Goal: Task Accomplishment & Management: Use online tool/utility

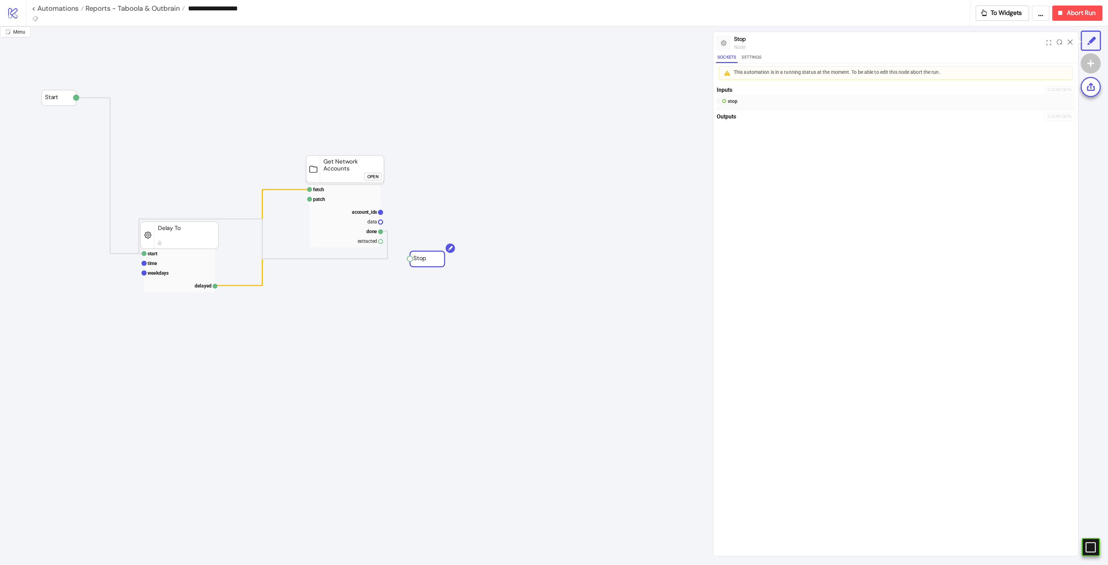
click at [372, 176] on div "Open" at bounding box center [372, 177] width 11 height 8
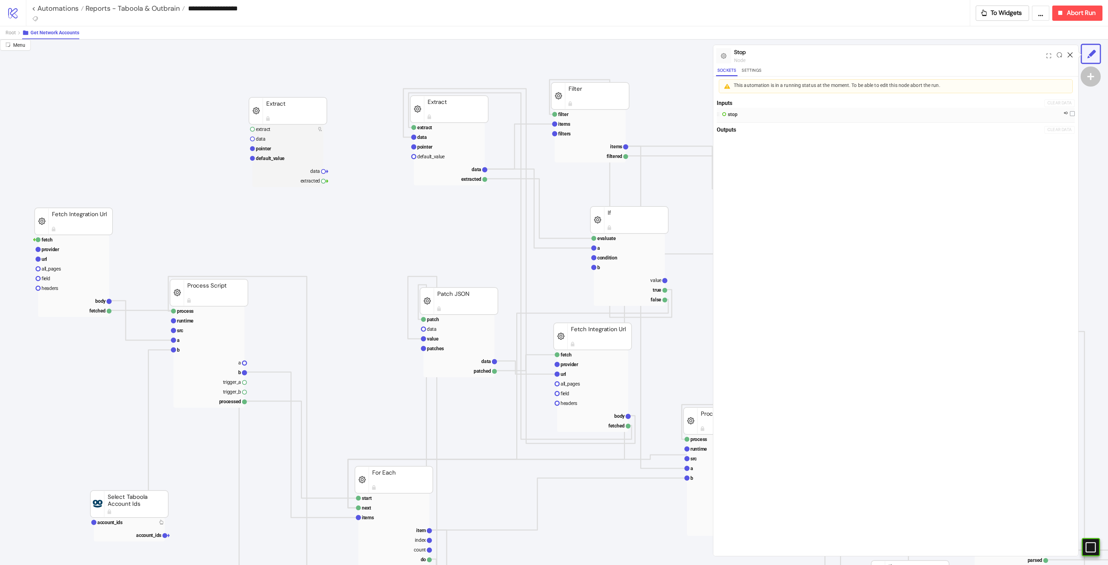
click at [1068, 53] on icon at bounding box center [1069, 54] width 5 height 5
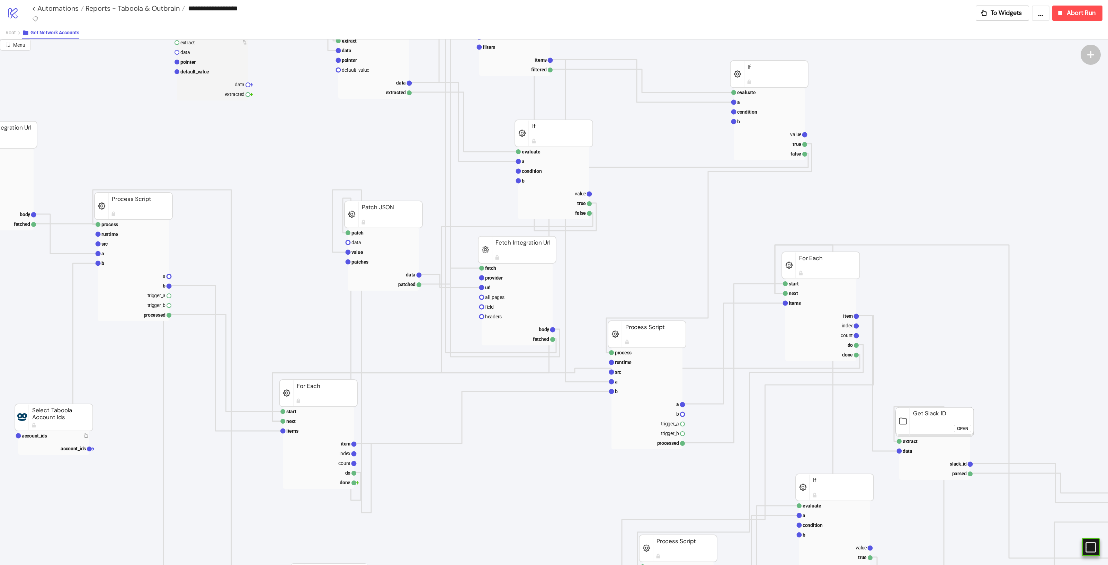
scroll to position [87, 0]
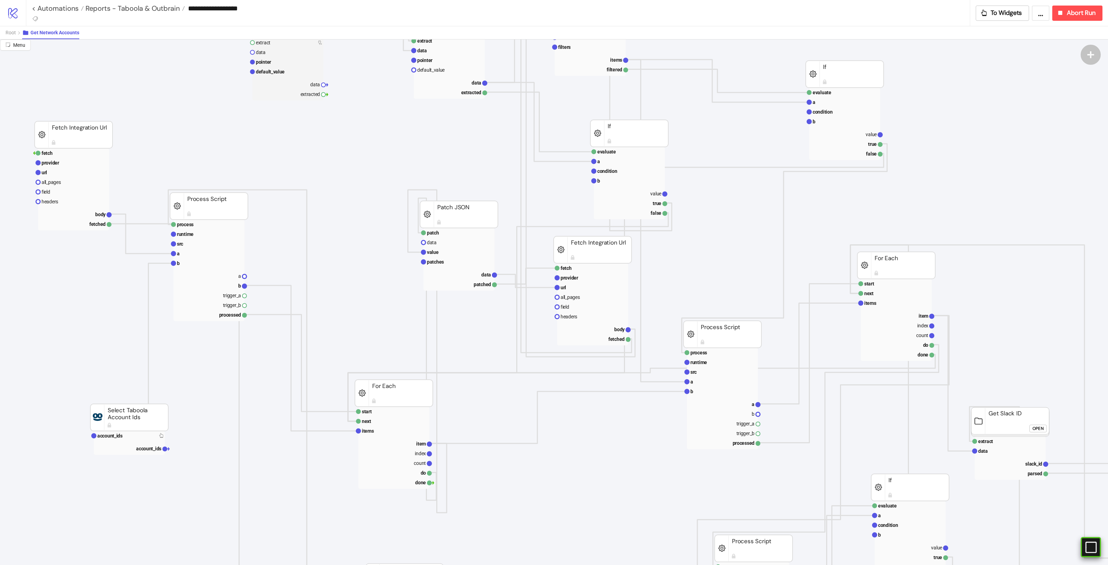
click at [1097, 551] on div "#e9k1n36qviq57_to { animation: e9k1n36qviq57_to__to 2000ms linear infinite norm…" at bounding box center [1090, 547] width 20 height 20
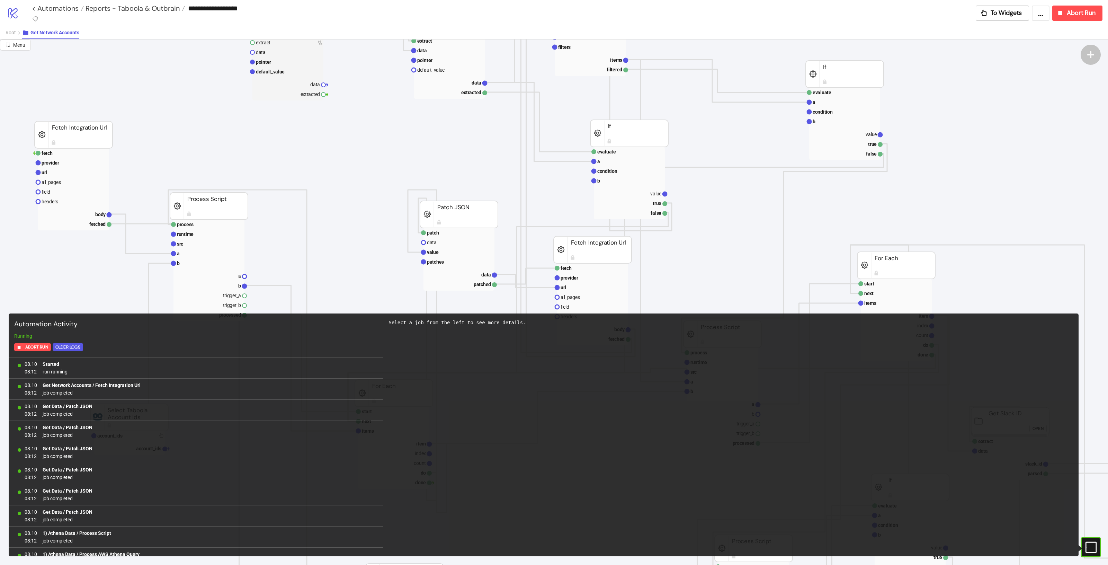
scroll to position [1793, 0]
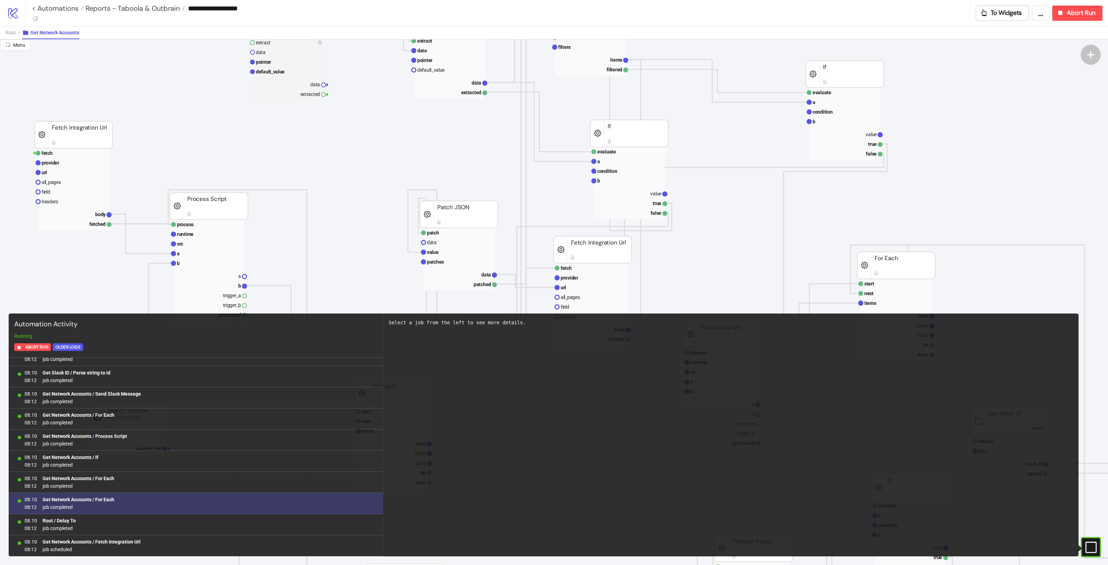
click at [123, 494] on div "08.10 08:12 Get Network Accounts / For Each job completed" at bounding box center [196, 503] width 374 height 21
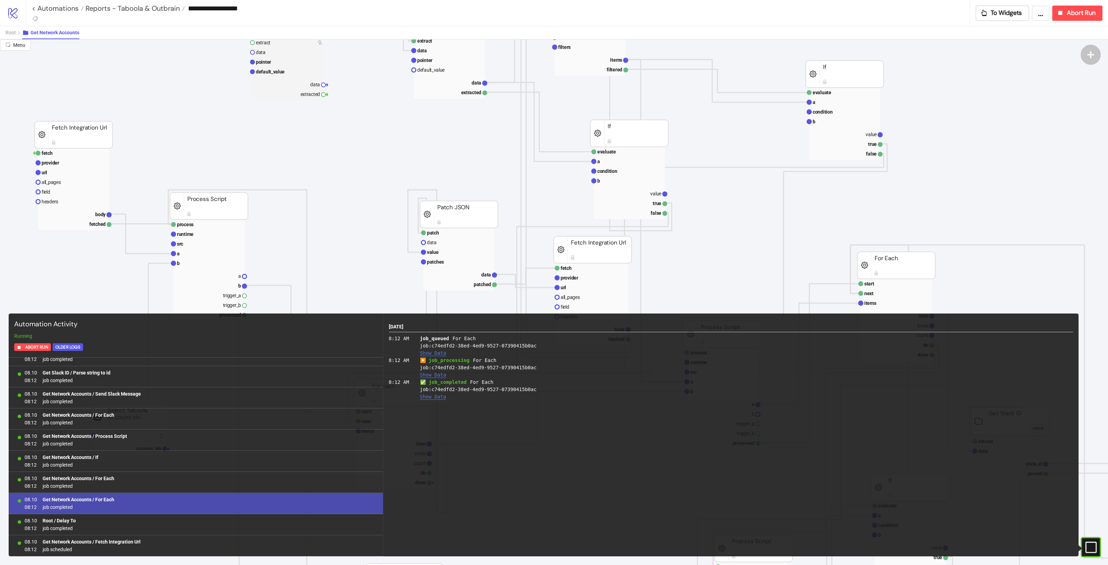
click at [414, 339] on div "8:12 AM" at bounding box center [404, 346] width 31 height 22
click at [403, 334] on div "8.October 2025 8:12 AM job_queued For Each job: c74edfd2-38ed-4ed9-9527-0739041…" at bounding box center [731, 361] width 684 height 79
click at [440, 351] on button "Show Data" at bounding box center [433, 353] width 26 height 6
click at [436, 415] on button "Hide Data" at bounding box center [433, 415] width 26 height 6
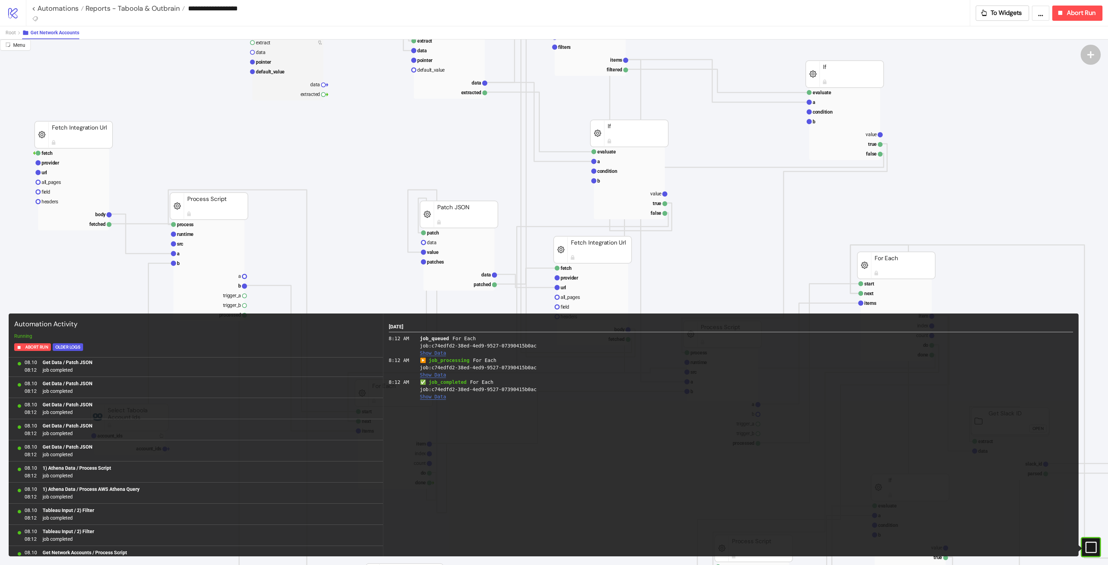
scroll to position [0, 0]
click at [1093, 556] on div "#e9k1n36qviq57_to { animation: e9k1n36qviq57_to__to 2000ms linear infinite norm…" at bounding box center [1090, 547] width 20 height 20
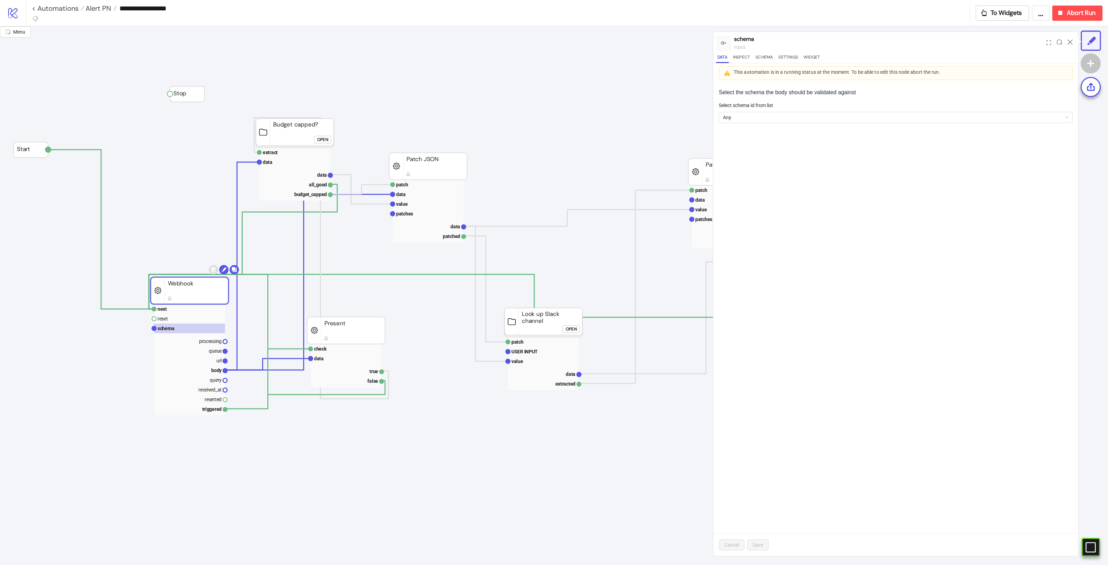
scroll to position [87, 0]
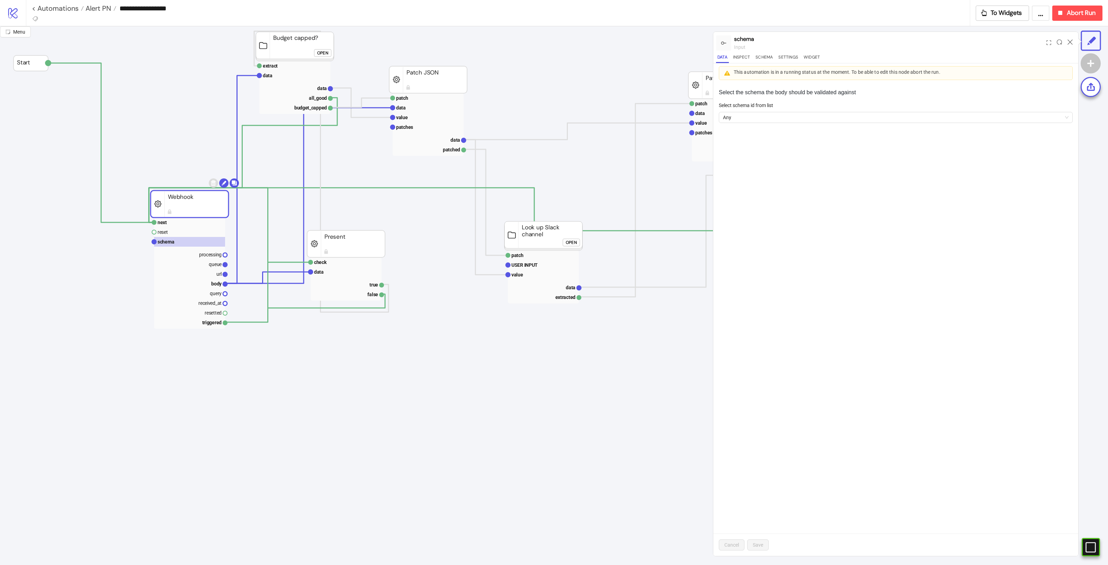
click at [1067, 44] on div at bounding box center [1070, 43] width 11 height 19
click at [1070, 41] on icon at bounding box center [1069, 41] width 5 height 5
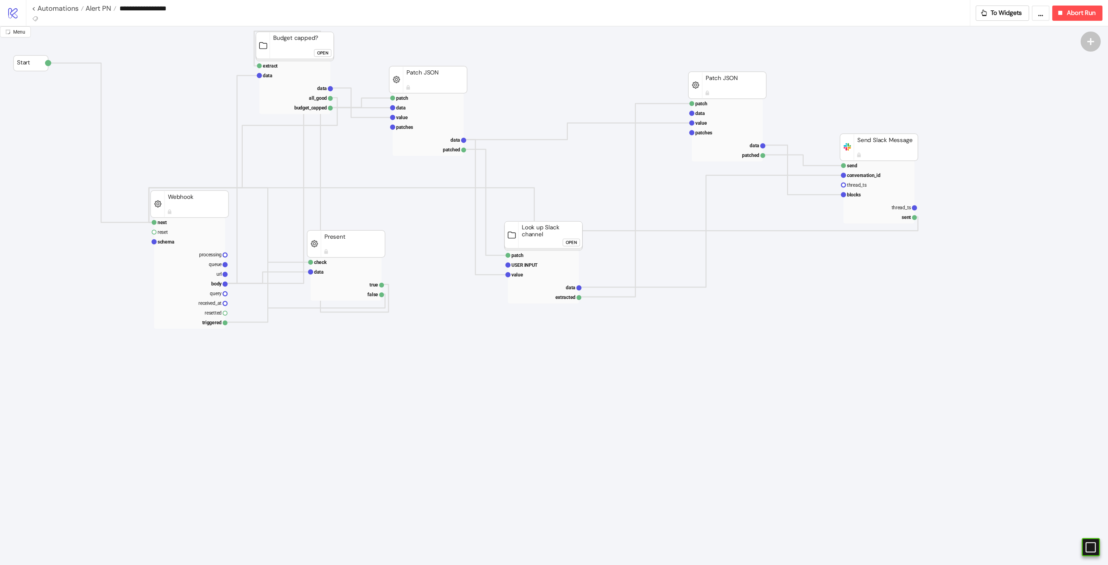
scroll to position [0, 0]
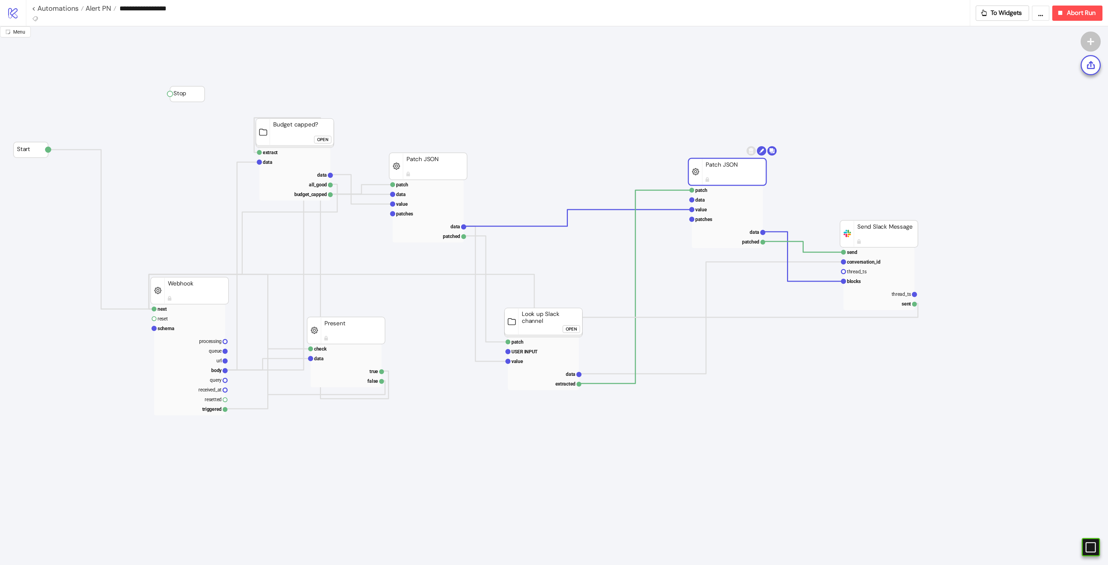
drag, startPoint x: 736, startPoint y: 163, endPoint x: 739, endPoint y: 357, distance: 194.2
click at [521, 320] on rect at bounding box center [543, 322] width 78 height 29
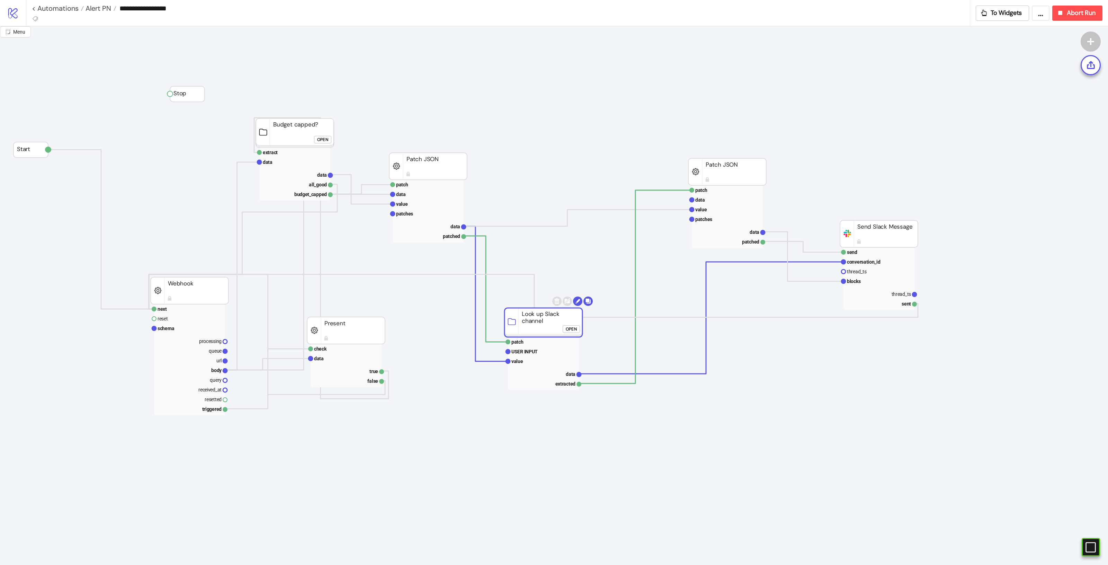
click button "Open"
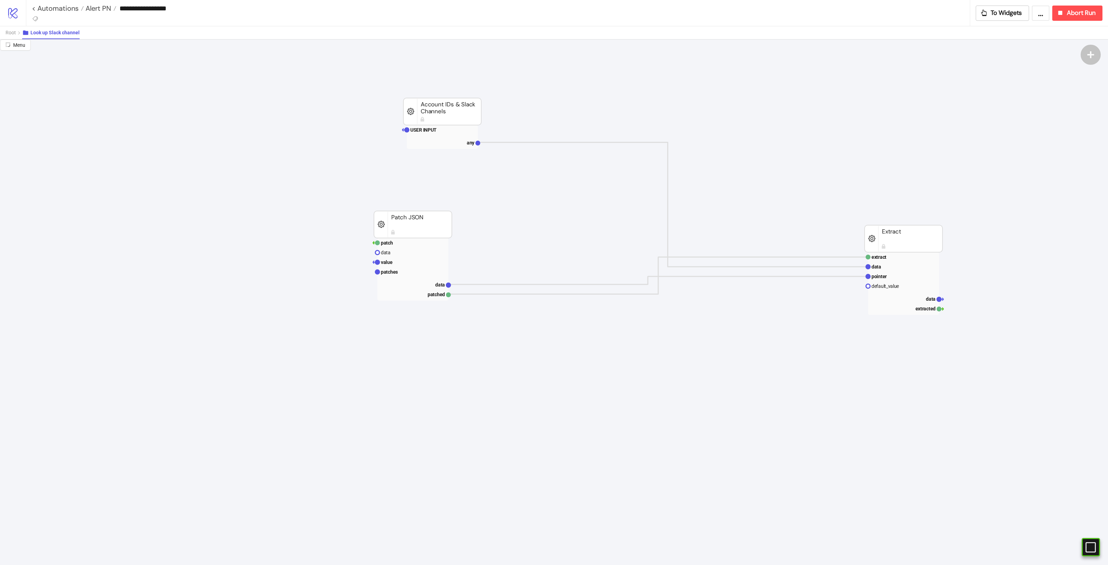
click at [430, 135] on rect at bounding box center [442, 137] width 71 height 24
click at [438, 128] on rect at bounding box center [442, 130] width 71 height 10
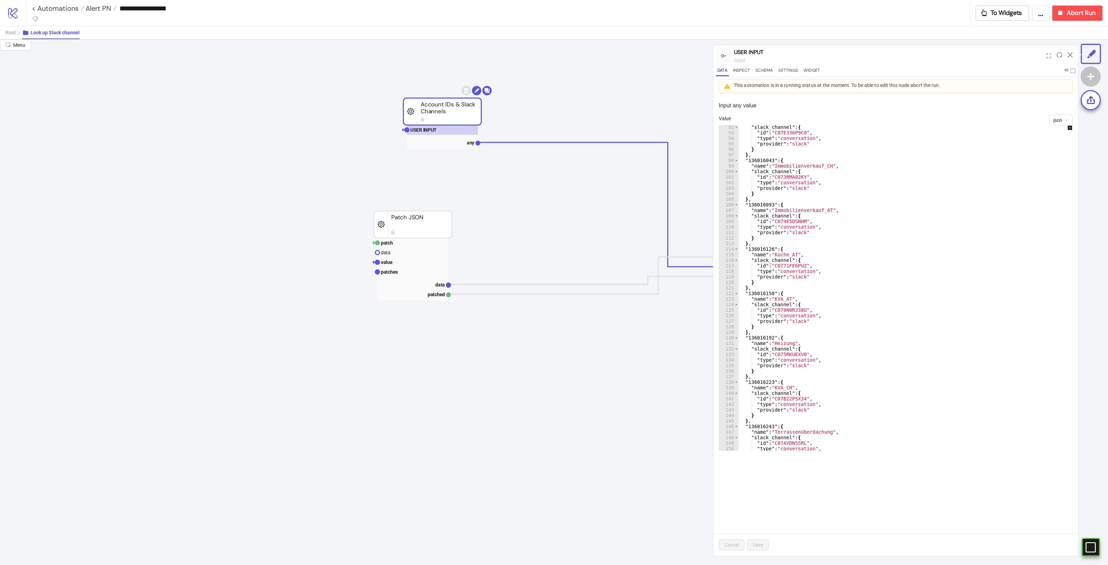
scroll to position [478, 0]
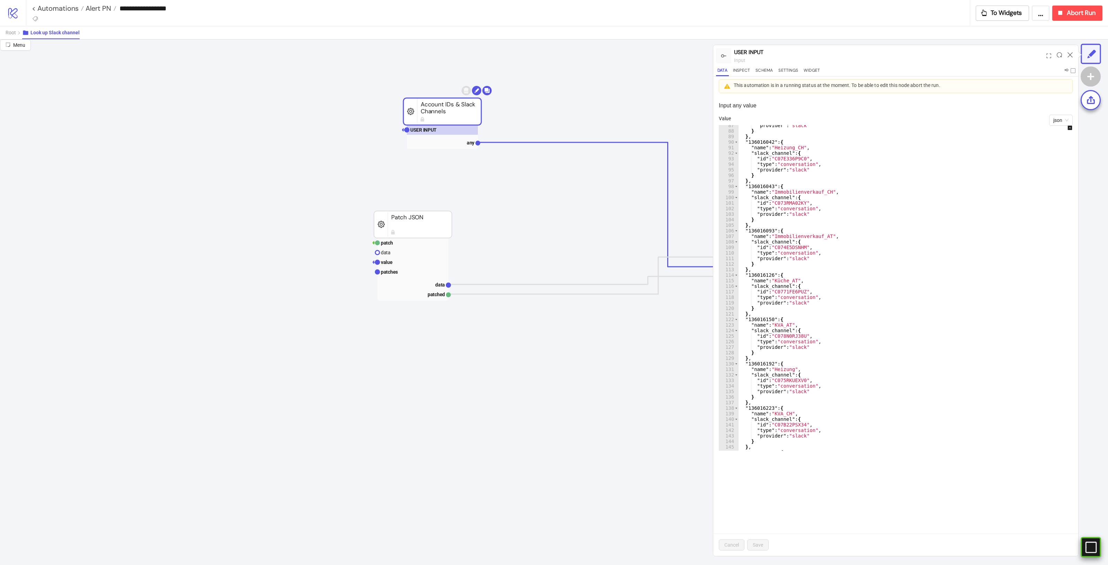
click at [1090, 545] on icon "#e9k1n36qviq57_to { animation: e9k1n36qviq57_to__to 2000ms linear infinite norm…" at bounding box center [1090, 547] width 12 height 12
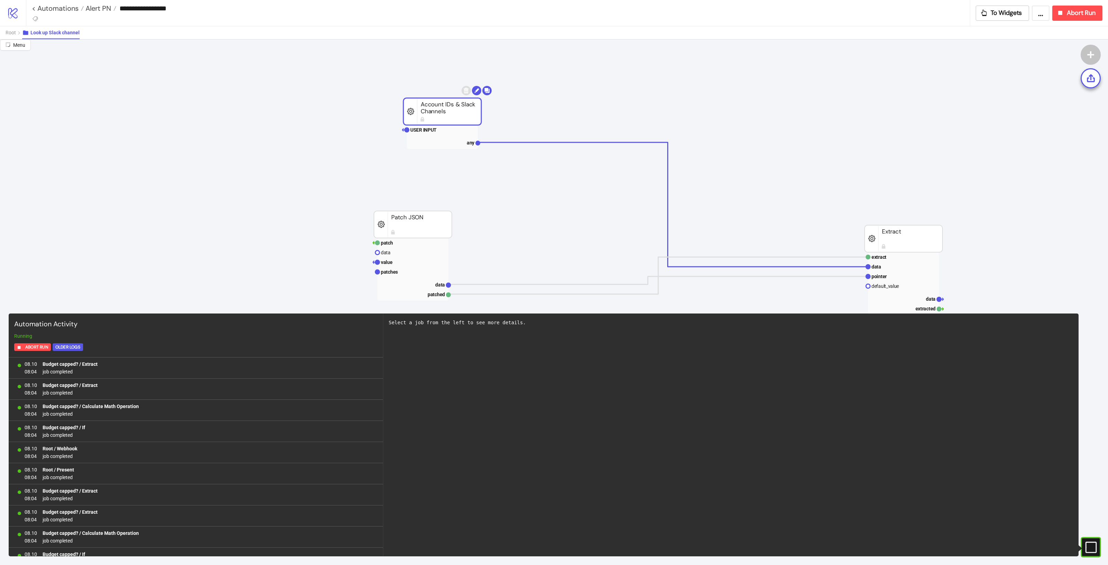
scroll to position [522, 0]
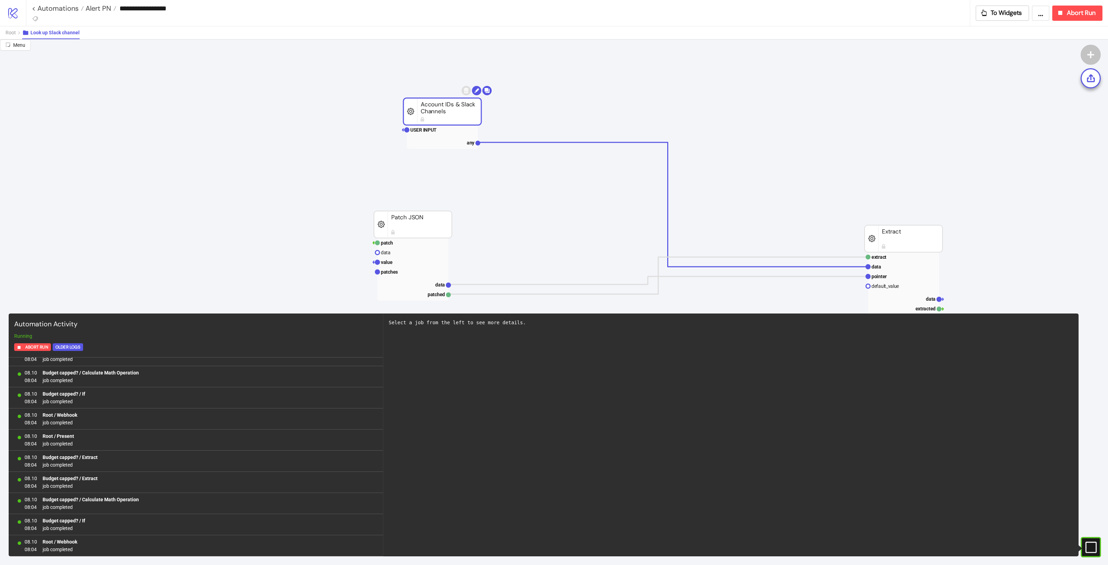
click at [1087, 547] on rect at bounding box center [1091, 547] width 10 height 10
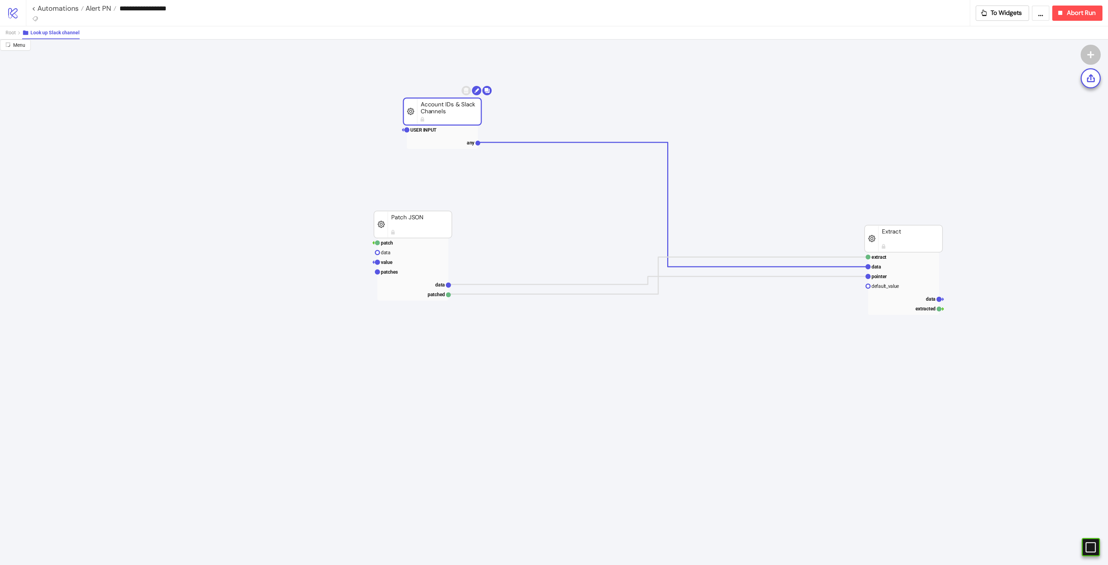
click at [415, 121] on rect at bounding box center [442, 111] width 78 height 27
click at [423, 128] on text "USER INPUT" at bounding box center [423, 130] width 26 height 6
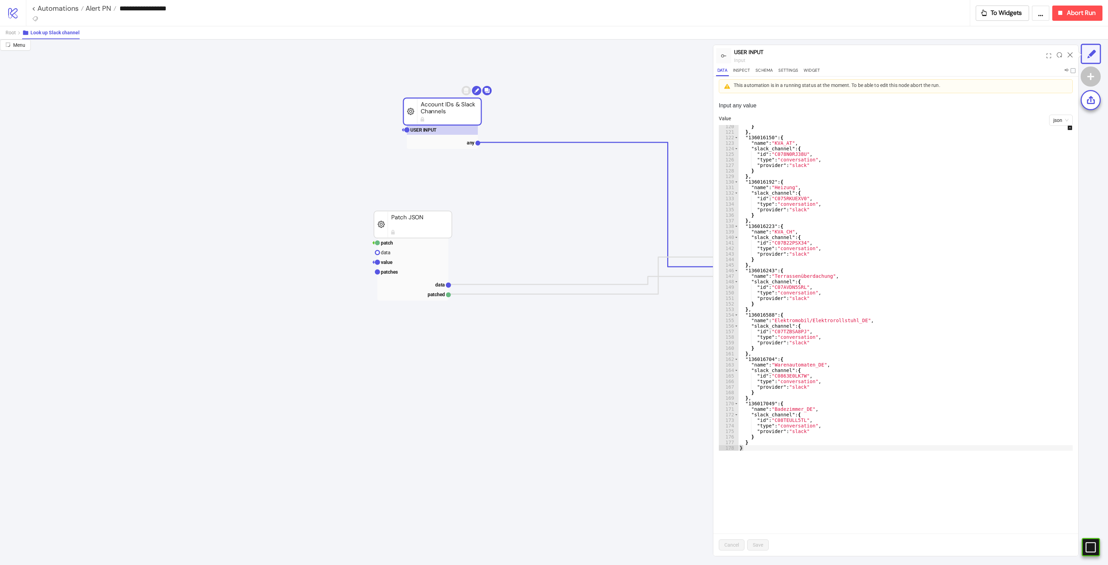
scroll to position [660, 0]
type textarea "**"
click at [879, 222] on div "} } , "136016150" : { "name" : "KVA_AT" , "slack_channel" : { "id" : "C078N0RJ3…" at bounding box center [911, 292] width 347 height 336
drag, startPoint x: 823, startPoint y: 263, endPoint x: 817, endPoint y: 268, distance: 7.6
click at [821, 265] on div "} } , "136016150" : { "name" : "KVA_AT" , "slack_channel" : { "id" : "C078N0RJ3…" at bounding box center [911, 292] width 347 height 336
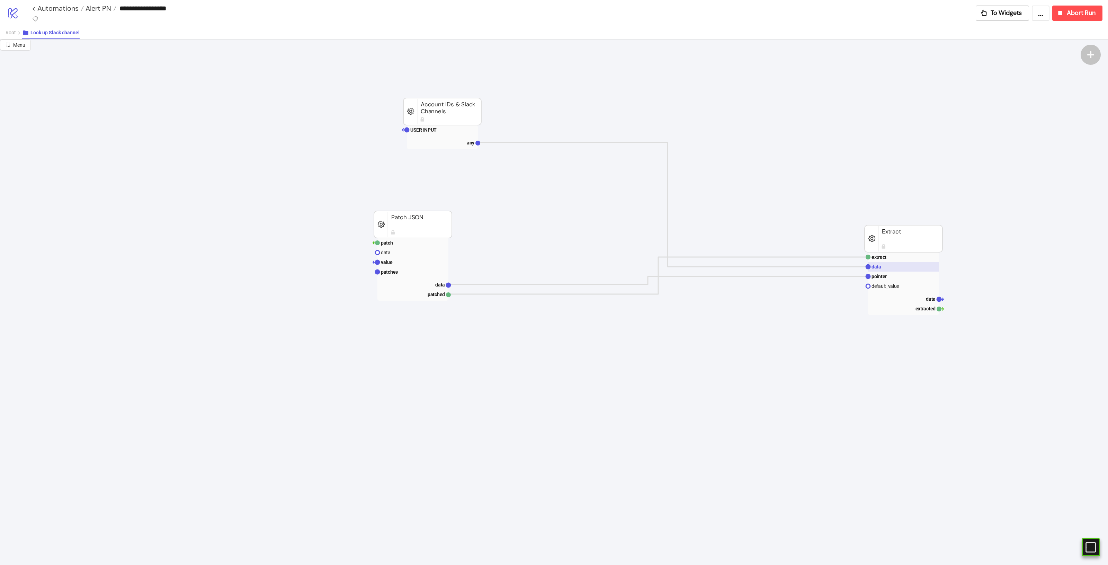
click at [885, 270] on rect at bounding box center [903, 267] width 71 height 10
click at [921, 295] on rect at bounding box center [903, 299] width 71 height 10
click at [880, 277] on text "pointer" at bounding box center [878, 276] width 15 height 6
click at [436, 282] on text "data" at bounding box center [440, 285] width 10 height 6
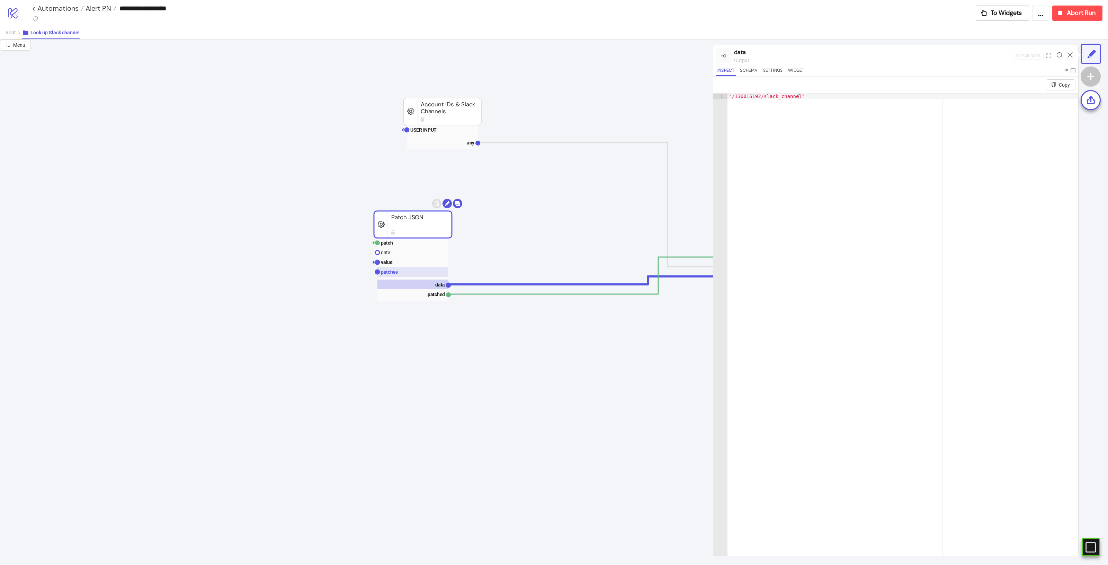
click at [447, 270] on rect at bounding box center [412, 272] width 71 height 10
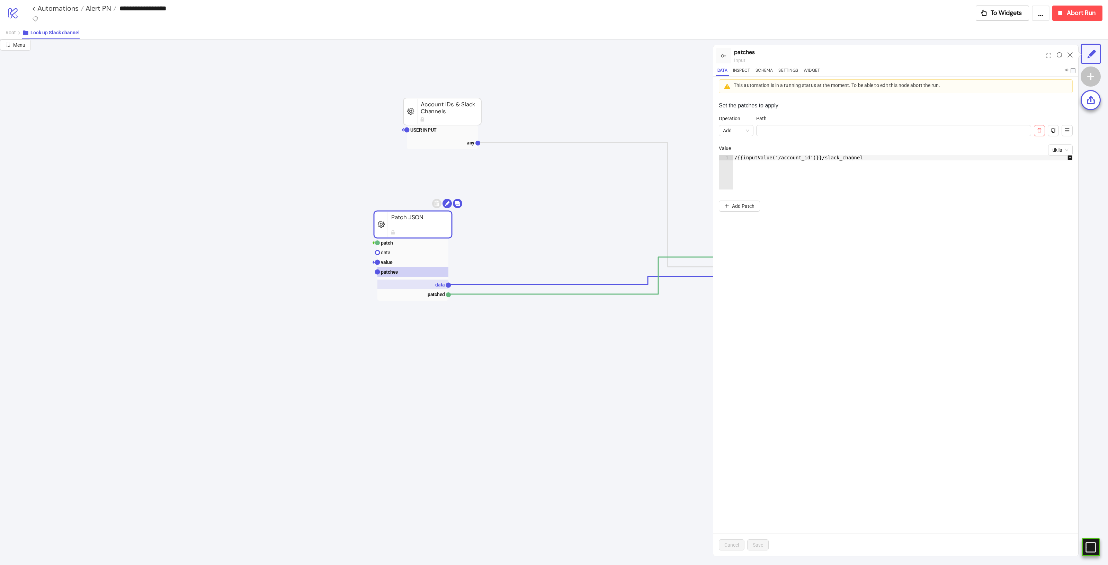
click at [438, 281] on rect at bounding box center [412, 284] width 71 height 10
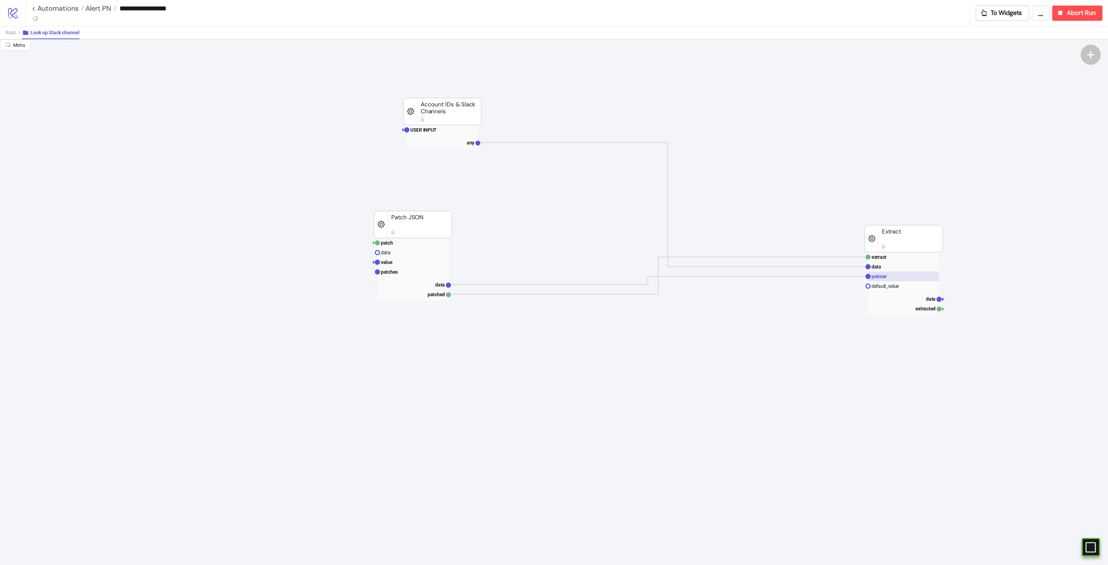
click at [896, 275] on rect at bounding box center [903, 276] width 71 height 10
click at [916, 295] on rect at bounding box center [903, 299] width 71 height 10
click at [899, 276] on rect at bounding box center [903, 276] width 71 height 10
click at [421, 260] on rect at bounding box center [412, 262] width 71 height 10
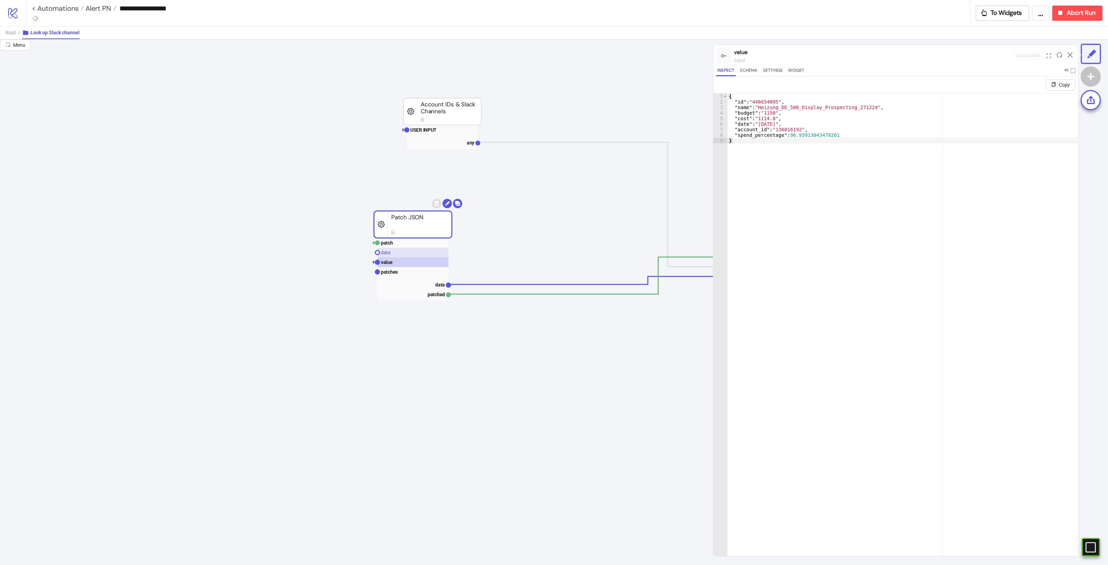
click at [395, 257] on rect at bounding box center [412, 253] width 71 height 10
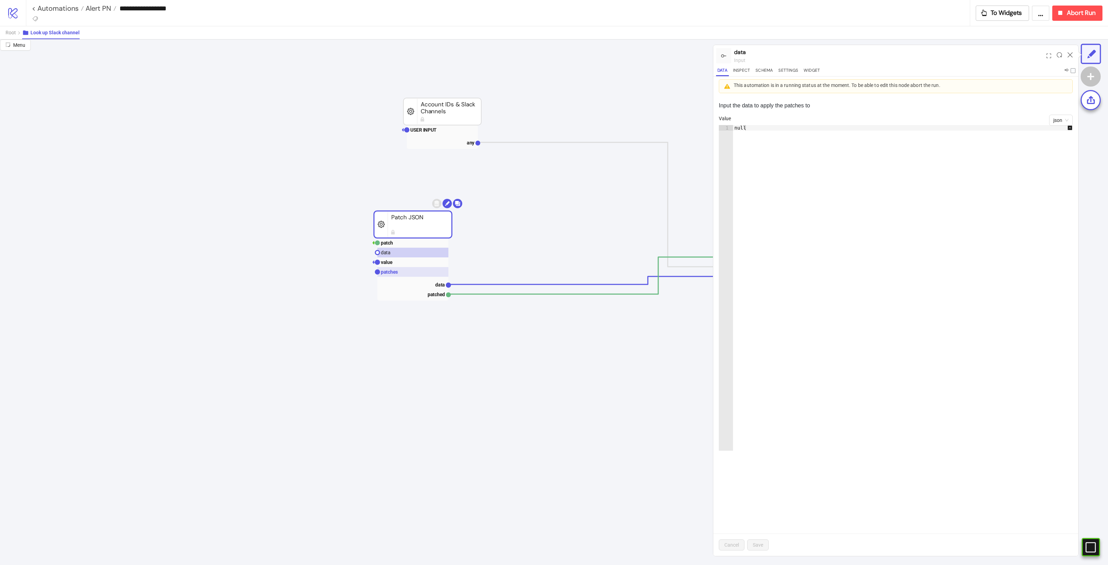
click at [406, 271] on rect at bounding box center [412, 272] width 71 height 10
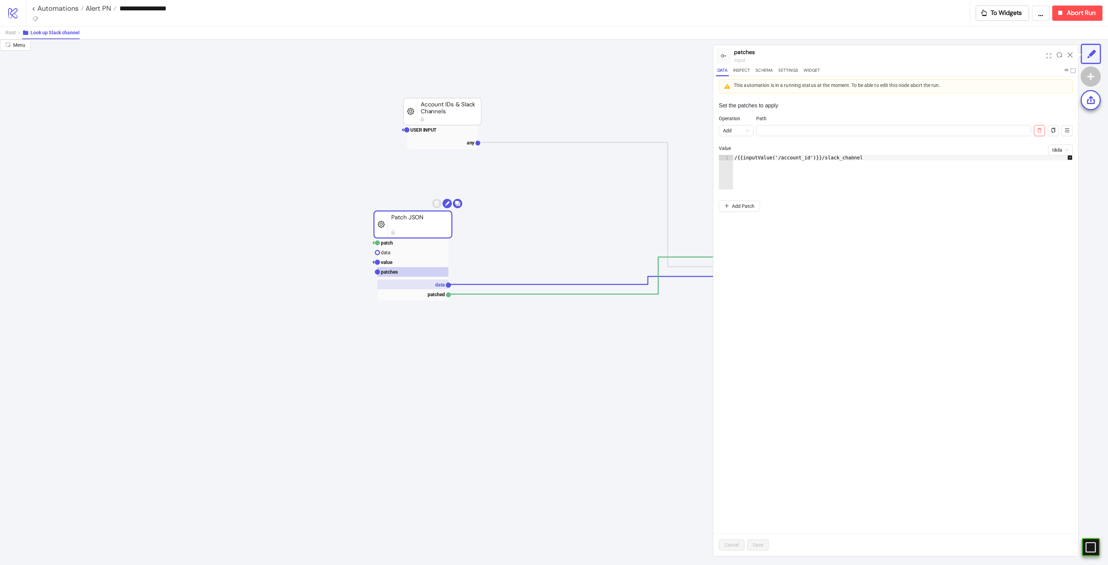
click at [431, 282] on rect at bounding box center [412, 284] width 71 height 10
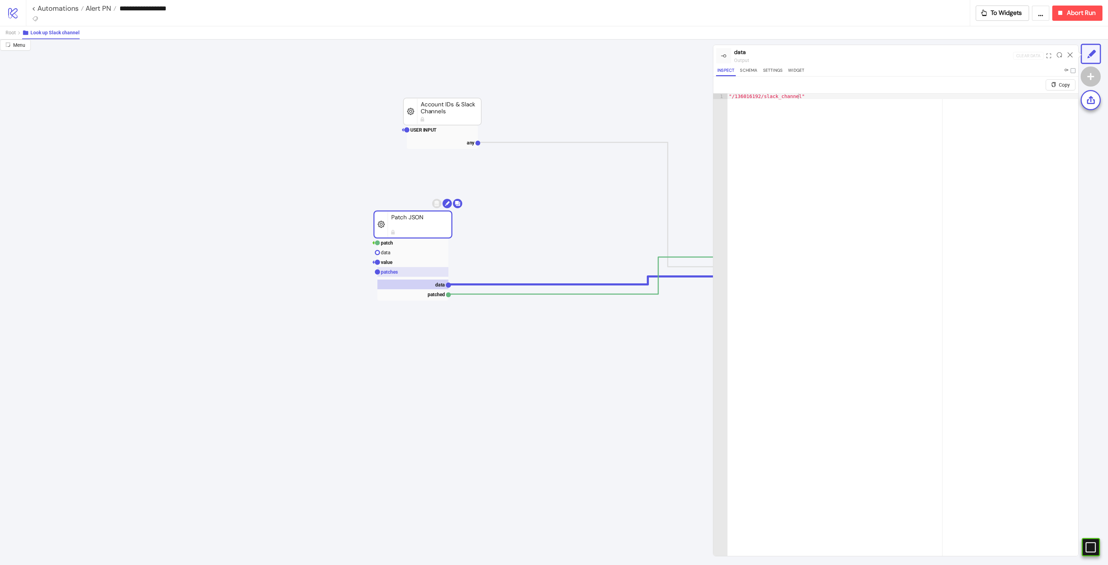
click at [418, 275] on rect at bounding box center [412, 272] width 71 height 10
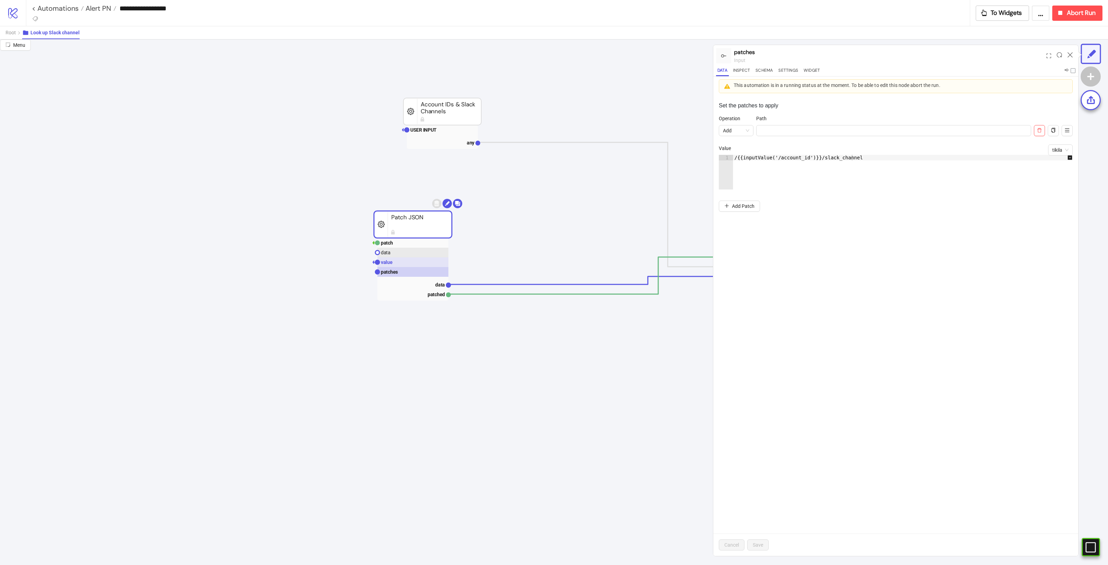
click at [390, 261] on text "value" at bounding box center [387, 262] width 12 height 6
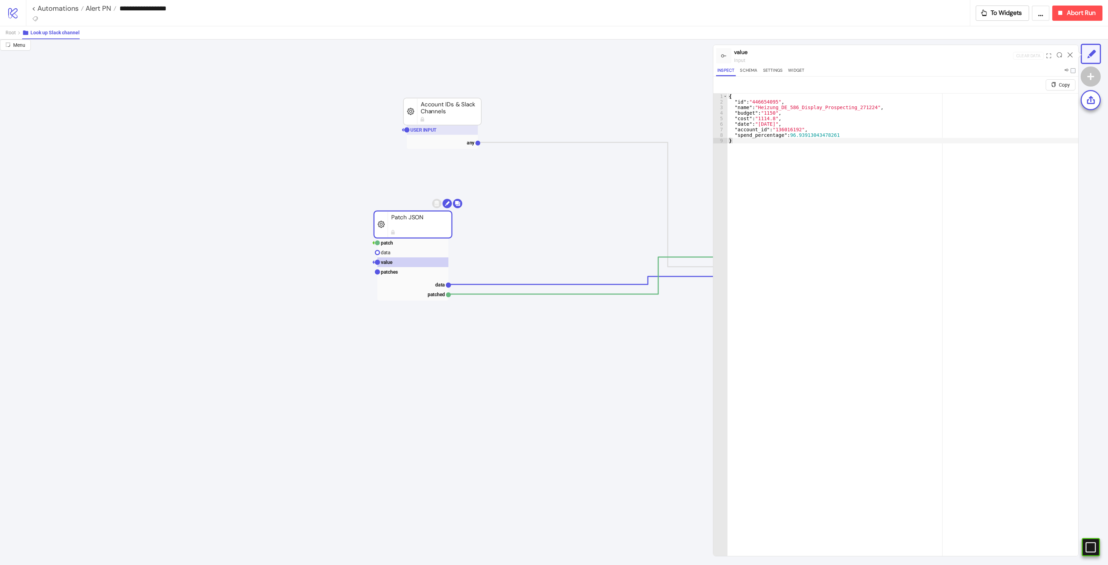
click at [414, 128] on text "USER INPUT" at bounding box center [423, 130] width 26 height 6
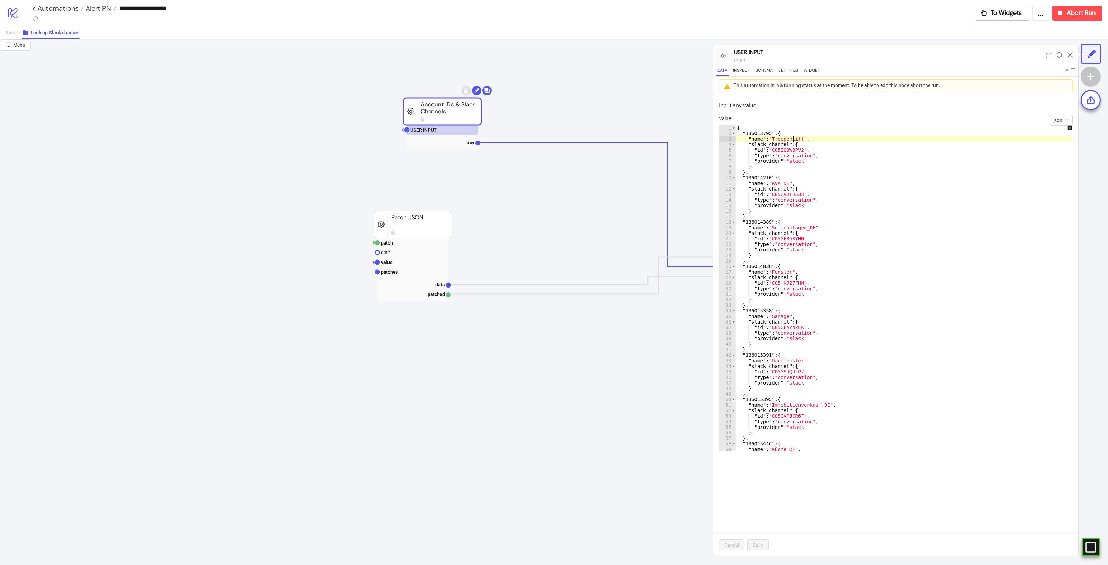
click at [793, 140] on div "{ "136013795" : { "name" : "Treppenlift" , "slack_channel" : { "id" : "C05EQQWD…" at bounding box center [908, 293] width 347 height 336
click at [758, 132] on div "{ "136013795" : { "name" : "Treppenlift" , "slack_channel" : { "id" : "C05EQQWD…" at bounding box center [908, 293] width 347 height 336
click at [794, 148] on div "{ "136013795" : { "name" : "Treppenlift" , "slack_channel" : { "id" : "C05EQQWD…" at bounding box center [908, 293] width 347 height 336
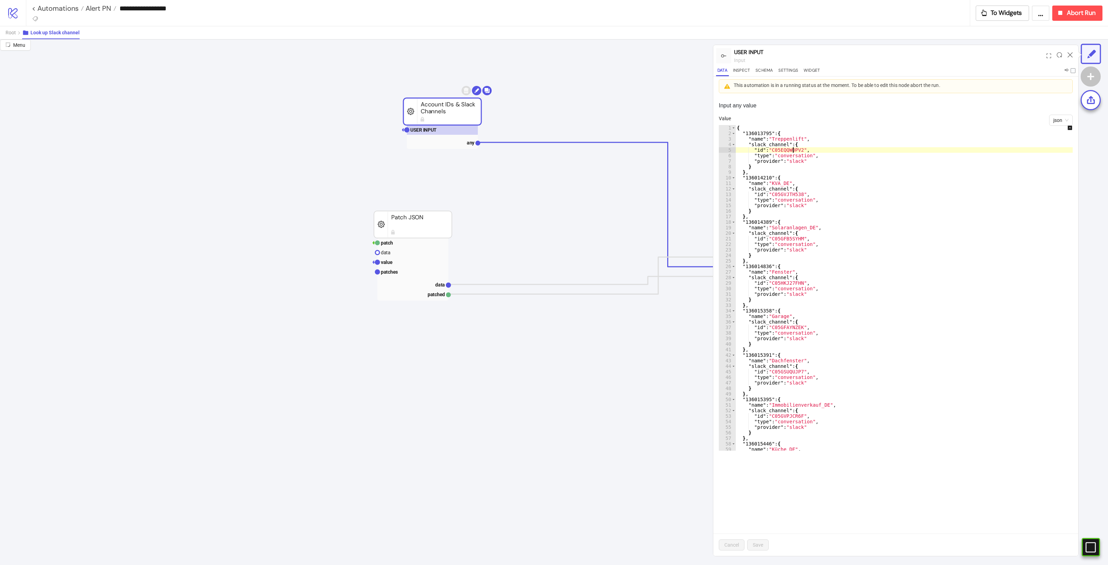
click at [794, 148] on div "{ "136013795" : { "name" : "Treppenlift" , "slack_channel" : { "id" : "C05EQQWD…" at bounding box center [908, 293] width 347 height 336
click at [774, 182] on div "{ "136013795" : { "name" : "Treppenlift" , "slack_channel" : { "id" : "C05EQQWD…" at bounding box center [908, 293] width 347 height 336
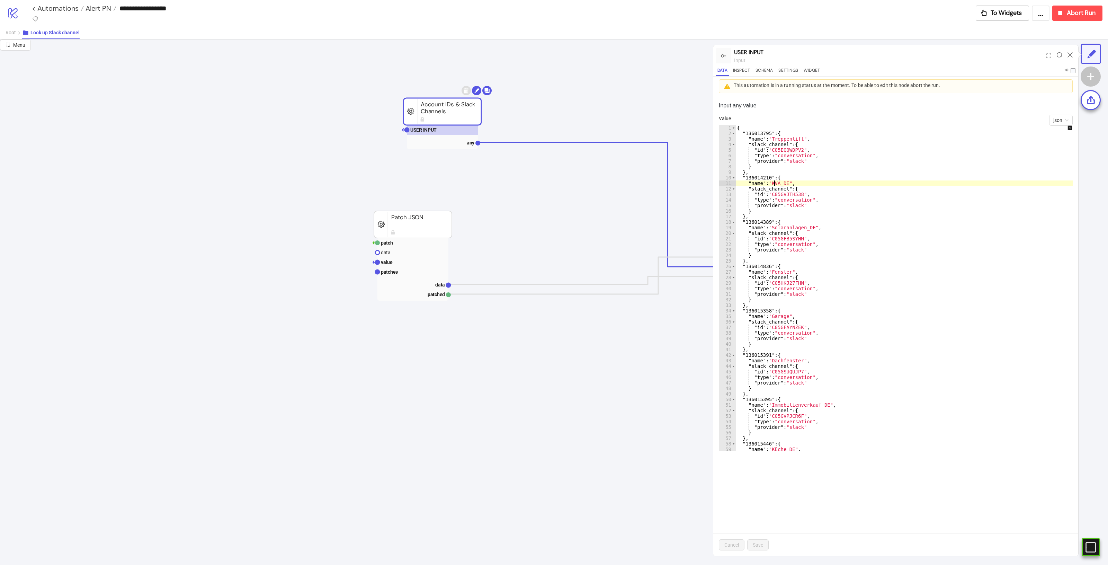
click at [774, 182] on div "{ "136013795" : { "name" : "Treppenlift" , "slack_channel" : { "id" : "C05EQQWD…" at bounding box center [908, 293] width 347 height 336
click at [761, 177] on div "{ "136013795" : { "name" : "Treppenlift" , "slack_channel" : { "id" : "C05EQQWD…" at bounding box center [908, 293] width 347 height 336
click at [888, 223] on div "{ "136013795" : { "name" : "Treppenlift" , "slack_channel" : { "id" : "C05EQQWD…" at bounding box center [908, 293] width 347 height 336
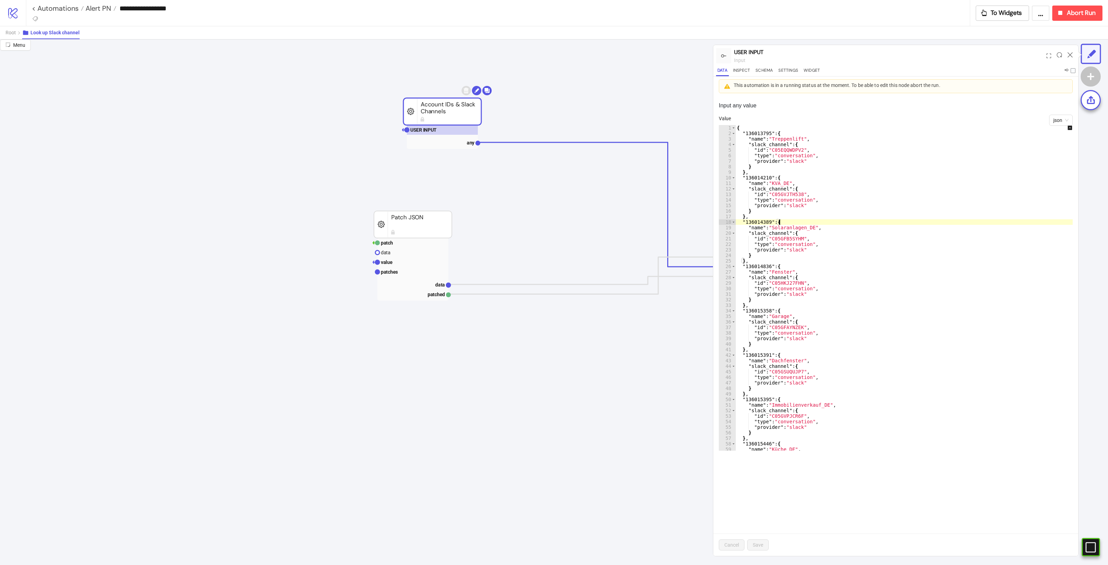
click at [796, 192] on div "{ "136013795" : { "name" : "Treppenlift" , "slack_channel" : { "id" : "C05EQQWD…" at bounding box center [908, 293] width 347 height 336
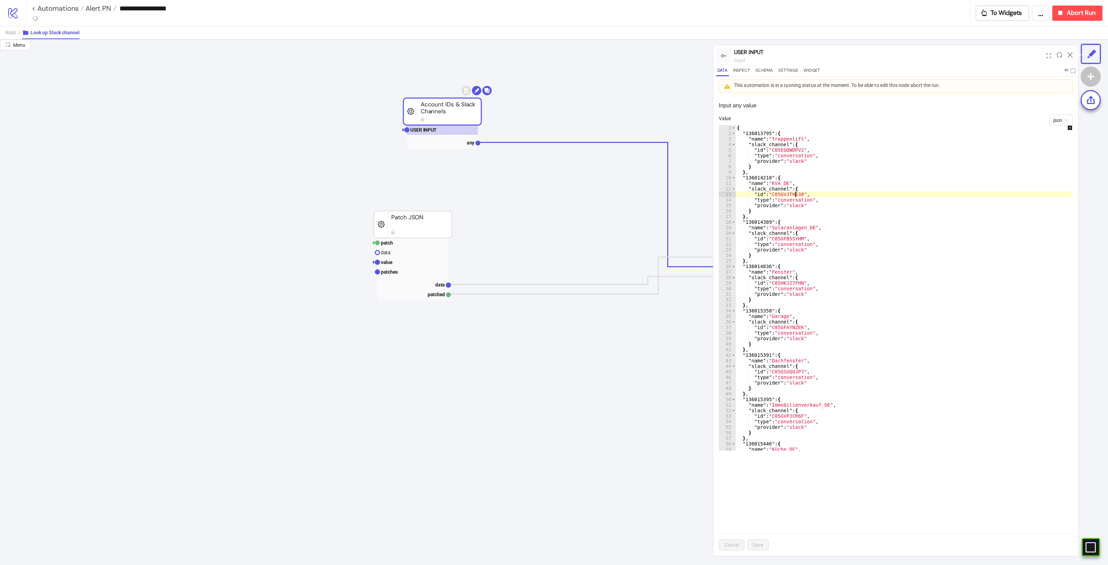
click at [796, 192] on div "{ "136013795" : { "name" : "Treppenlift" , "slack_channel" : { "id" : "C05EQQWD…" at bounding box center [908, 293] width 347 height 336
click at [840, 326] on div "{ "136013795" : { "name" : "Treppenlift" , "slack_channel" : { "id" : "C05EQQWD…" at bounding box center [908, 293] width 347 height 336
type textarea "**********"
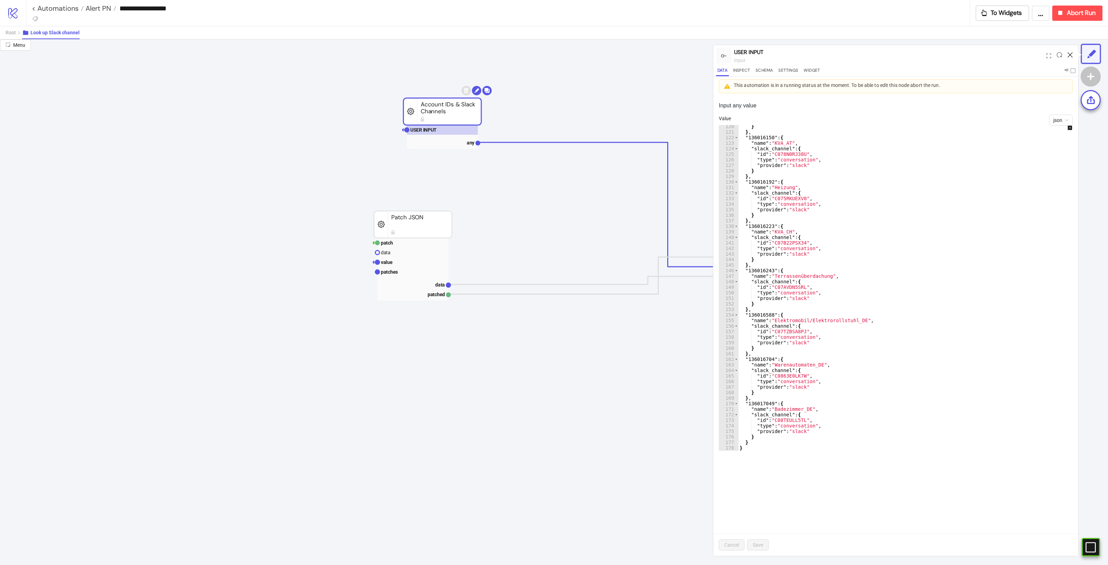
click at [1070, 55] on icon at bounding box center [1069, 54] width 5 height 5
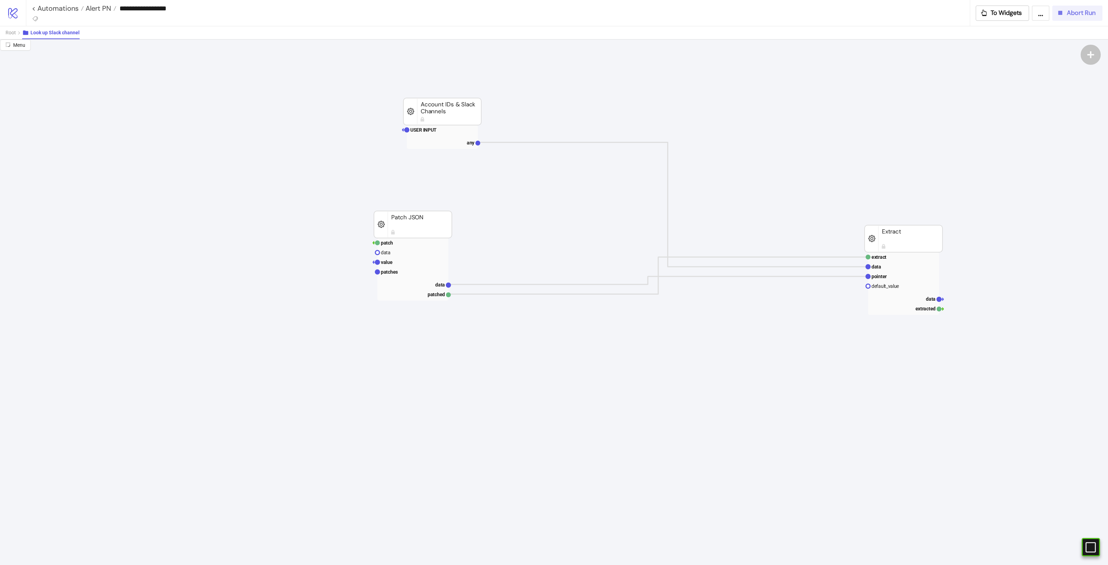
click at [1072, 15] on span "Abort Run" at bounding box center [1081, 13] width 29 height 8
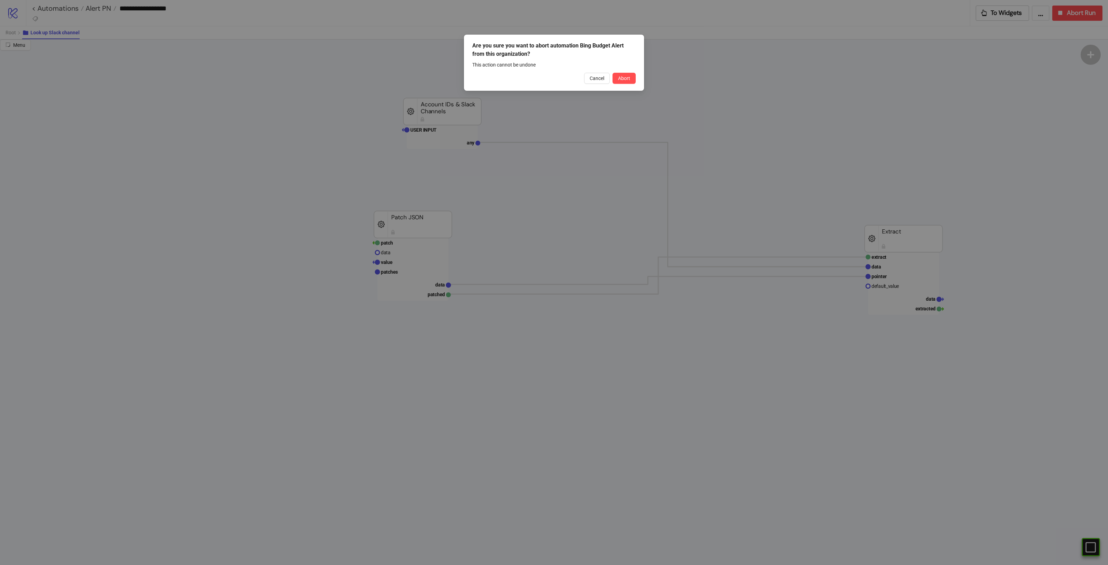
click at [618, 73] on button "Abort" at bounding box center [623, 78] width 23 height 11
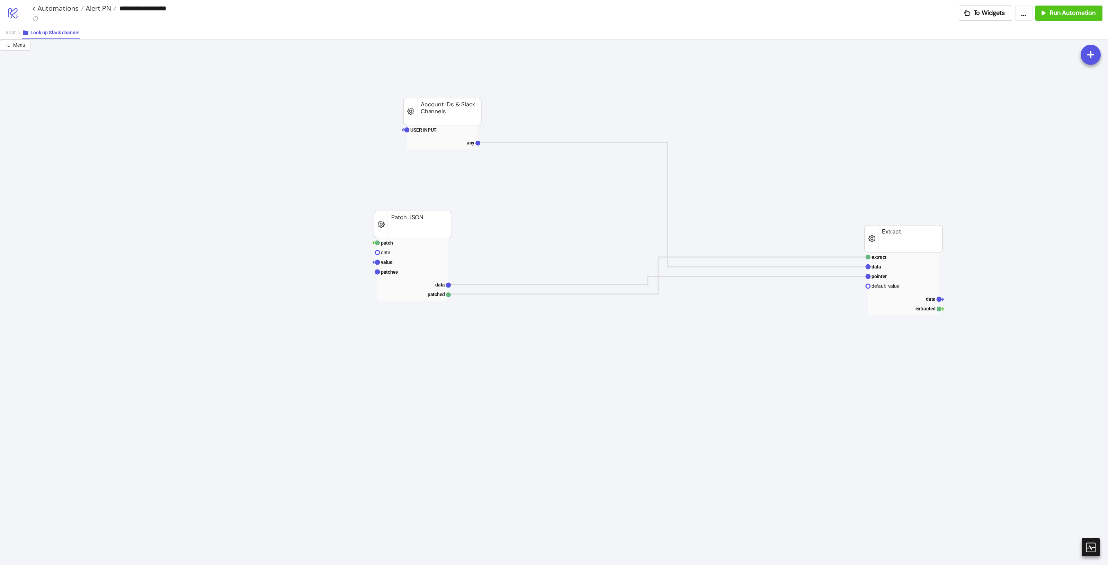
click at [751, 92] on body "**********" at bounding box center [554, 282] width 1108 height 565
click at [764, 96] on span "Add Node" at bounding box center [780, 99] width 37 height 8
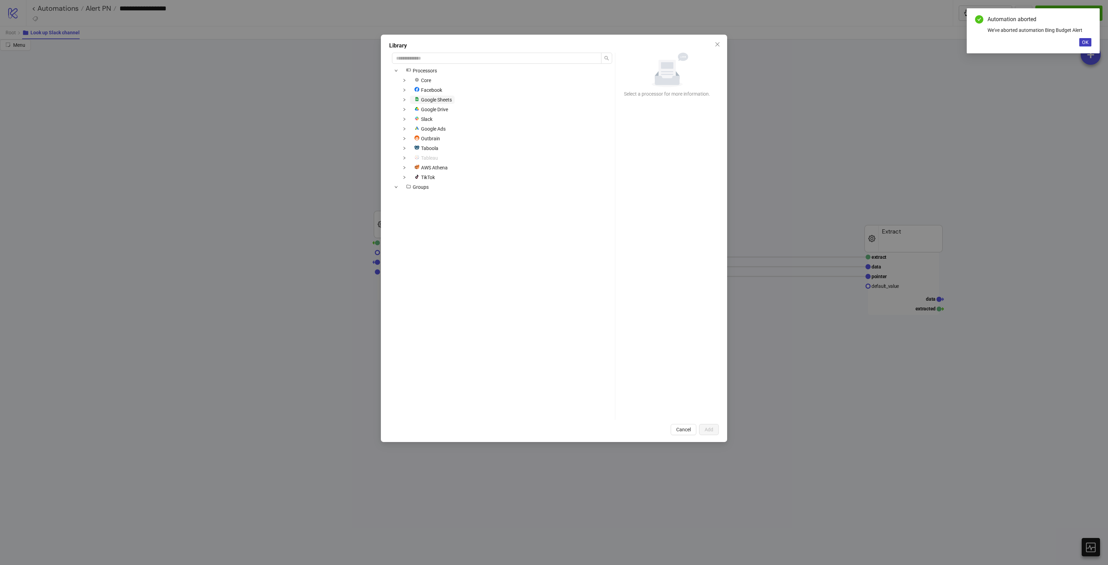
click at [440, 97] on span "Google Sheets" at bounding box center [436, 100] width 31 height 6
click at [402, 99] on span at bounding box center [404, 100] width 8 height 8
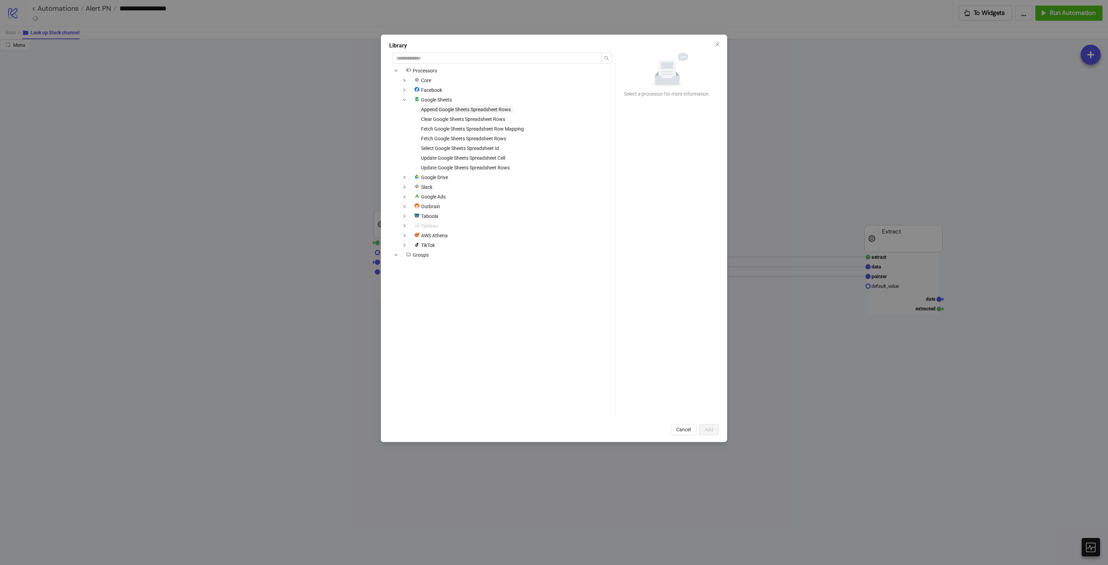
click at [484, 111] on span "Append Google Sheets Spreadsheet Rows" at bounding box center [466, 110] width 90 height 6
click at [949, 175] on div "Library icons/node Processors Core Facebook platform/google_sheets Google Sheet…" at bounding box center [554, 282] width 1108 height 565
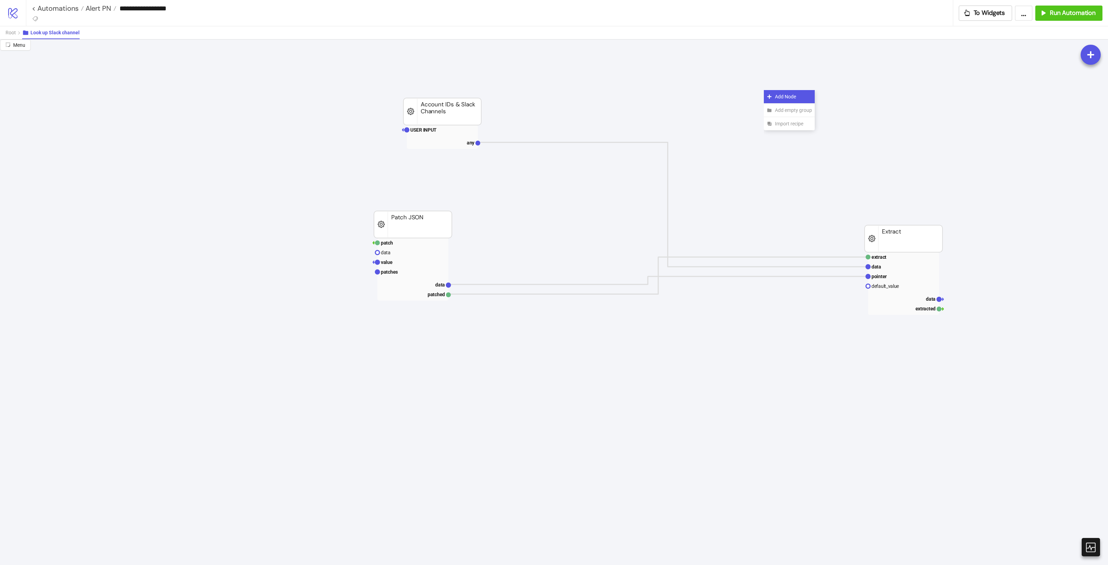
click at [776, 98] on span "Add Node" at bounding box center [793, 97] width 37 height 8
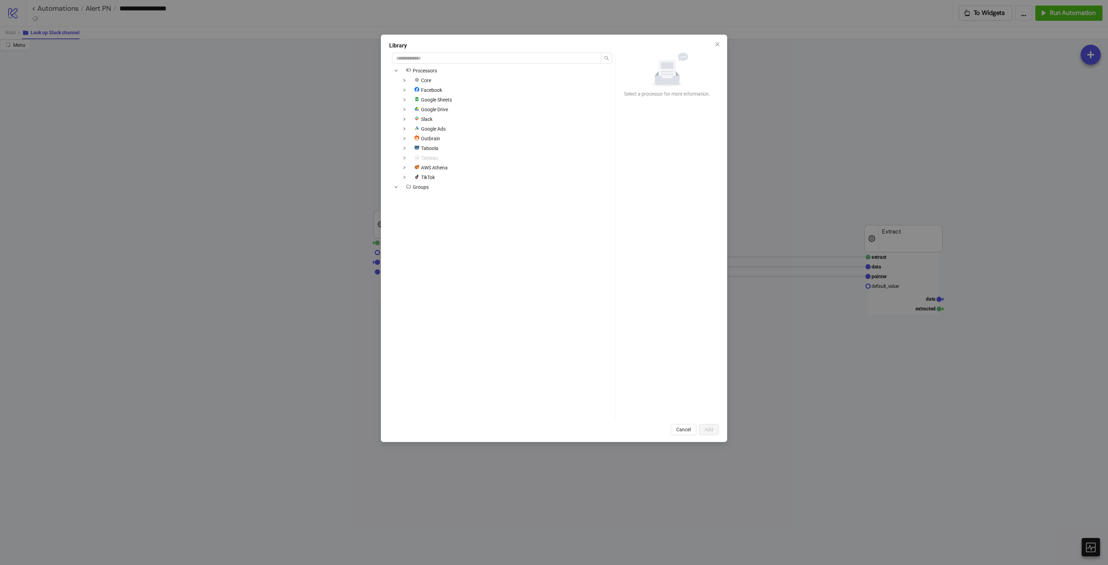
click at [482, 98] on div "icons/node Processors Core Facebook platform/google_sheets Google Sheets platfo…" at bounding box center [502, 129] width 220 height 126
click at [454, 101] on span "platform/google_sheets Google Sheets" at bounding box center [432, 100] width 45 height 8
click at [448, 99] on span "Google Sheets" at bounding box center [436, 100] width 31 height 6
click at [407, 99] on span at bounding box center [404, 100] width 8 height 8
click at [469, 107] on span "Append Google Sheets Spreadsheet Rows" at bounding box center [466, 110] width 90 height 6
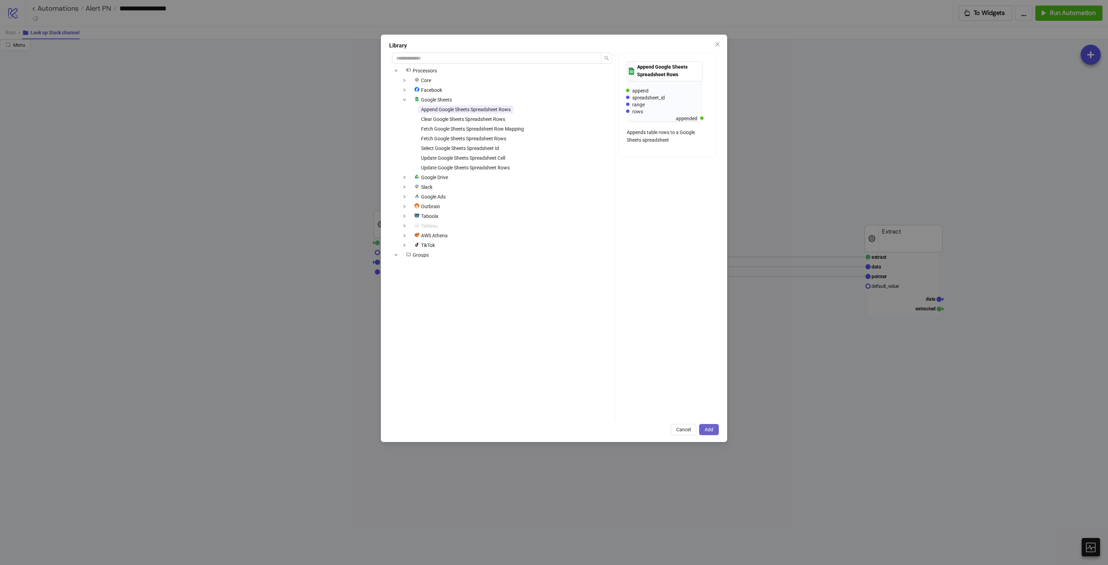
click at [711, 430] on span "Add" at bounding box center [708, 430] width 9 height 6
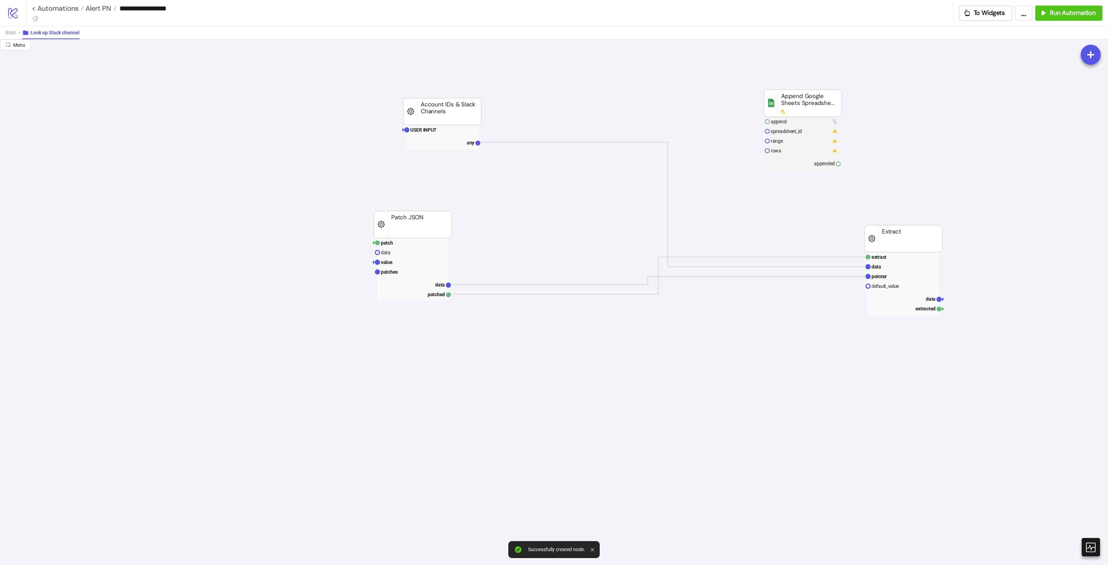
drag, startPoint x: 781, startPoint y: 105, endPoint x: 738, endPoint y: 106, distance: 43.0
click at [738, 106] on rect at bounding box center [760, 104] width 78 height 27
click at [738, 136] on text "spreadsheet_id" at bounding box center [743, 133] width 31 height 6
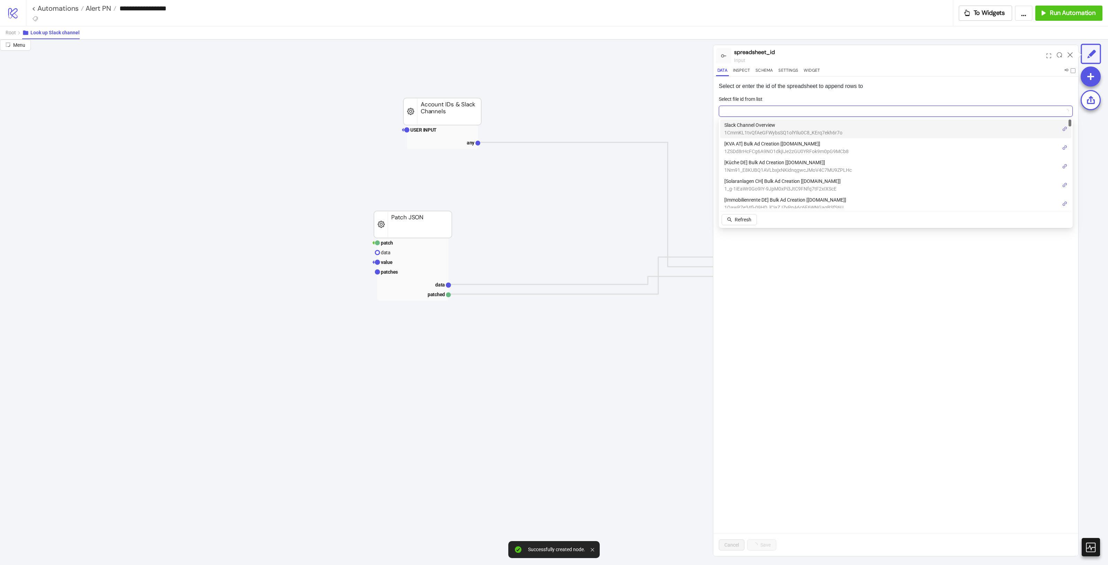
click at [788, 110] on input "Select file id from list" at bounding box center [892, 111] width 339 height 10
click at [769, 128] on span "Slack Channel Overview" at bounding box center [783, 125] width 118 height 8
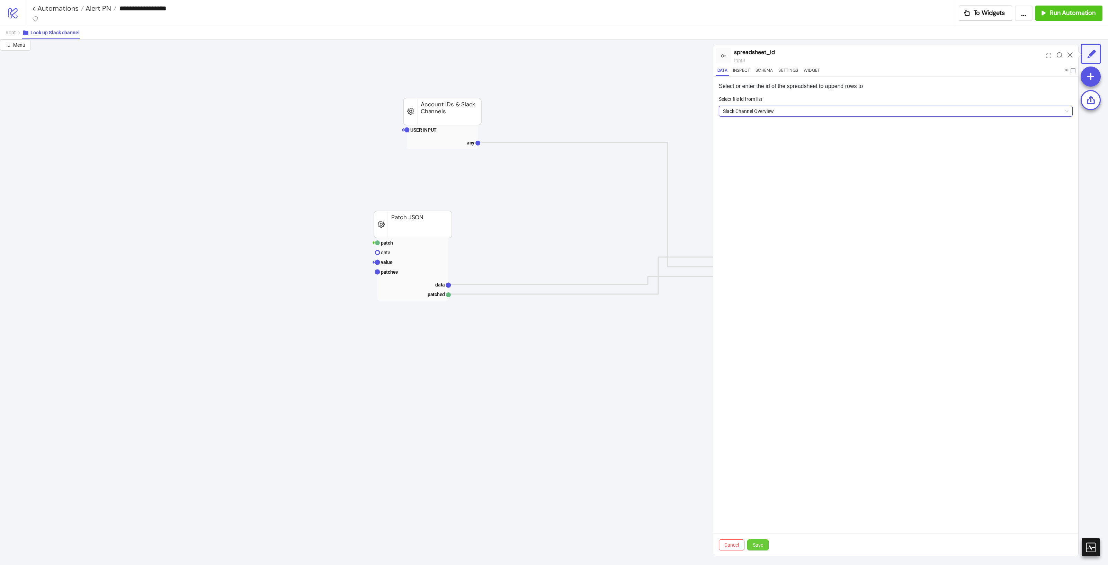
click at [762, 544] on span "Save" at bounding box center [758, 545] width 10 height 6
click at [1069, 57] on icon at bounding box center [1069, 54] width 5 height 5
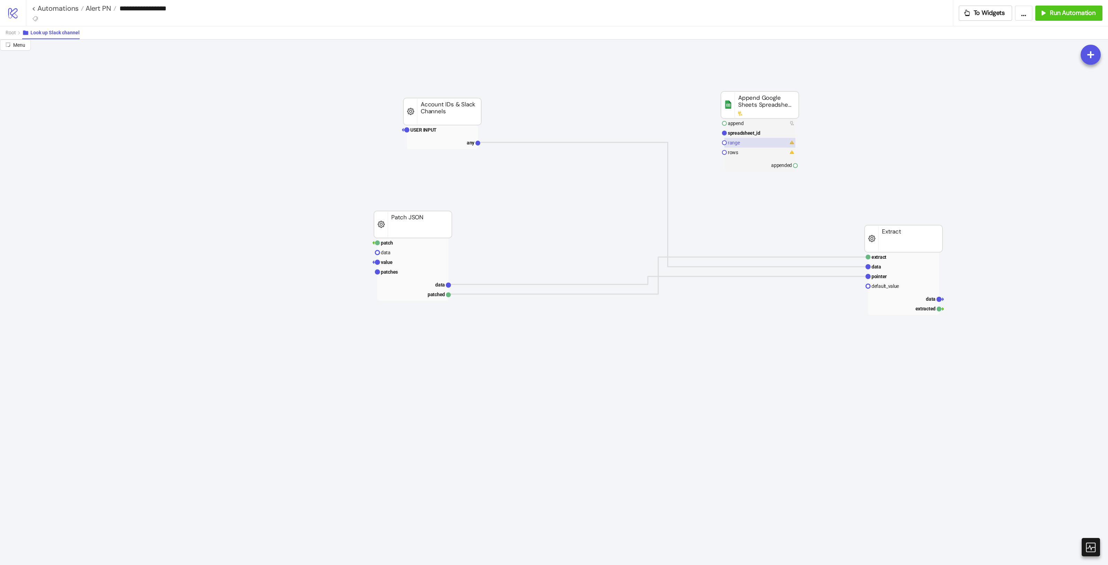
click at [760, 146] on rect at bounding box center [759, 143] width 71 height 10
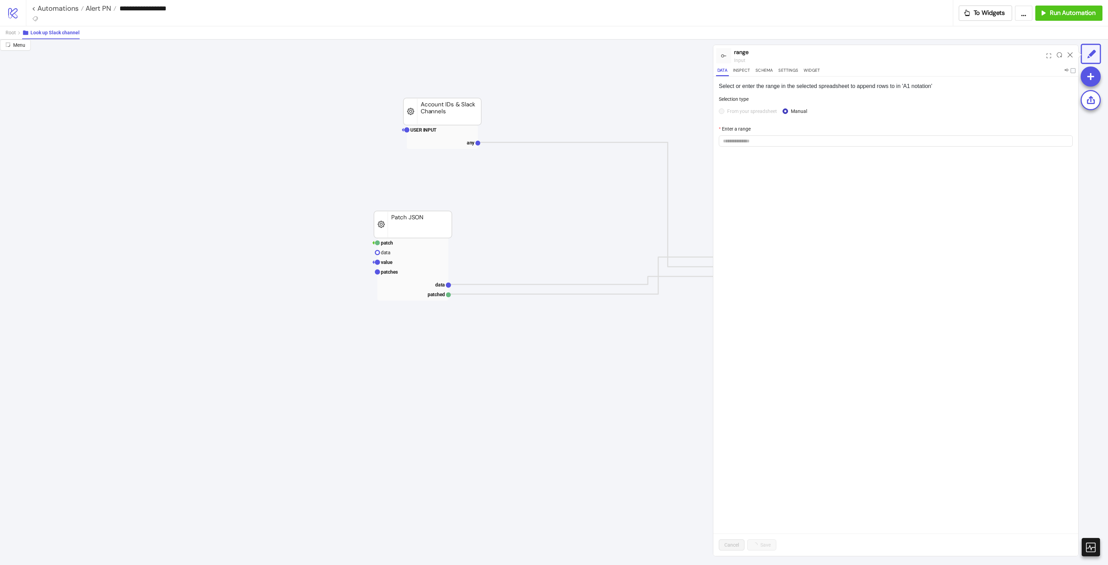
click at [1072, 53] on div at bounding box center [1070, 55] width 11 height 19
drag, startPoint x: 1070, startPoint y: 54, endPoint x: 1067, endPoint y: 56, distance: 4.3
click at [1070, 54] on icon at bounding box center [1069, 54] width 5 height 5
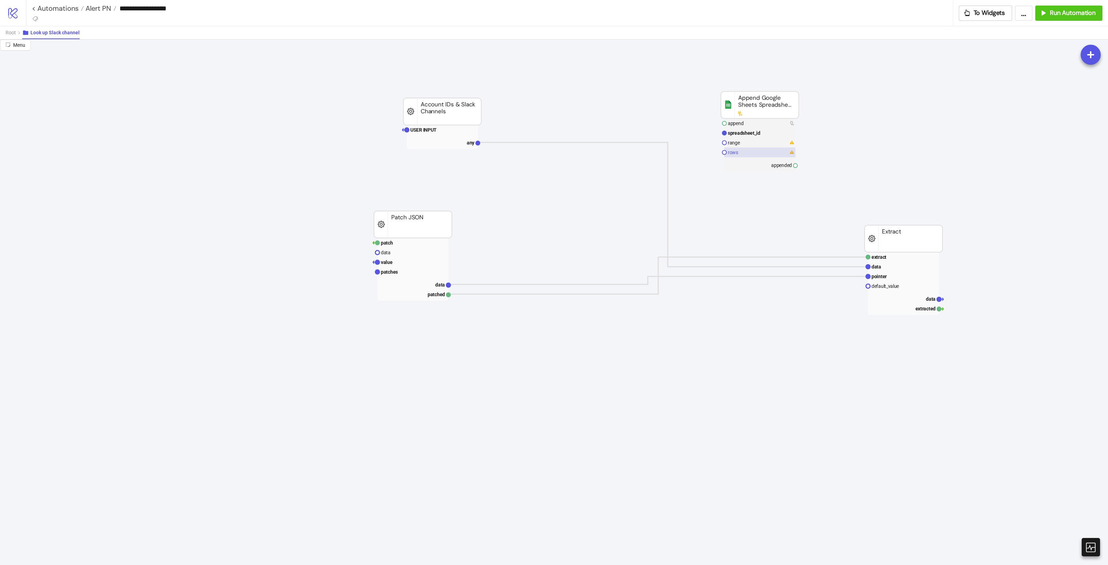
click at [757, 149] on rect at bounding box center [759, 152] width 71 height 10
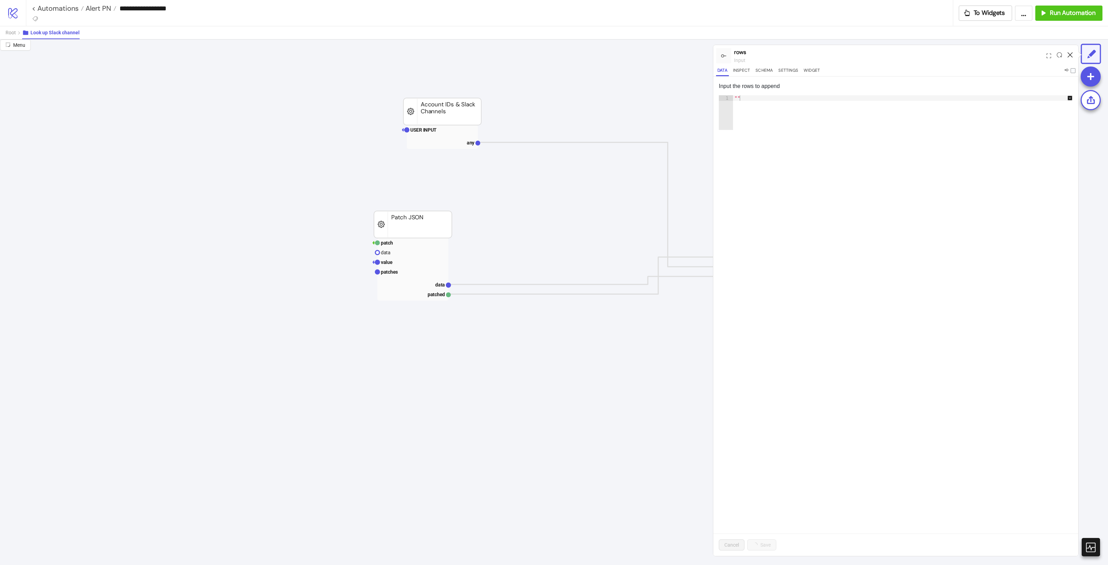
click at [1069, 55] on icon at bounding box center [1069, 54] width 5 height 5
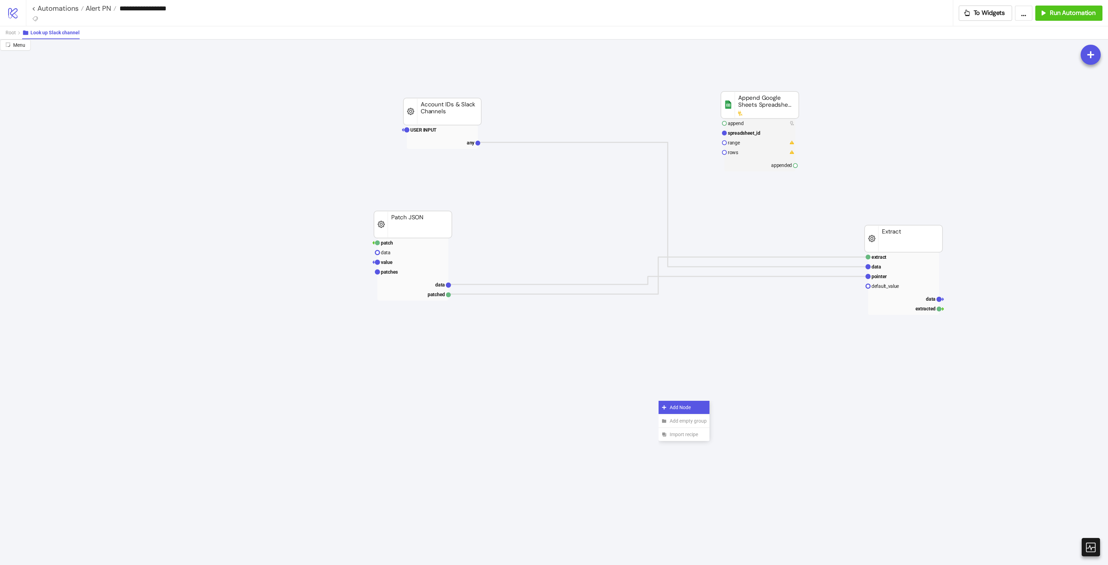
click at [684, 404] on span "Add Node" at bounding box center [688, 407] width 37 height 8
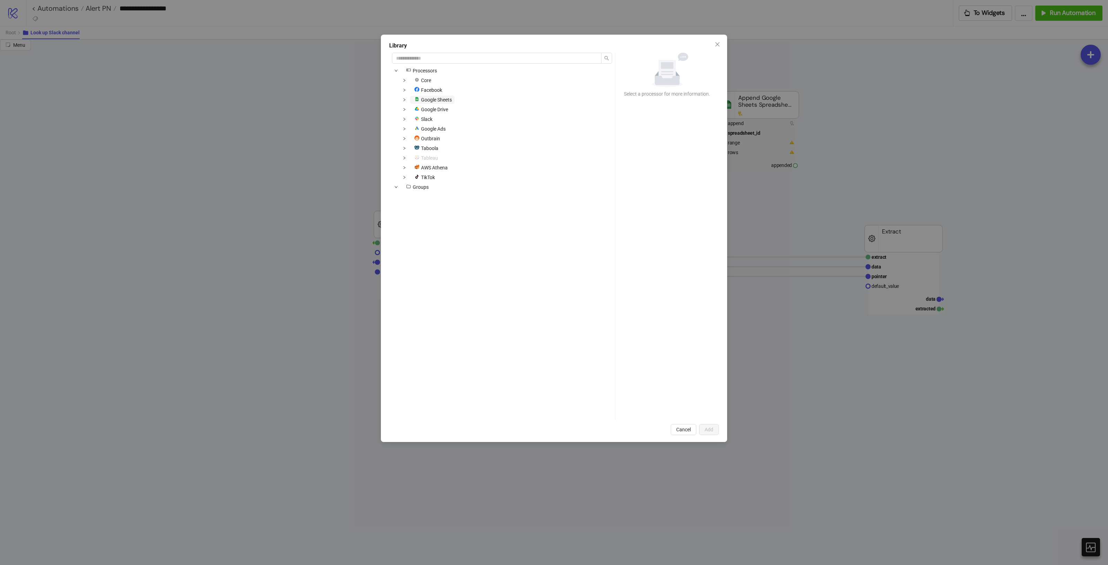
click at [450, 100] on span "Google Sheets" at bounding box center [436, 100] width 31 height 6
click at [404, 101] on icon "down" at bounding box center [404, 99] width 3 height 3
click at [484, 127] on span "Fetch Google Sheets Spreadsheet Row Mapping" at bounding box center [472, 129] width 103 height 6
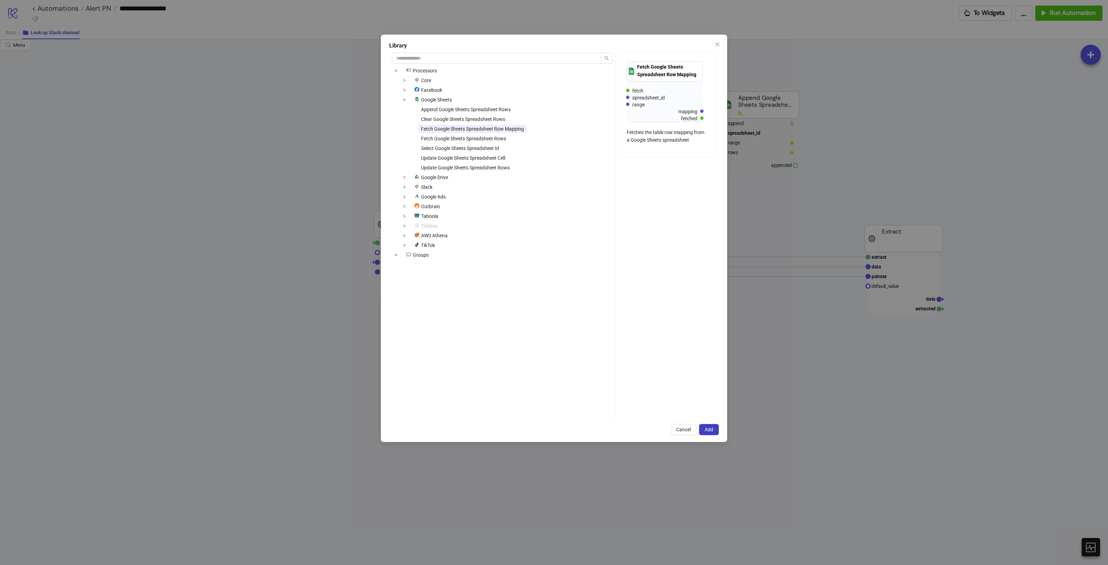
click at [450, 64] on div "icons/node Processors Core Facebook platform/google_sheets Google Sheets Append…" at bounding box center [502, 236] width 226 height 367
click at [454, 58] on input "search" at bounding box center [496, 58] width 209 height 11
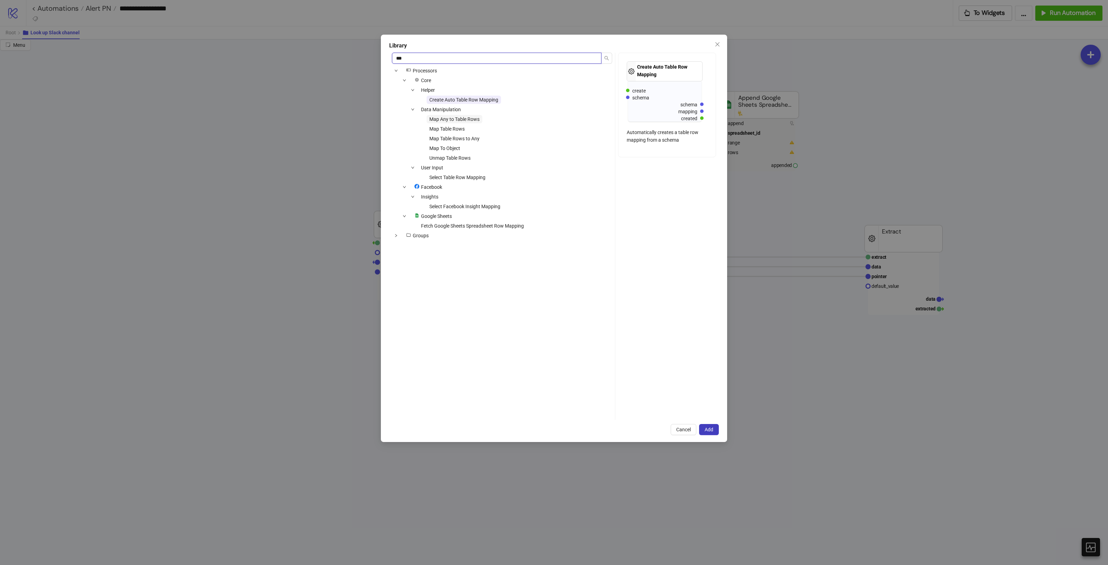
type input "***"
click at [461, 121] on span "Map Any to Table Rows" at bounding box center [454, 119] width 50 height 6
click at [712, 433] on button "Add" at bounding box center [709, 429] width 20 height 11
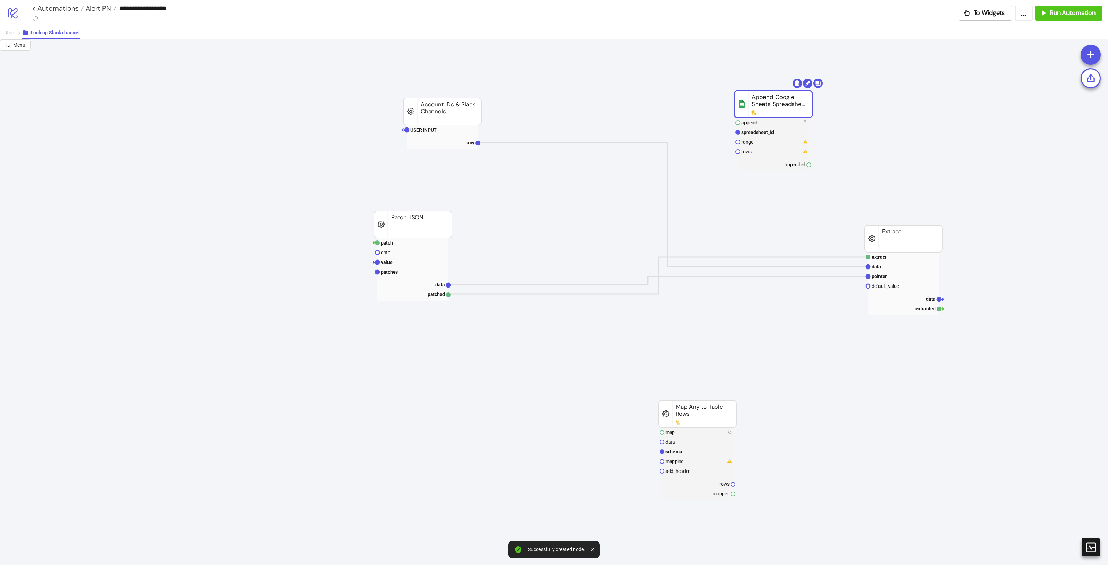
drag, startPoint x: 753, startPoint y: 110, endPoint x: 771, endPoint y: 108, distance: 17.7
click at [771, 108] on rect at bounding box center [773, 104] width 78 height 27
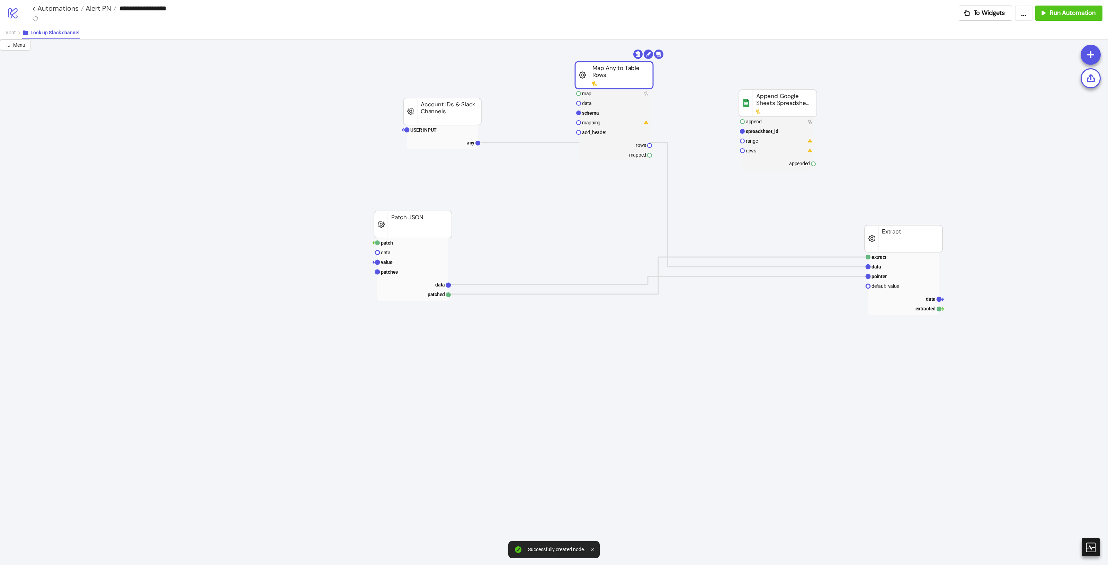
drag, startPoint x: 703, startPoint y: 406, endPoint x: 620, endPoint y: 68, distance: 348.7
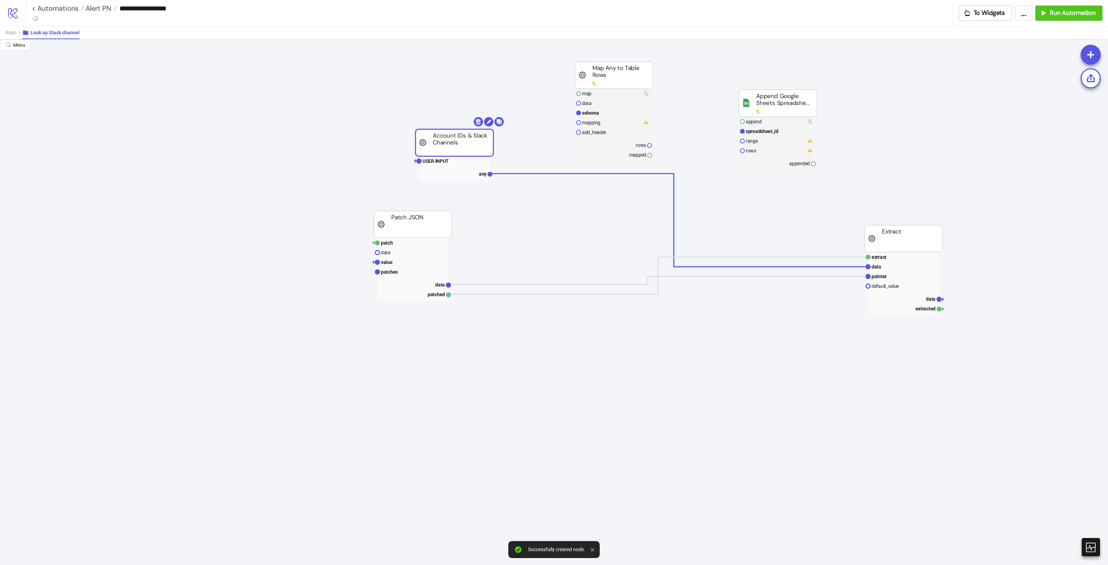
drag, startPoint x: 437, startPoint y: 110, endPoint x: 449, endPoint y: 142, distance: 34.1
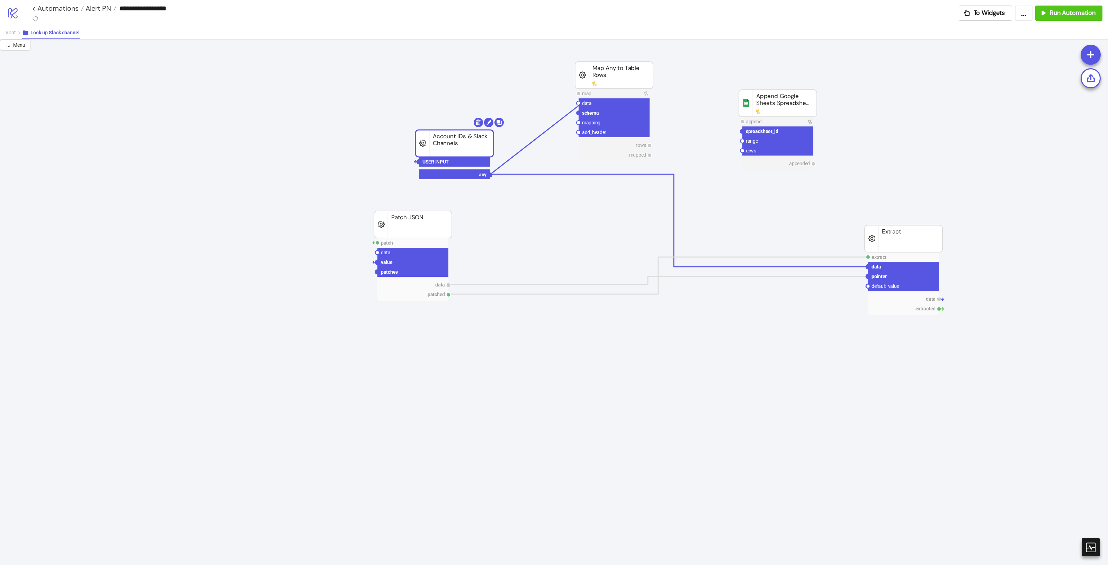
drag, startPoint x: 491, startPoint y: 177, endPoint x: 580, endPoint y: 105, distance: 114.5
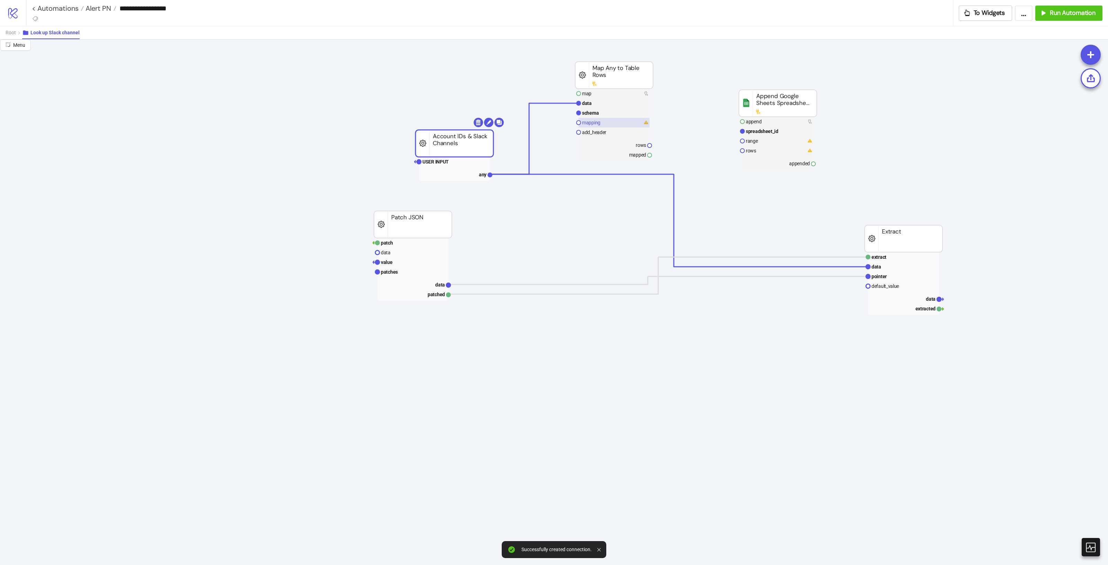
click at [596, 123] on text "mapping" at bounding box center [591, 123] width 18 height 6
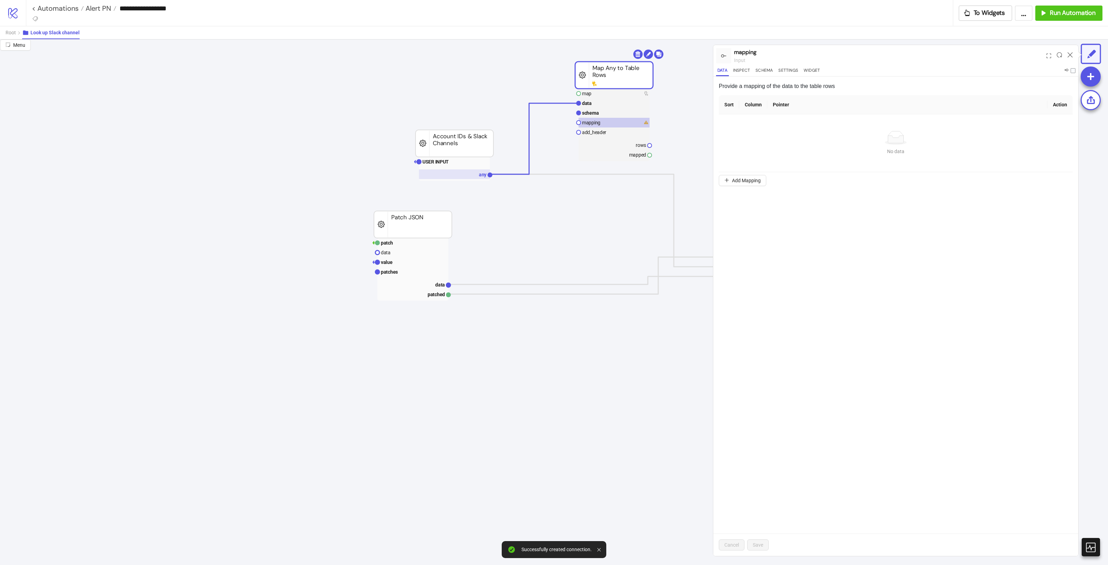
click at [480, 176] on text "any" at bounding box center [483, 175] width 8 height 6
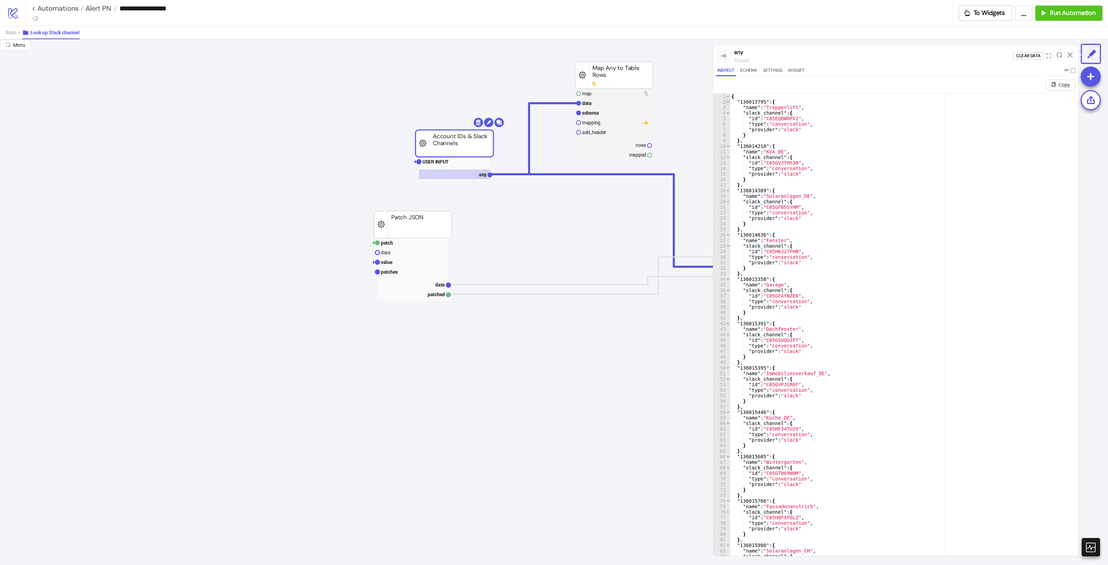
click at [728, 99] on span "Toggle code folding, rows 2 through 9" at bounding box center [728, 102] width 4 height 6
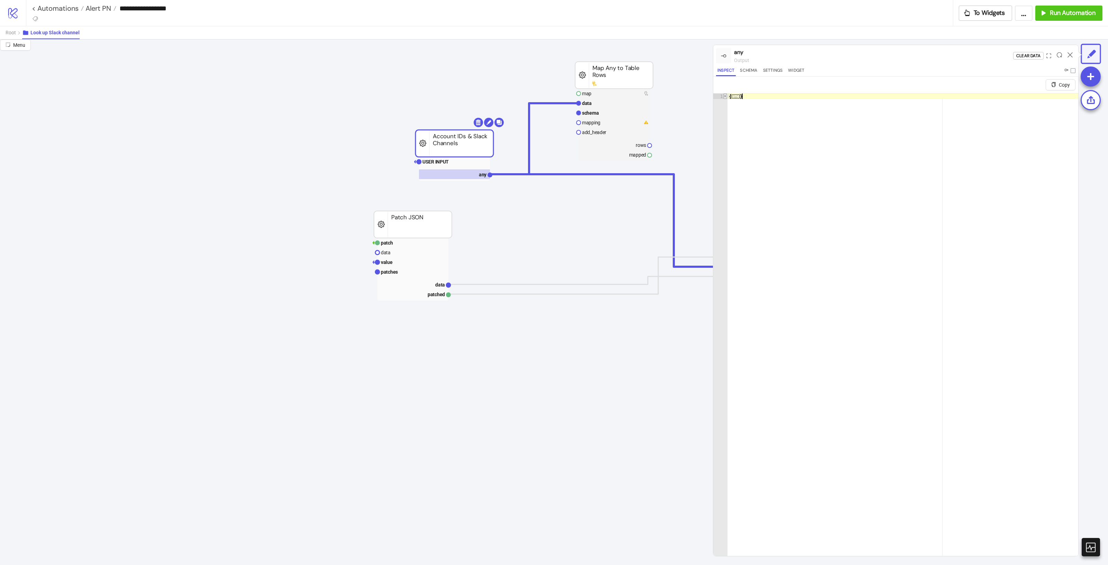
click at [726, 95] on span "Toggle code folding, rows 1 through 178" at bounding box center [725, 96] width 4 height 6
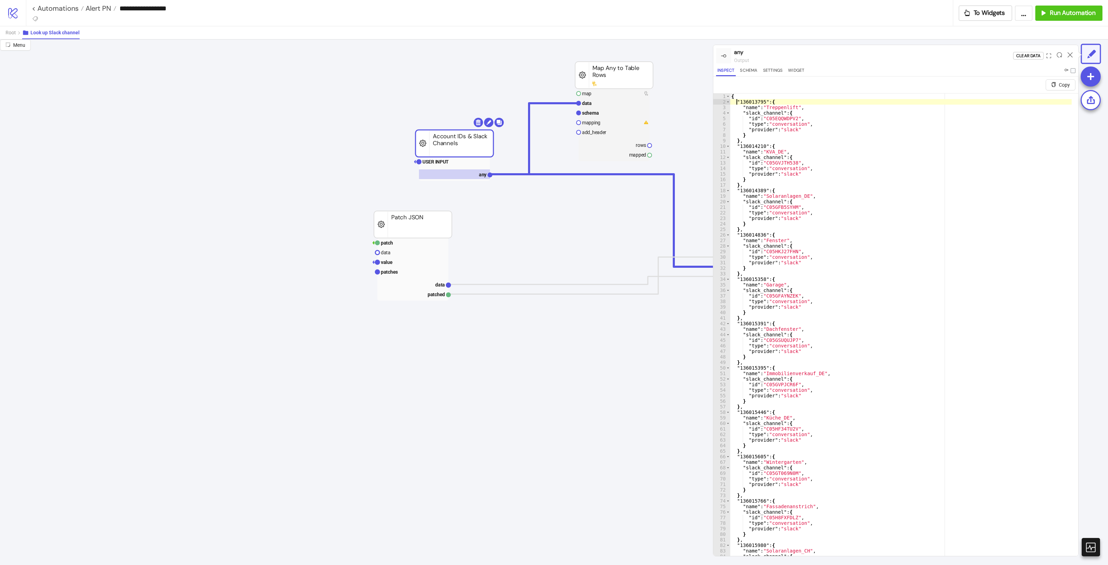
click at [738, 103] on div "{ "136013795" : { "name" : "Treppenlift" , "slack_channel" : { "id" : "C05EQQWD…" at bounding box center [901, 338] width 342 height 490
click at [751, 109] on div "{ "136013795" : { "name" : "Treppenlift" , "slack_channel" : { "id" : "C05EQQWD…" at bounding box center [901, 338] width 342 height 490
drag, startPoint x: 798, startPoint y: 110, endPoint x: 722, endPoint y: 105, distance: 76.7
click at [722, 105] on div "**********" at bounding box center [895, 332] width 365 height 479
click at [836, 136] on div "{ "136013795" : { "name" : "Treppenlift" , "slack_channel" : { "id" : "C05EQQWD…" at bounding box center [901, 338] width 342 height 490
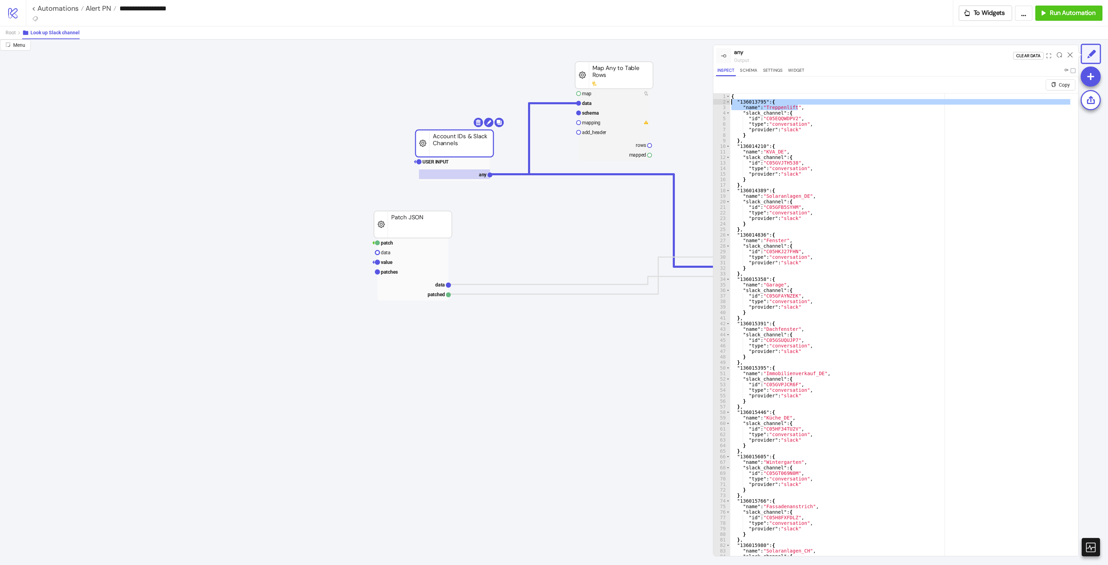
type textarea "*"
click at [591, 114] on text "schema" at bounding box center [590, 113] width 17 height 6
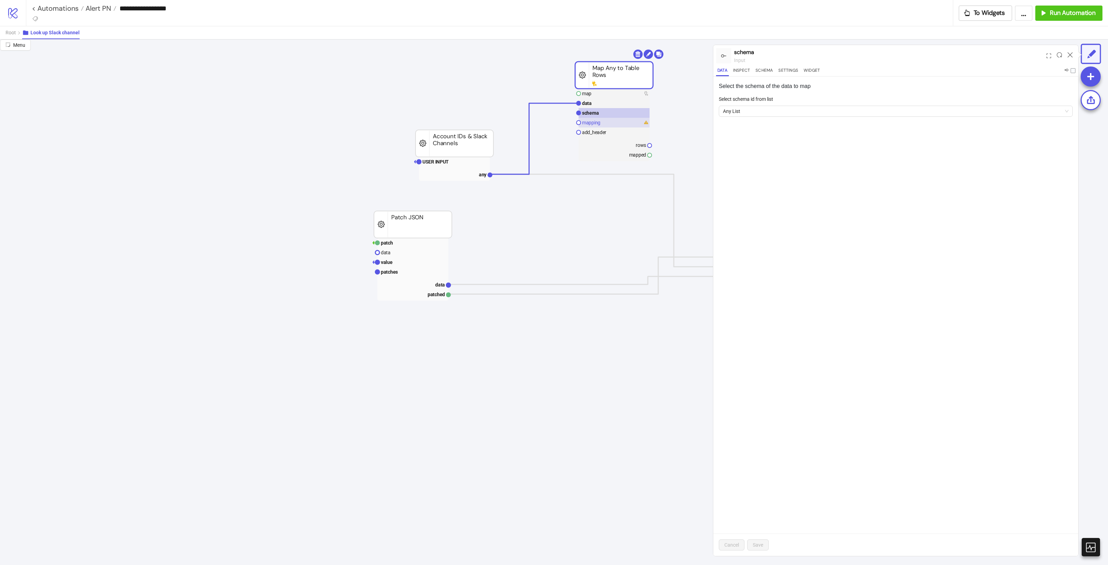
click at [603, 125] on rect at bounding box center [613, 123] width 71 height 10
click at [612, 112] on rect at bounding box center [613, 113] width 71 height 10
click at [613, 120] on rect at bounding box center [613, 123] width 71 height 10
click at [609, 131] on rect at bounding box center [613, 132] width 71 height 10
click at [610, 123] on rect at bounding box center [613, 123] width 71 height 10
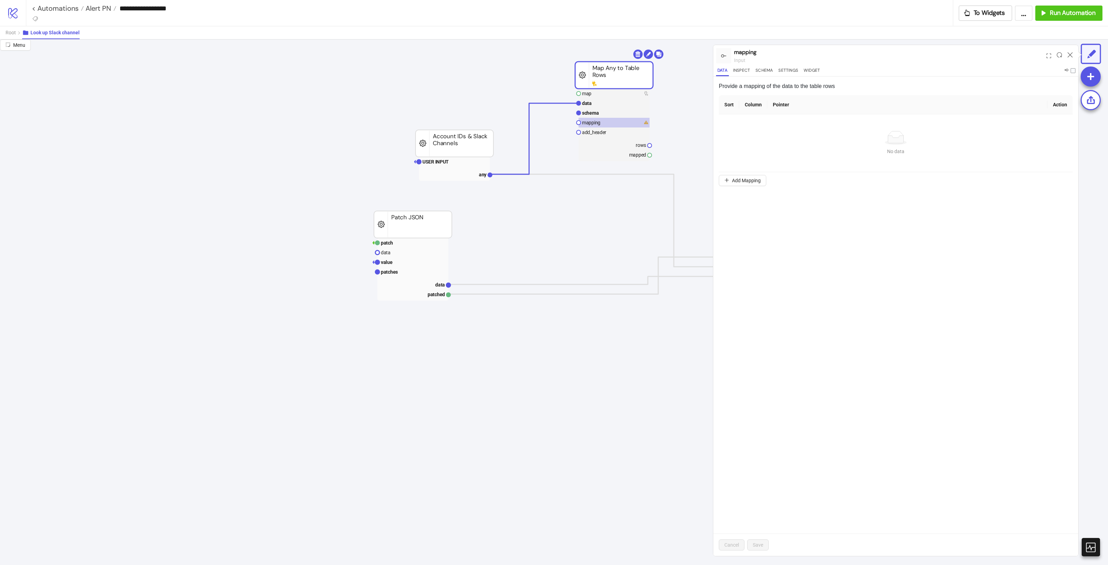
click at [723, 100] on th "Sort" at bounding box center [729, 104] width 20 height 19
click at [746, 187] on form "Sort Column Pointer Action No data No data Add Mapping To pick up a draggable i…" at bounding box center [896, 141] width 354 height 93
click at [752, 181] on span "Add Mapping" at bounding box center [746, 181] width 29 height 6
click at [809, 121] on span at bounding box center [908, 126] width 260 height 13
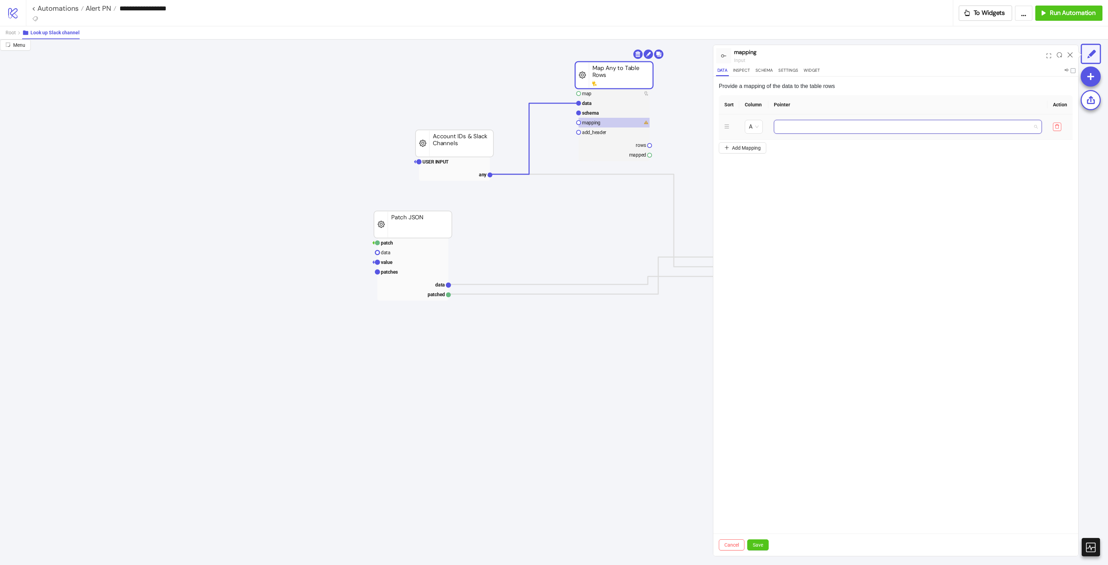
click at [804, 127] on span at bounding box center [908, 126] width 260 height 13
click at [594, 111] on text "schema" at bounding box center [590, 113] width 17 height 6
click at [599, 103] on rect at bounding box center [613, 103] width 71 height 10
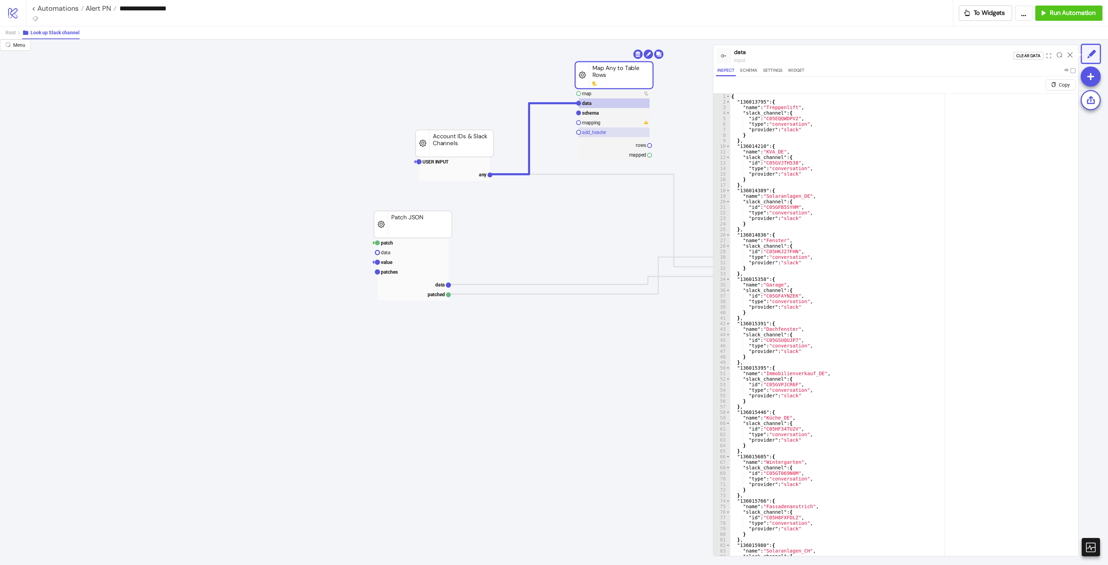
click at [603, 133] on text "add_header" at bounding box center [594, 132] width 24 height 6
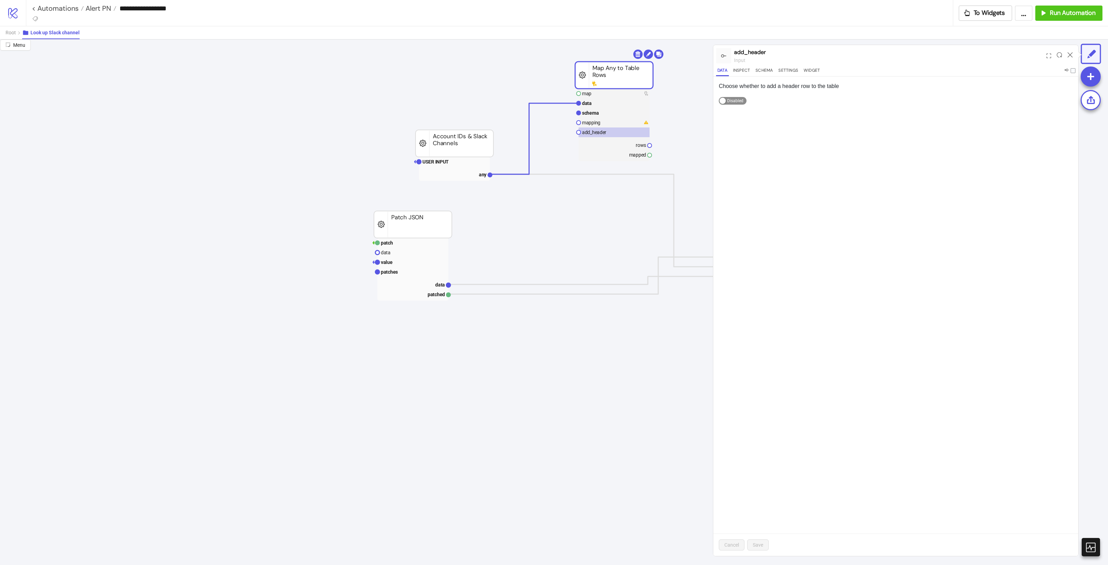
click at [723, 102] on div "button" at bounding box center [722, 101] width 6 height 6
click at [598, 121] on text "mapping" at bounding box center [591, 123] width 18 height 6
click at [601, 113] on rect at bounding box center [613, 113] width 71 height 10
click at [596, 127] on rect at bounding box center [613, 123] width 71 height 10
click at [599, 115] on rect at bounding box center [613, 113] width 71 height 10
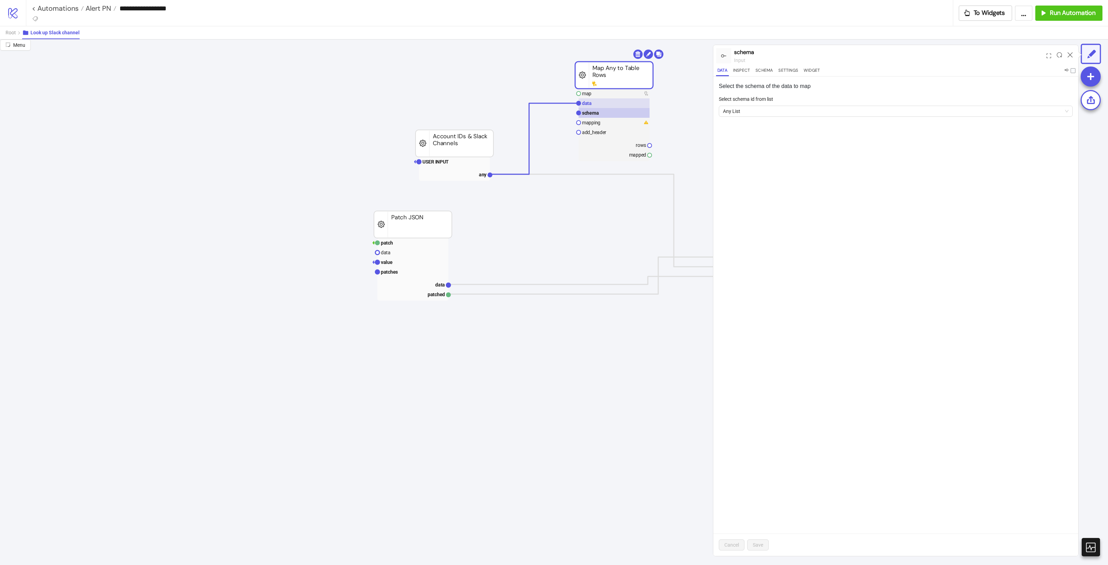
click at [604, 101] on rect at bounding box center [613, 103] width 71 height 10
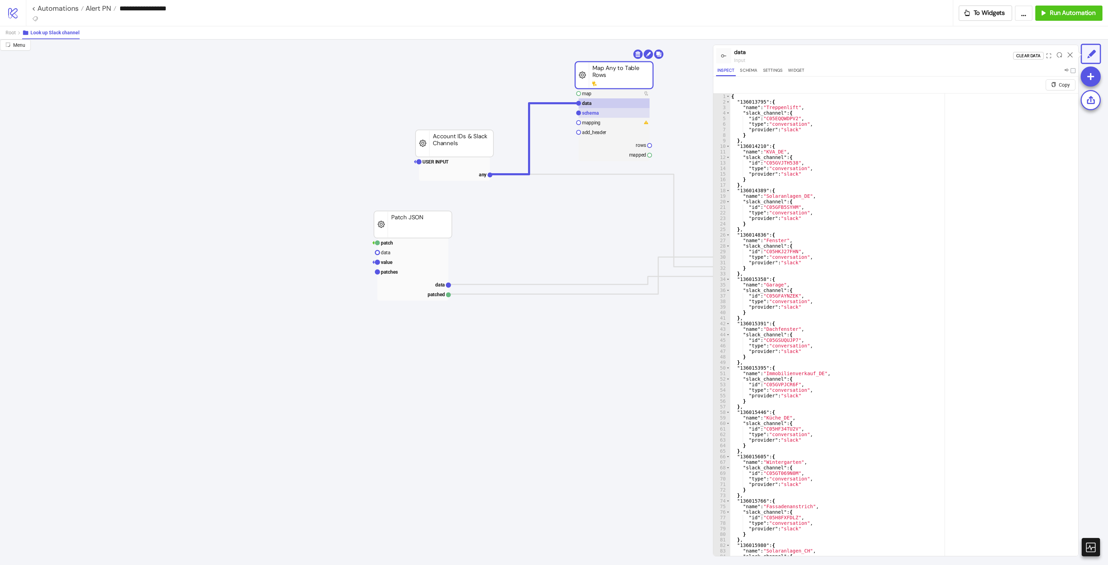
click at [604, 116] on rect at bounding box center [613, 113] width 71 height 10
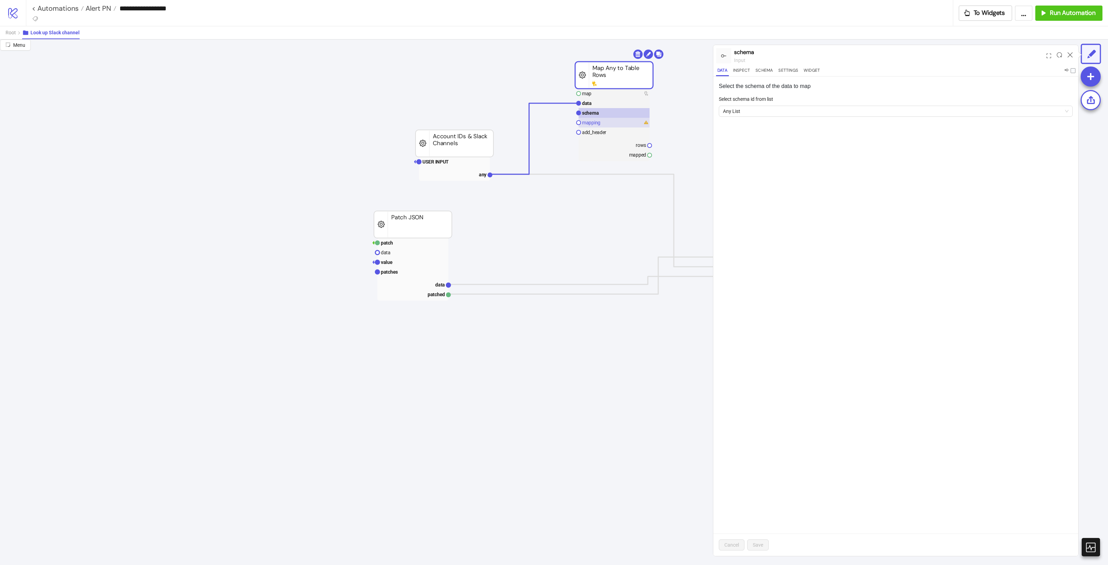
click at [604, 123] on rect at bounding box center [613, 123] width 71 height 10
click at [606, 116] on rect at bounding box center [613, 113] width 71 height 10
click at [600, 125] on text "mapping" at bounding box center [591, 123] width 18 height 6
click at [603, 117] on rect at bounding box center [613, 113] width 71 height 10
click at [607, 107] on g "map data schema mapping add_header rows mapped" at bounding box center [613, 125] width 75 height 72
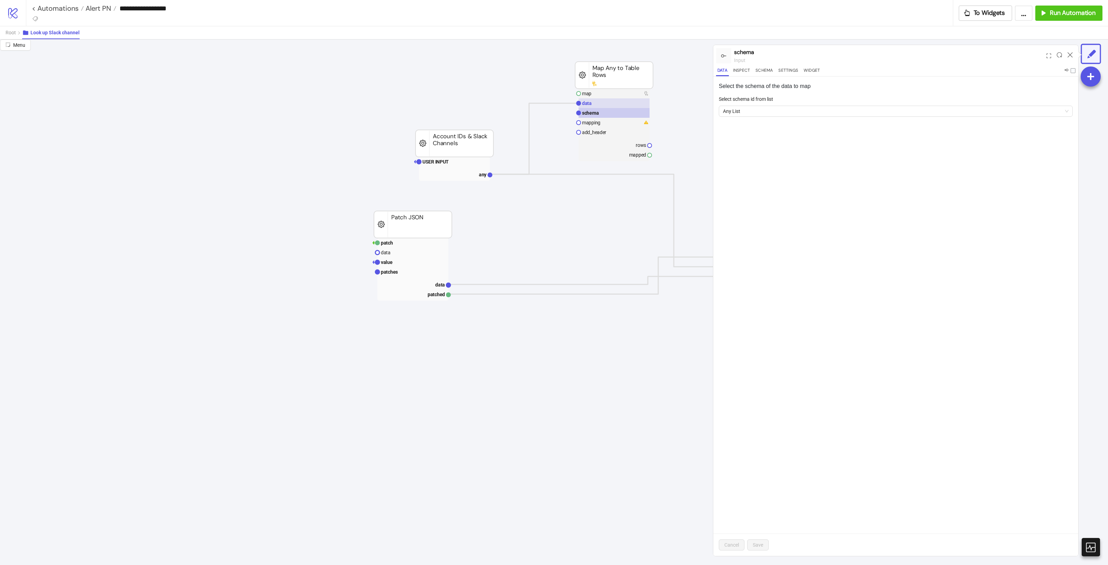
click at [609, 104] on rect at bounding box center [613, 103] width 71 height 10
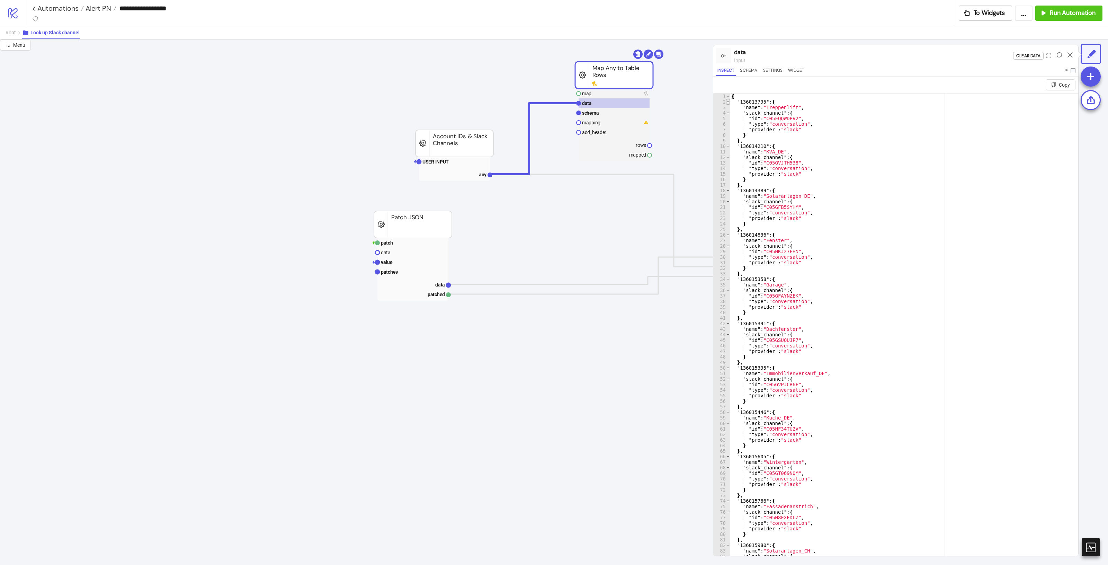
type textarea "*"
click at [727, 102] on span "Toggle code folding, rows 2 through 9" at bounding box center [728, 102] width 4 height 6
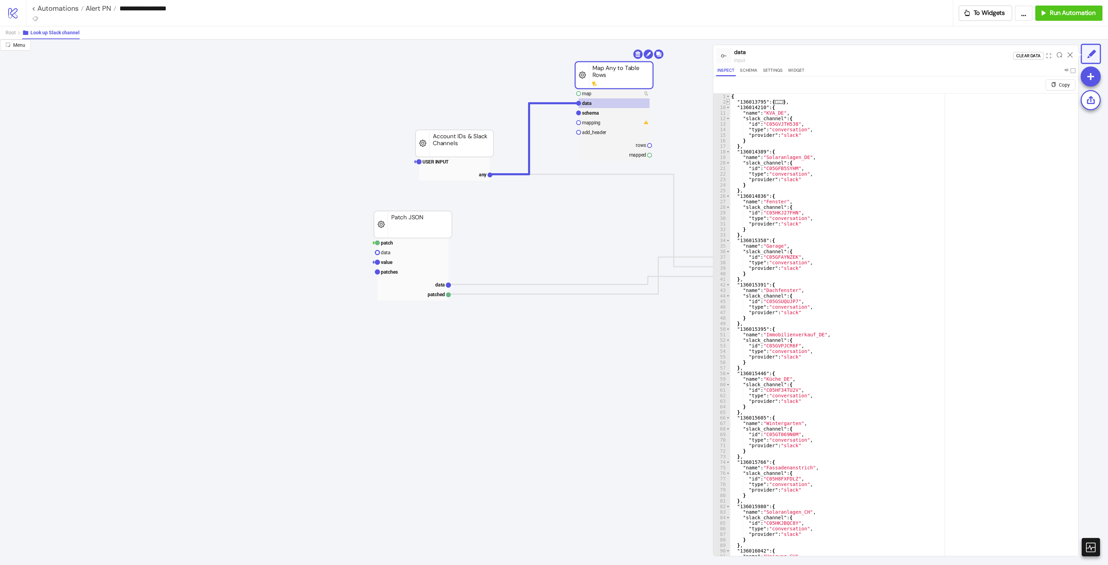
click at [727, 102] on span "Toggle code folding, rows 2 through 9" at bounding box center [728, 102] width 4 height 6
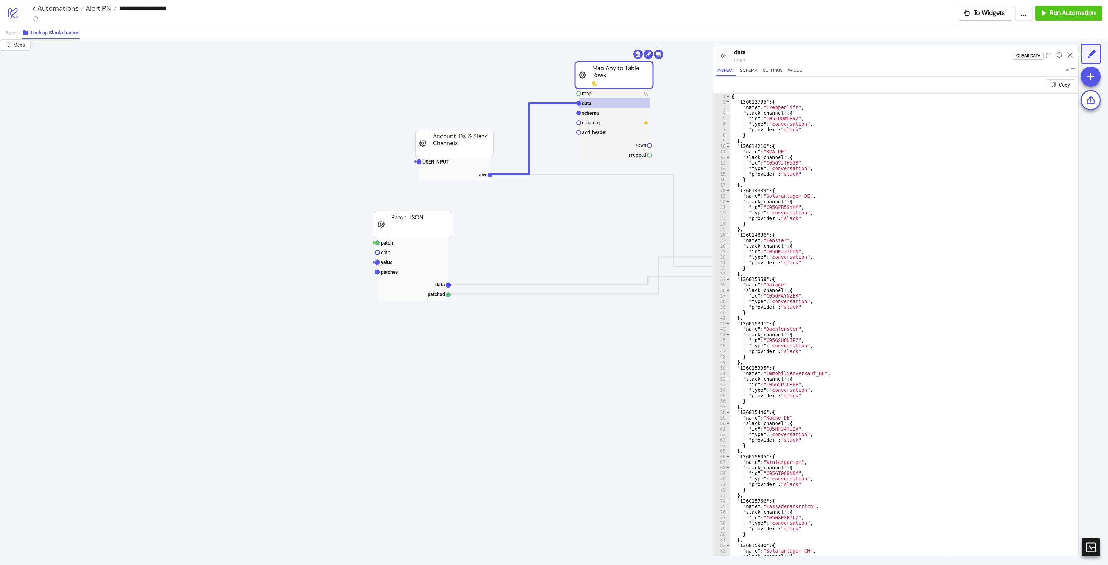
click at [726, 147] on span "Toggle code folding, rows 10 through 17" at bounding box center [728, 146] width 4 height 6
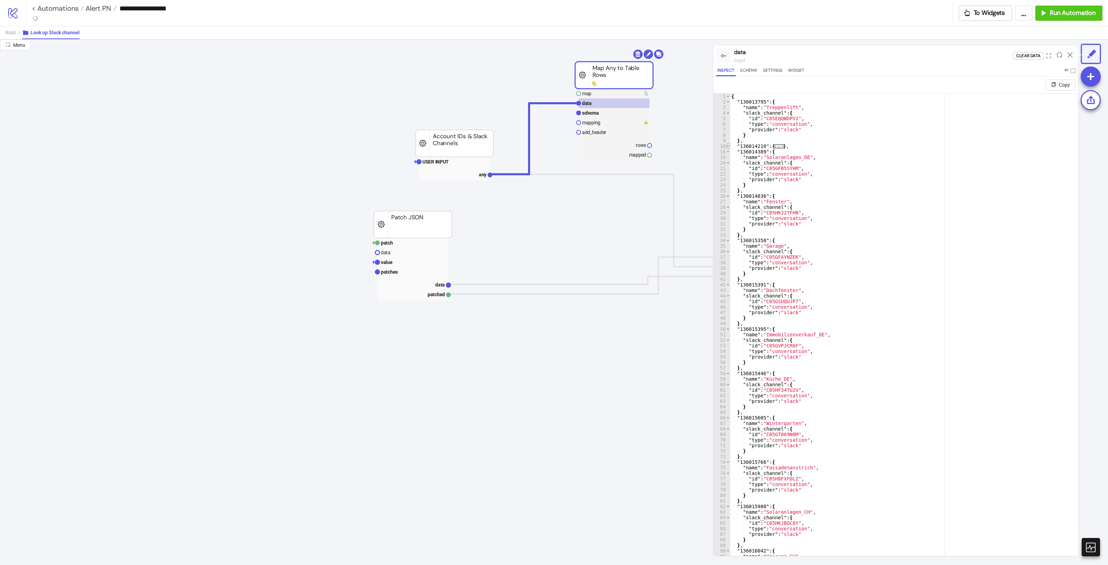
click at [726, 147] on span "Toggle code folding, rows 10 through 17" at bounding box center [728, 146] width 4 height 6
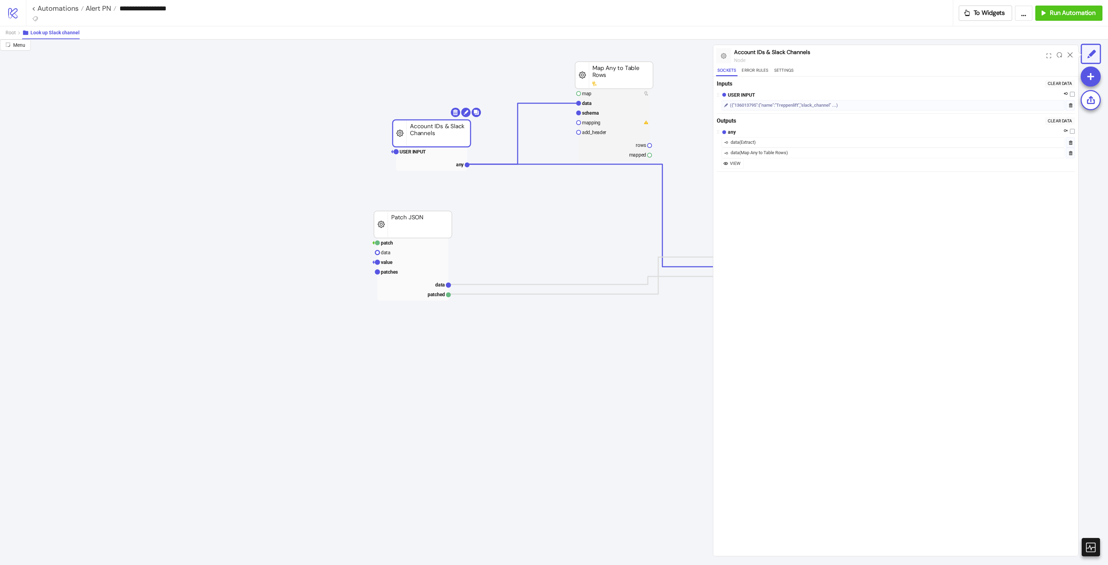
drag, startPoint x: 457, startPoint y: 135, endPoint x: 433, endPoint y: 125, distance: 26.0
click at [433, 125] on rect at bounding box center [432, 133] width 78 height 27
click at [415, 153] on text "USER INPUT" at bounding box center [411, 152] width 26 height 6
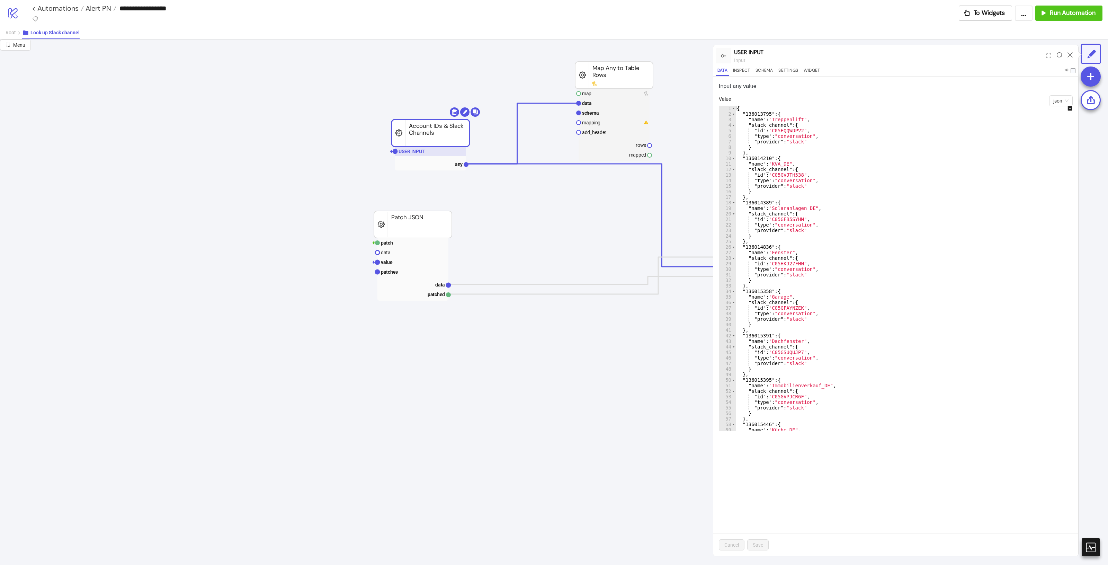
click at [417, 151] on text "USER INPUT" at bounding box center [411, 152] width 26 height 6
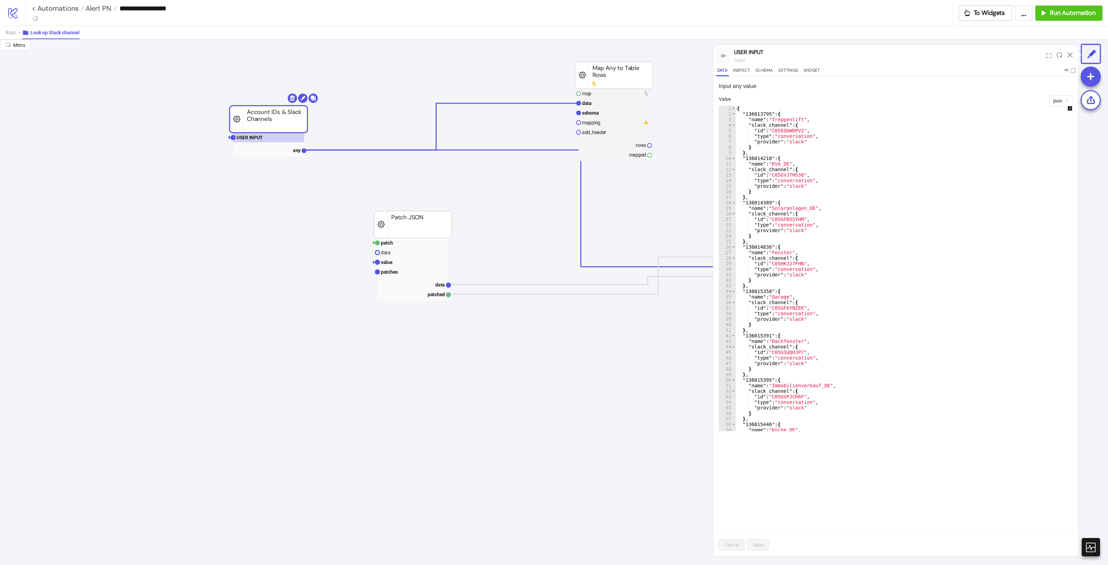
drag, startPoint x: 452, startPoint y: 136, endPoint x: 290, endPoint y: 122, distance: 162.6
click at [290, 122] on rect at bounding box center [269, 119] width 78 height 27
click at [165, 339] on div "Add Node" at bounding box center [148, 345] width 51 height 14
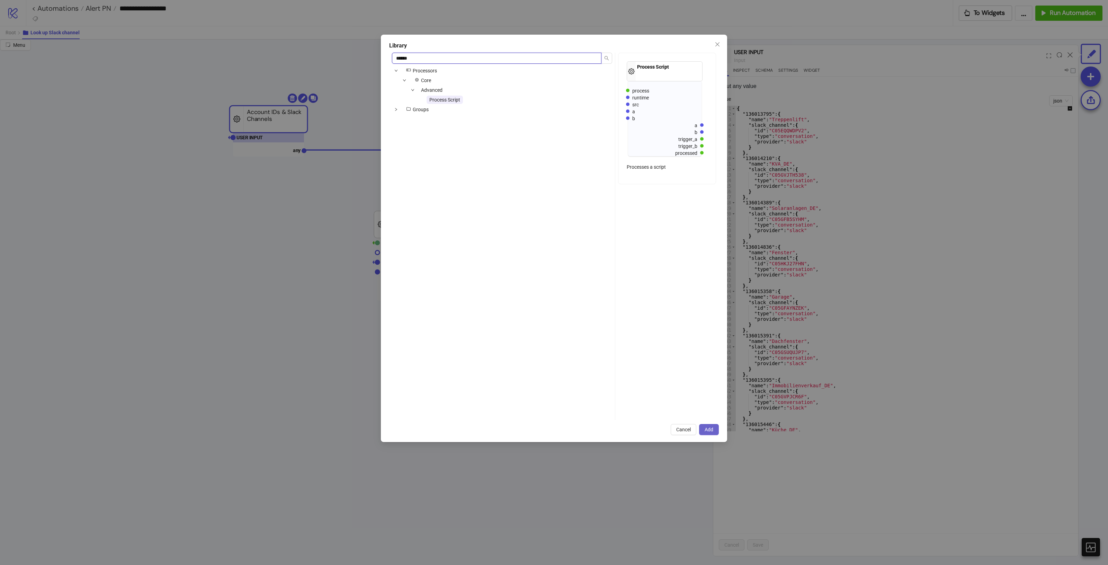
type input "******"
click at [712, 426] on button "Add" at bounding box center [709, 429] width 20 height 11
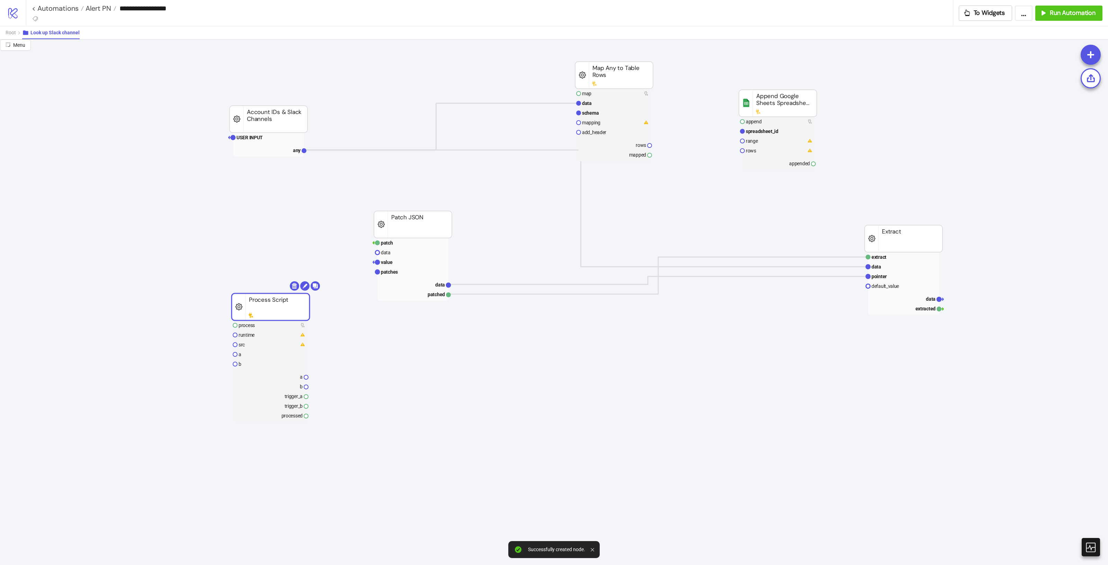
drag, startPoint x: 176, startPoint y: 355, endPoint x: 307, endPoint y: 234, distance: 178.6
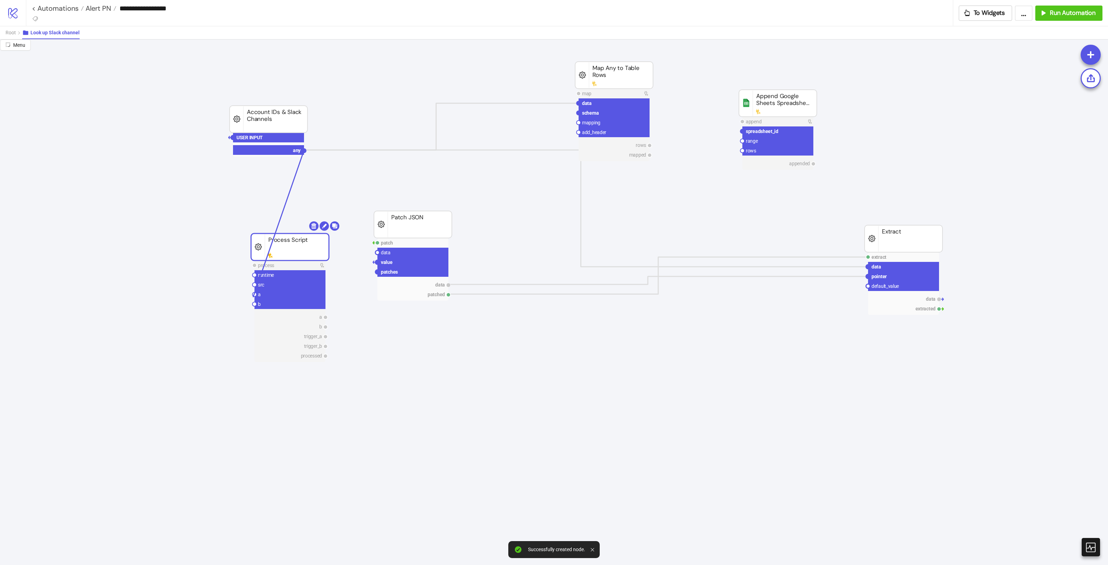
drag, startPoint x: 305, startPoint y: 152, endPoint x: 254, endPoint y: 295, distance: 152.4
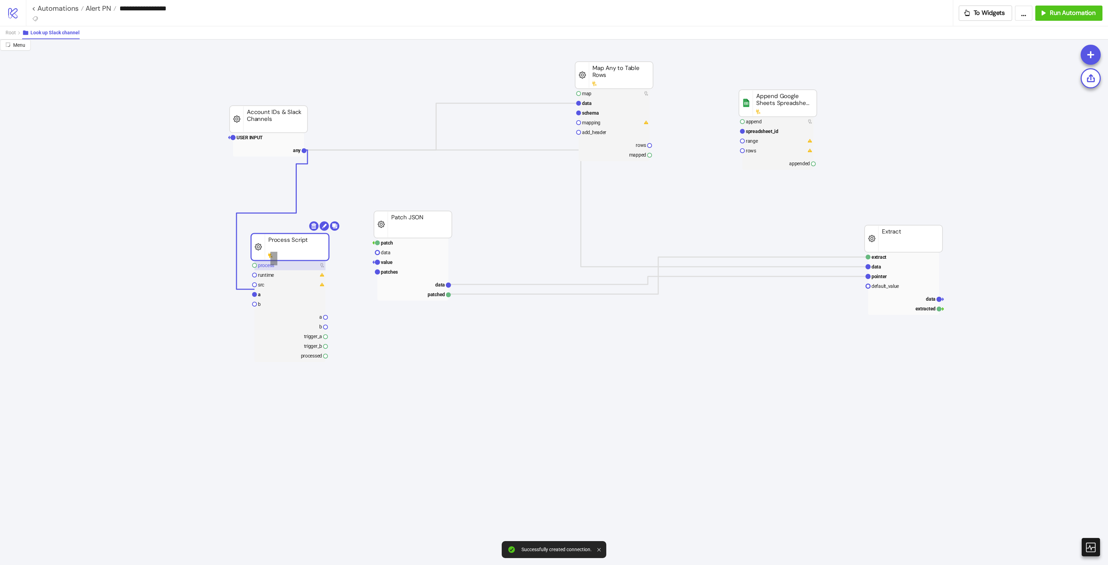
drag, startPoint x: 270, startPoint y: 265, endPoint x: 279, endPoint y: 263, distance: 8.5
click at [278, 252] on g "process runtime src a b a b trigger_a trigger_b processed Process Script" at bounding box center [295, 291] width 88 height 141
click at [280, 276] on rect at bounding box center [289, 275] width 71 height 10
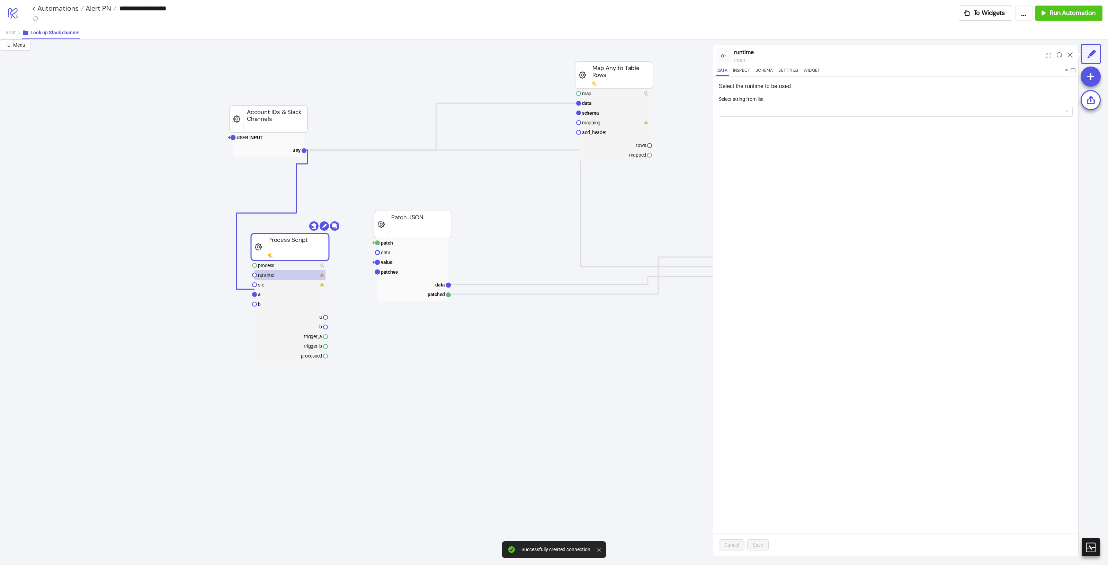
click at [899, 120] on form "Select string from list" at bounding box center [896, 110] width 354 height 30
click at [897, 115] on input "Select string from list" at bounding box center [892, 111] width 339 height 10
click at [757, 125] on div "Python 3.12" at bounding box center [895, 125] width 343 height 8
click at [763, 547] on span "Save" at bounding box center [758, 545] width 10 height 6
click at [1068, 56] on icon at bounding box center [1069, 54] width 5 height 5
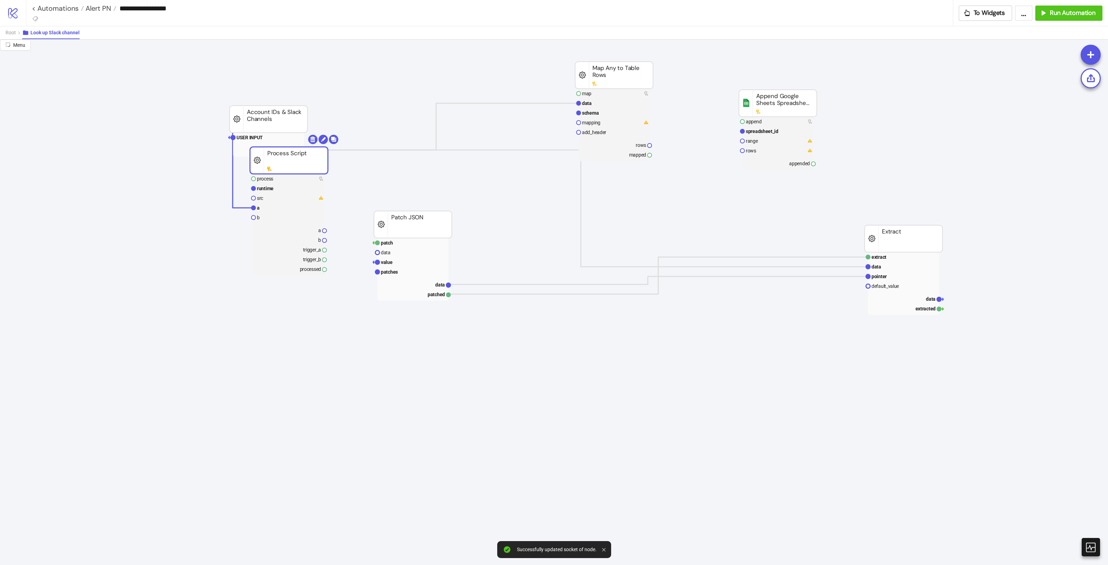
drag, startPoint x: 284, startPoint y: 250, endPoint x: 273, endPoint y: 204, distance: 47.5
click at [267, 174] on rect at bounding box center [289, 160] width 78 height 27
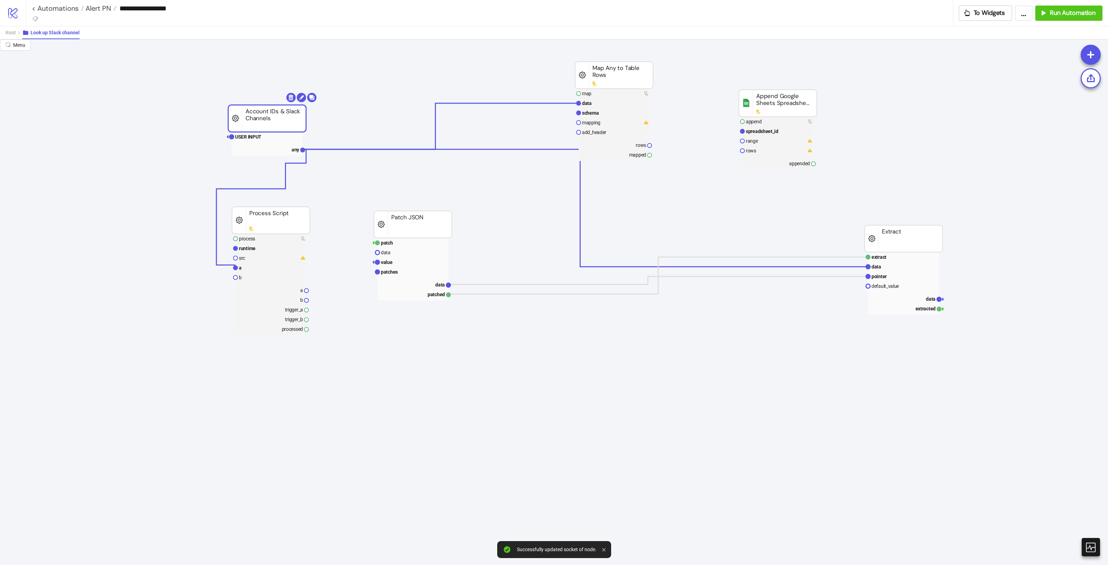
drag, startPoint x: 279, startPoint y: 120, endPoint x: 123, endPoint y: 144, distance: 157.8
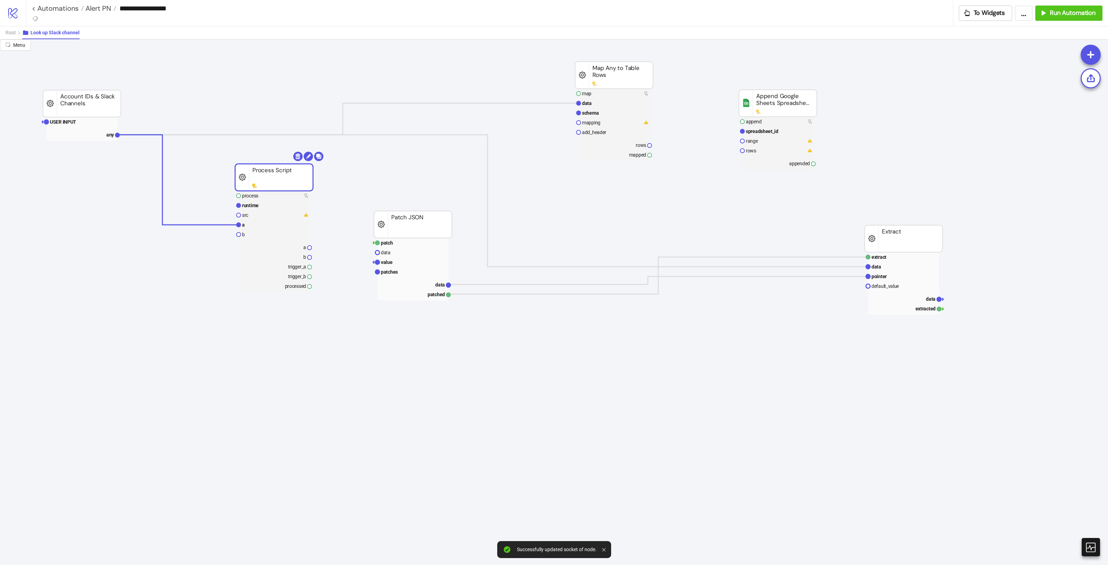
drag, startPoint x: 274, startPoint y: 208, endPoint x: 276, endPoint y: 174, distance: 34.3
click at [281, 226] on rect at bounding box center [274, 225] width 71 height 10
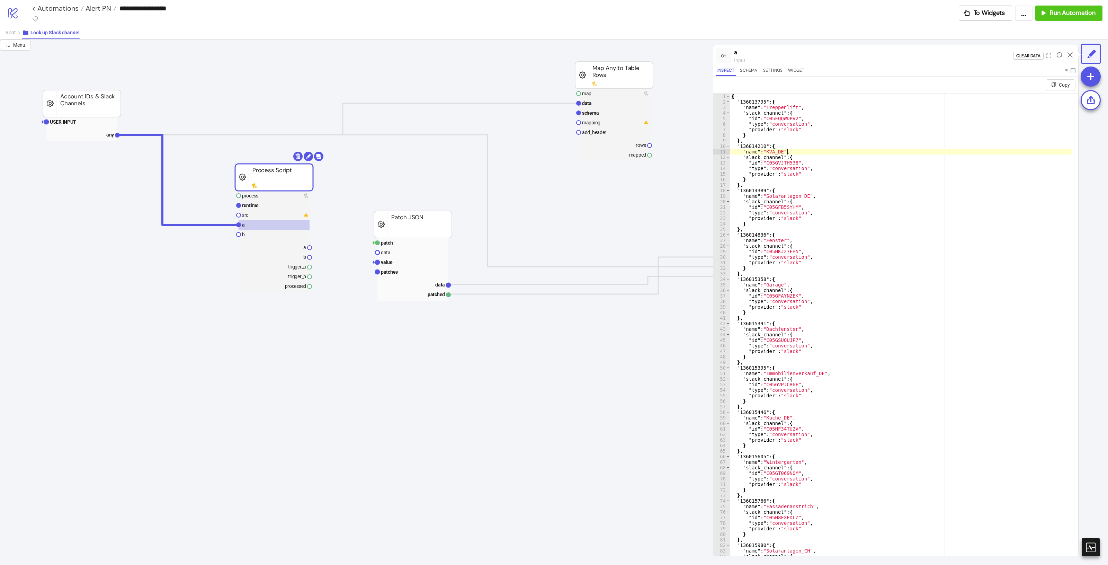
click at [836, 151] on div "{ "136013795" : { "name" : "Treppenlift" , "slack_channel" : { "id" : "C05EQQWD…" at bounding box center [901, 338] width 342 height 490
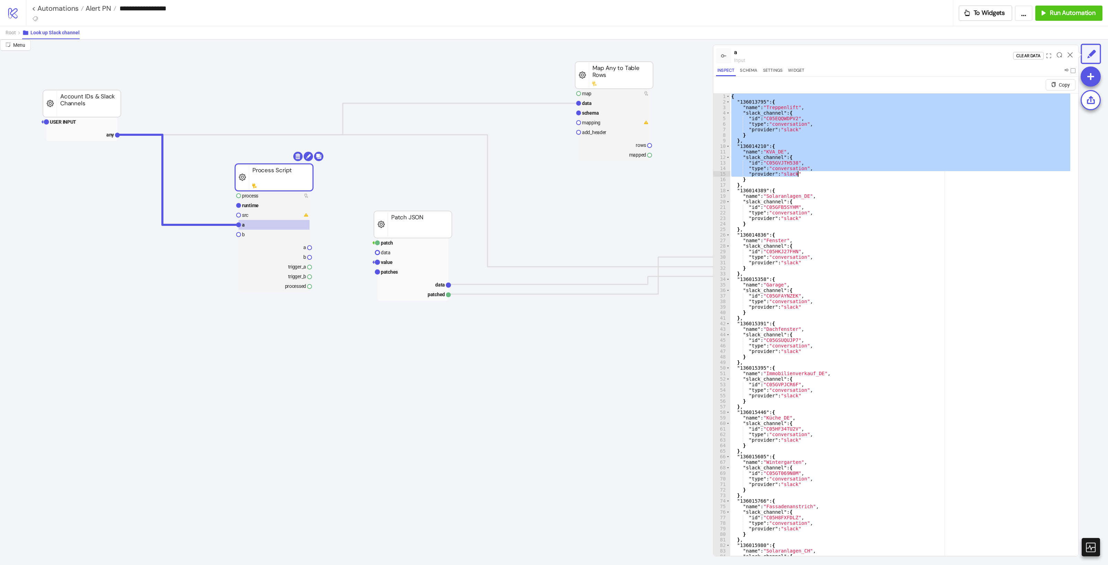
drag, startPoint x: 731, startPoint y: 94, endPoint x: 859, endPoint y: 172, distance: 150.4
click at [859, 172] on div "{ "136013795" : { "name" : "Treppenlift" , "slack_channel" : { "id" : "C05EQQWD…" at bounding box center [901, 338] width 342 height 490
click at [787, 129] on div "{ "136013795" : { "name" : "Treppenlift" , "slack_channel" : { "id" : "C05EQQWD…" at bounding box center [901, 332] width 342 height 479
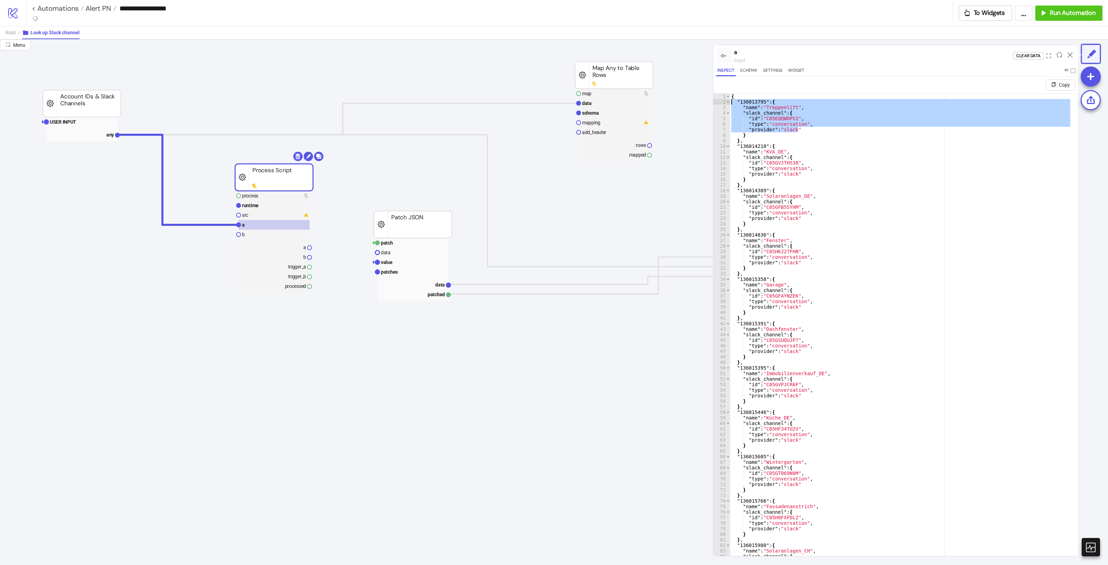
drag, startPoint x: 807, startPoint y: 129, endPoint x: 732, endPoint y: 103, distance: 79.2
click at [732, 103] on div "{ "136013795" : { "name" : "Treppenlift" , "slack_channel" : { "id" : "C05EQQWD…" at bounding box center [901, 338] width 342 height 490
type textarea "**********"
drag, startPoint x: 272, startPoint y: 213, endPoint x: 281, endPoint y: 215, distance: 8.8
click at [272, 213] on rect at bounding box center [274, 215] width 71 height 10
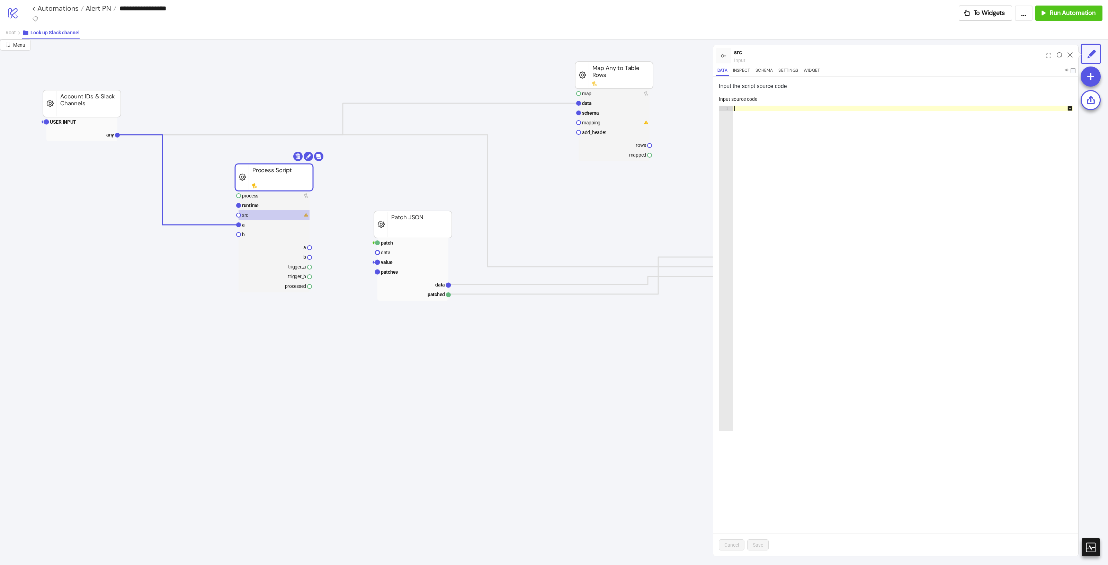
click at [771, 116] on div at bounding box center [906, 274] width 347 height 336
paste textarea "**********"
type textarea "**********"
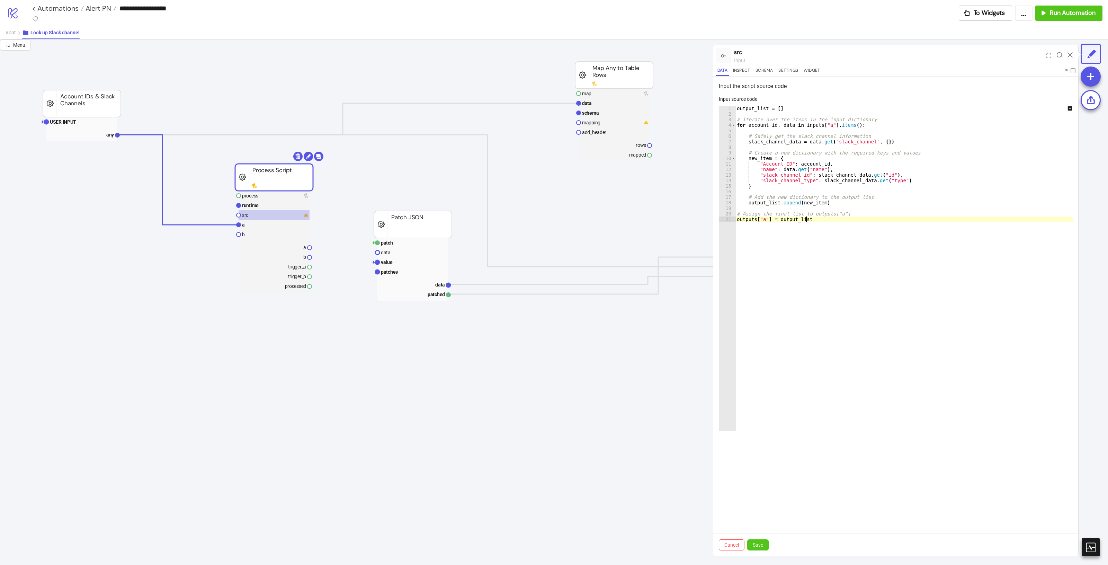
click at [762, 552] on div "Cancel Save" at bounding box center [895, 544] width 365 height 23
click at [763, 546] on span "Save" at bounding box center [758, 545] width 10 height 6
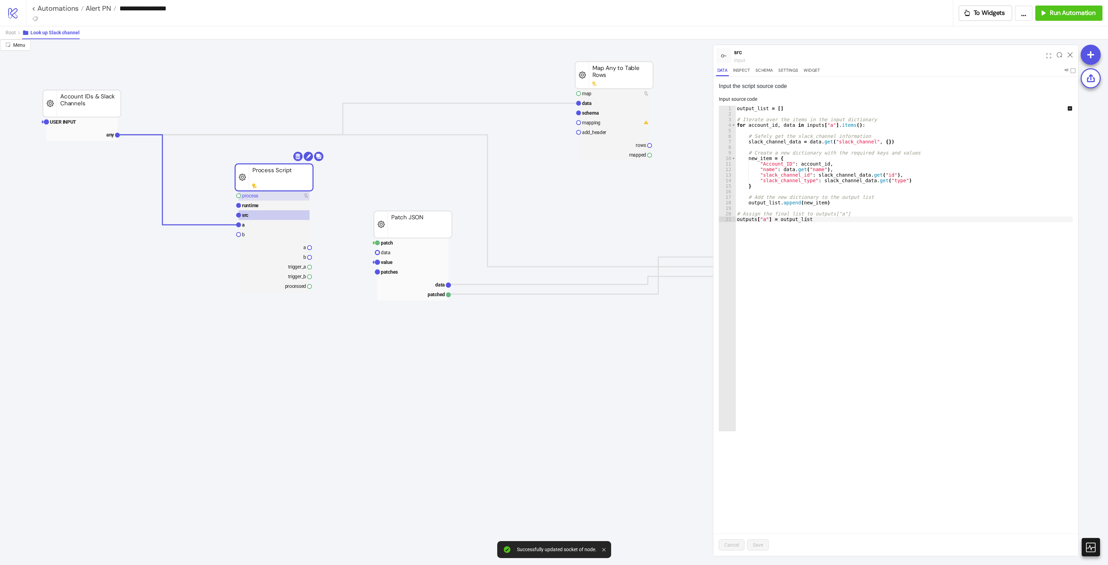
click at [293, 198] on rect at bounding box center [274, 196] width 71 height 10
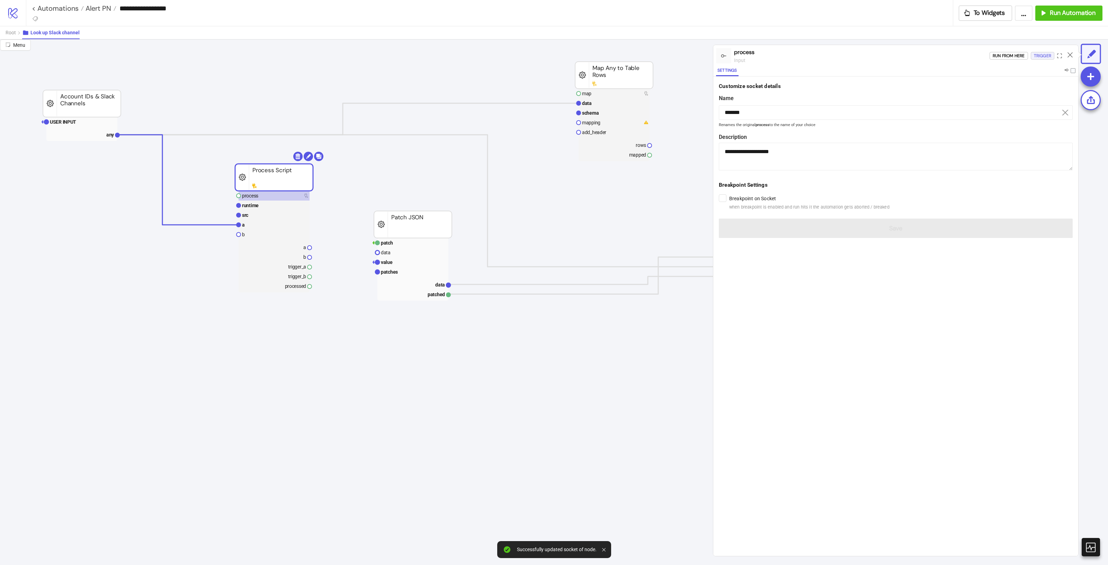
click at [1036, 52] on div "Trigger" at bounding box center [1042, 56] width 17 height 8
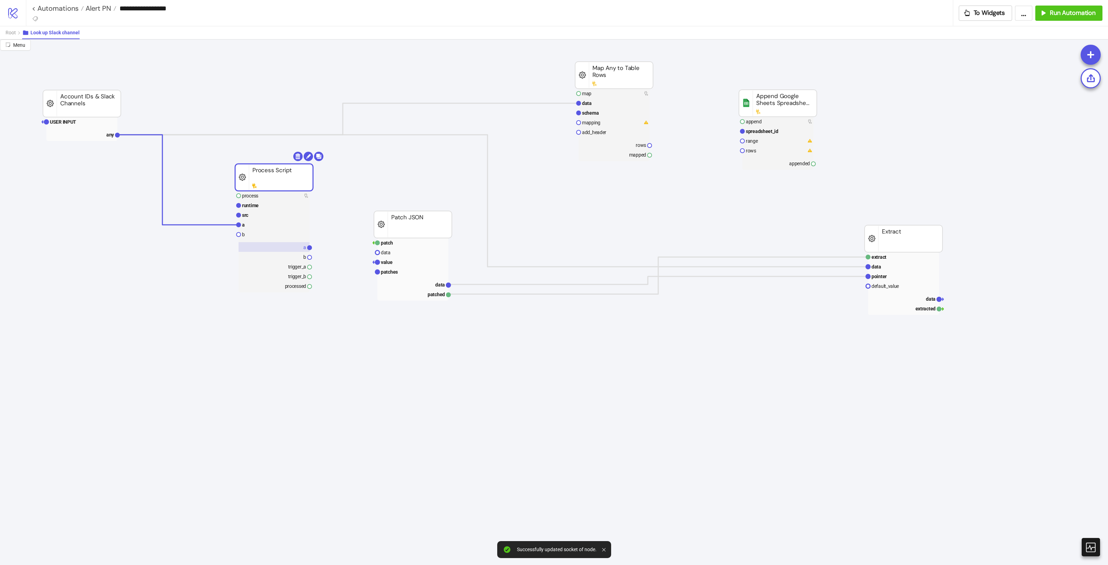
click at [293, 243] on rect at bounding box center [274, 247] width 71 height 10
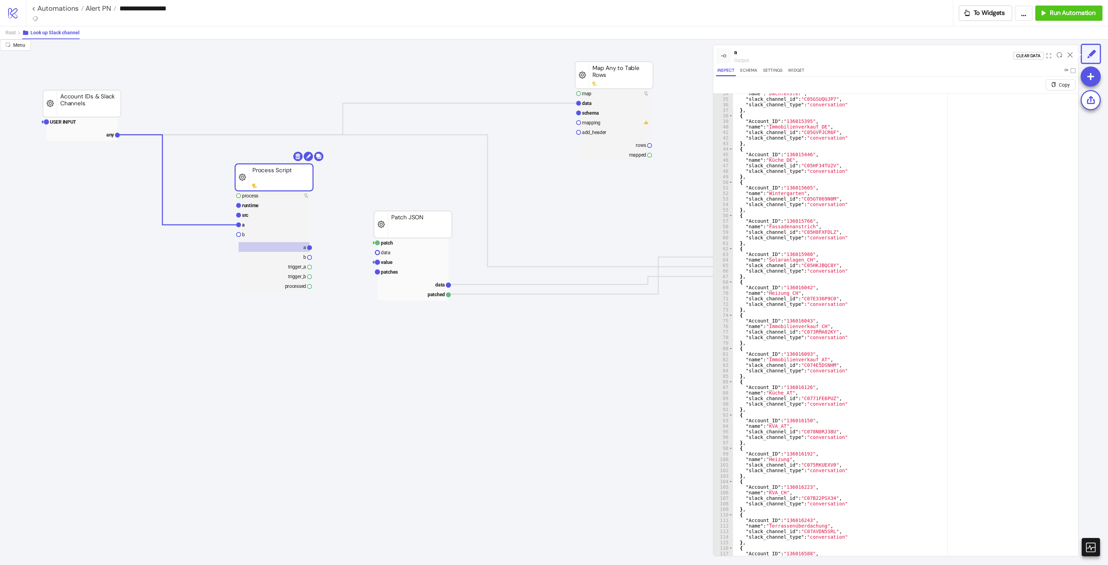
scroll to position [82, 0]
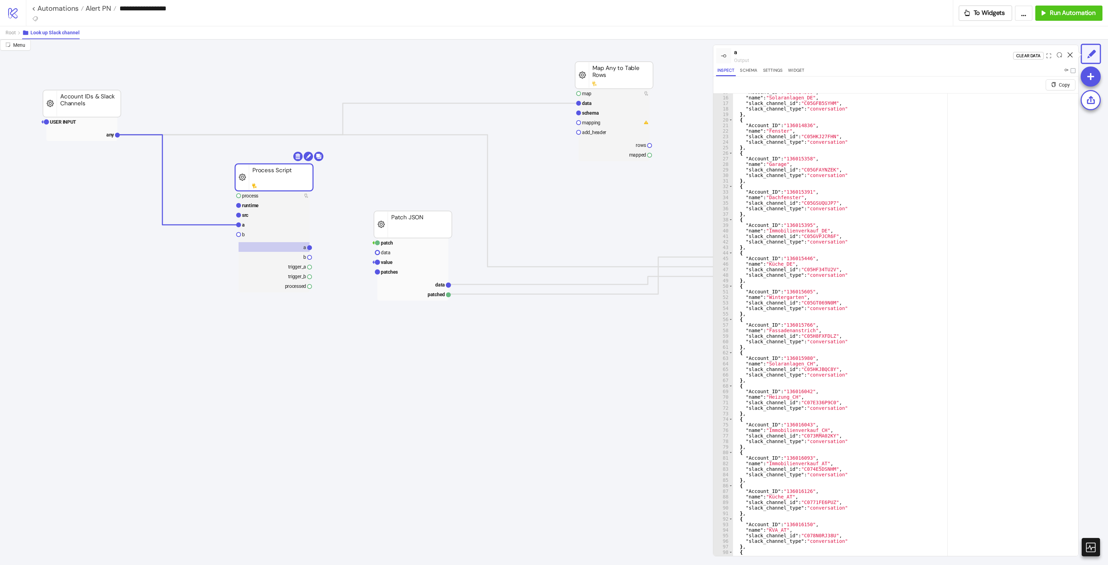
click at [1069, 55] on icon at bounding box center [1069, 54] width 5 height 5
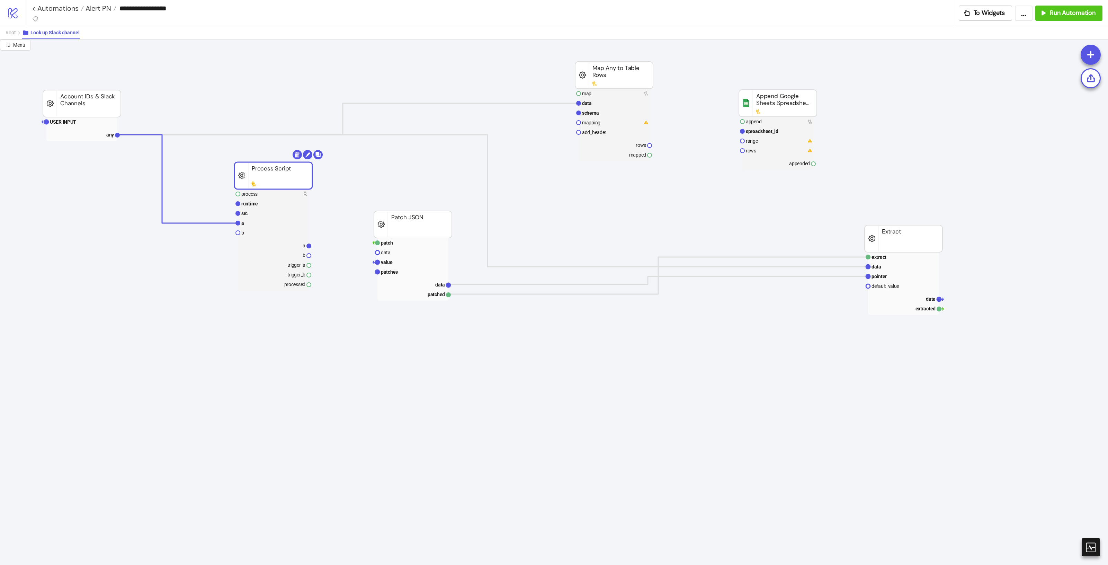
click at [271, 172] on rect at bounding box center [273, 175] width 78 height 27
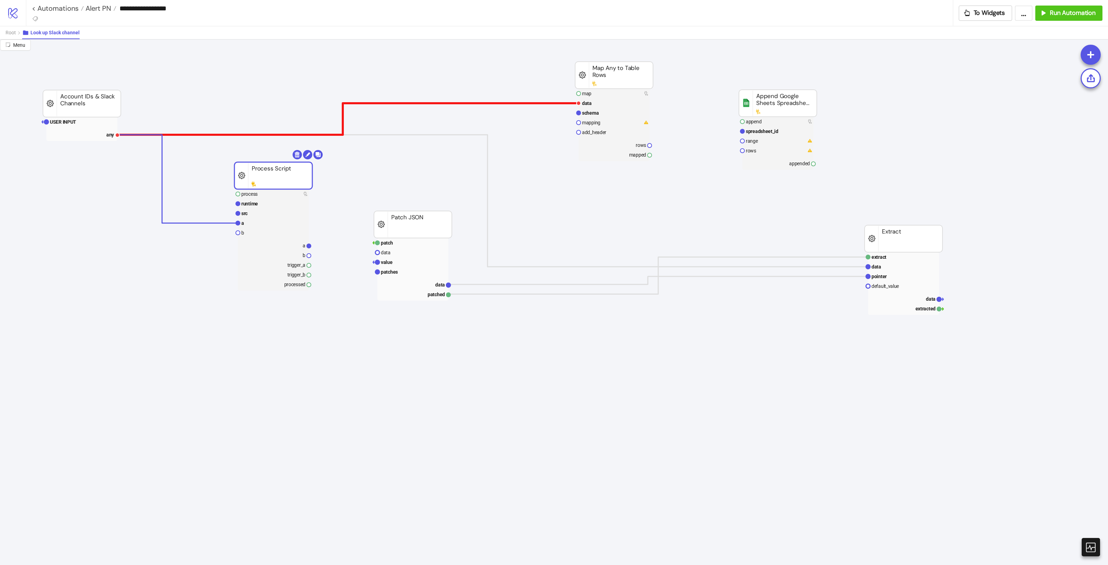
click at [363, 103] on polyline at bounding box center [347, 119] width 461 height 32
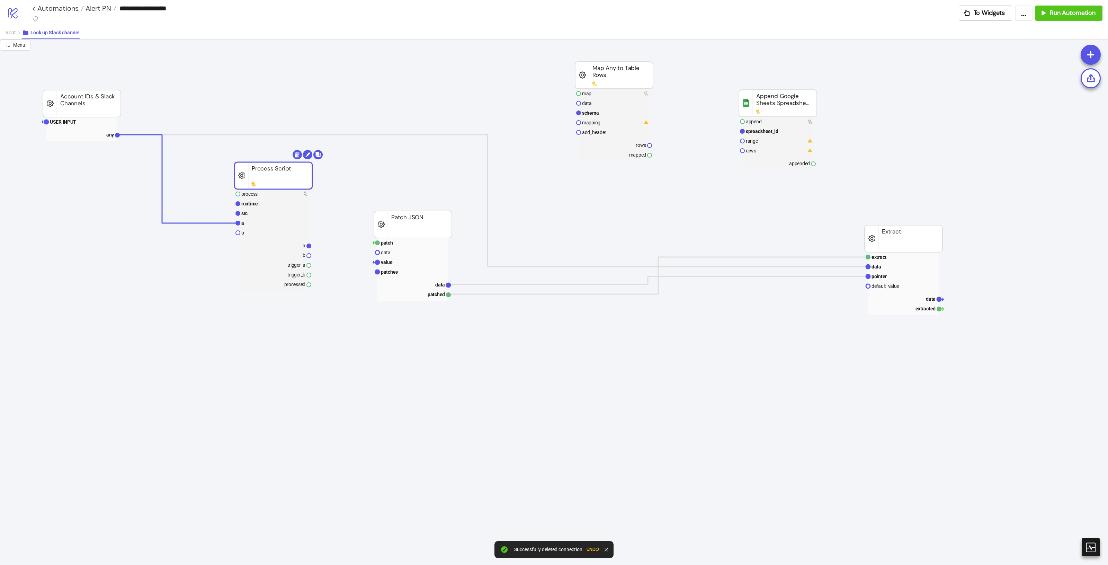
click at [294, 171] on rect at bounding box center [273, 175] width 78 height 27
drag, startPoint x: 308, startPoint y: 241, endPoint x: 365, endPoint y: 227, distance: 58.0
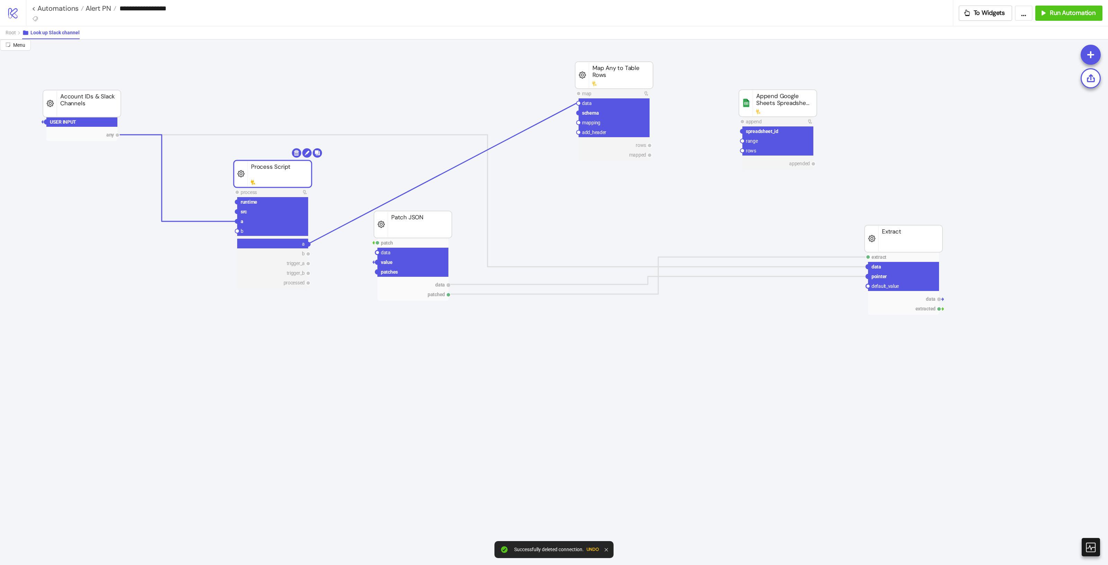
drag, startPoint x: 325, startPoint y: 233, endPoint x: 577, endPoint y: 103, distance: 282.7
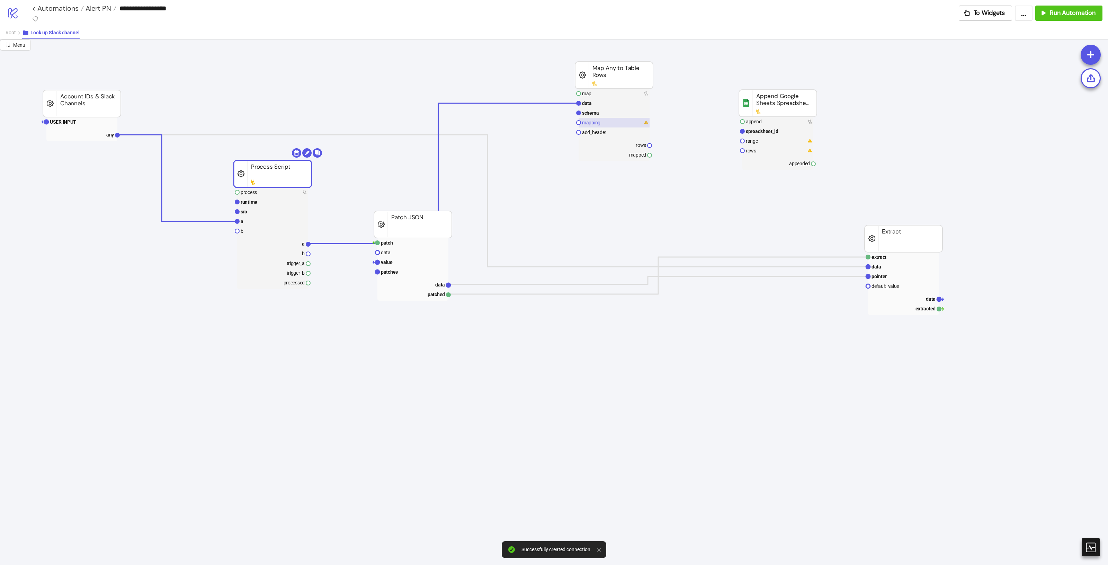
click at [596, 120] on text "mapping" at bounding box center [591, 123] width 18 height 6
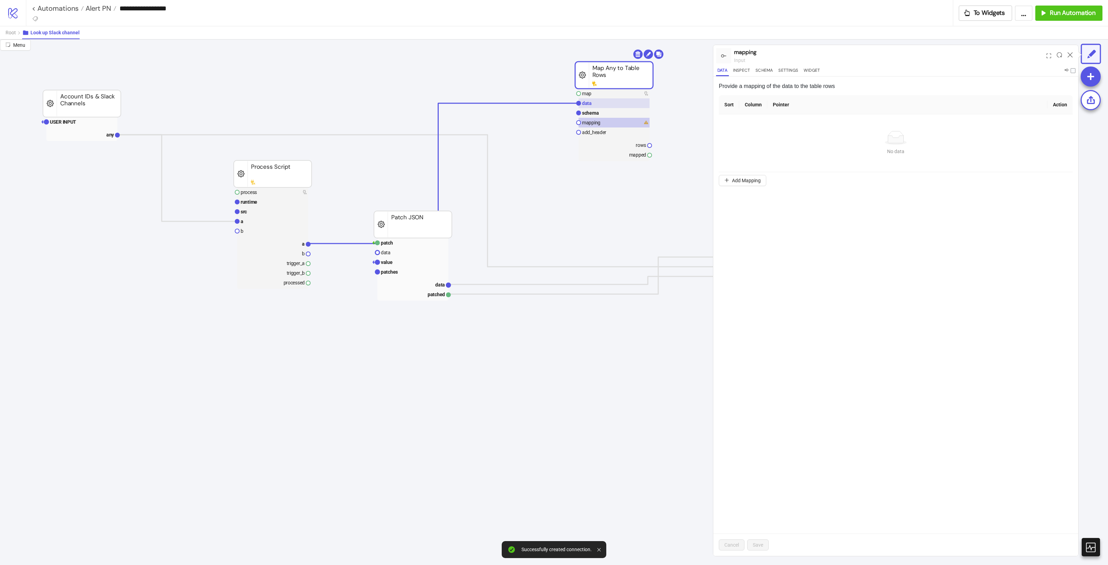
click at [595, 104] on rect at bounding box center [613, 103] width 71 height 10
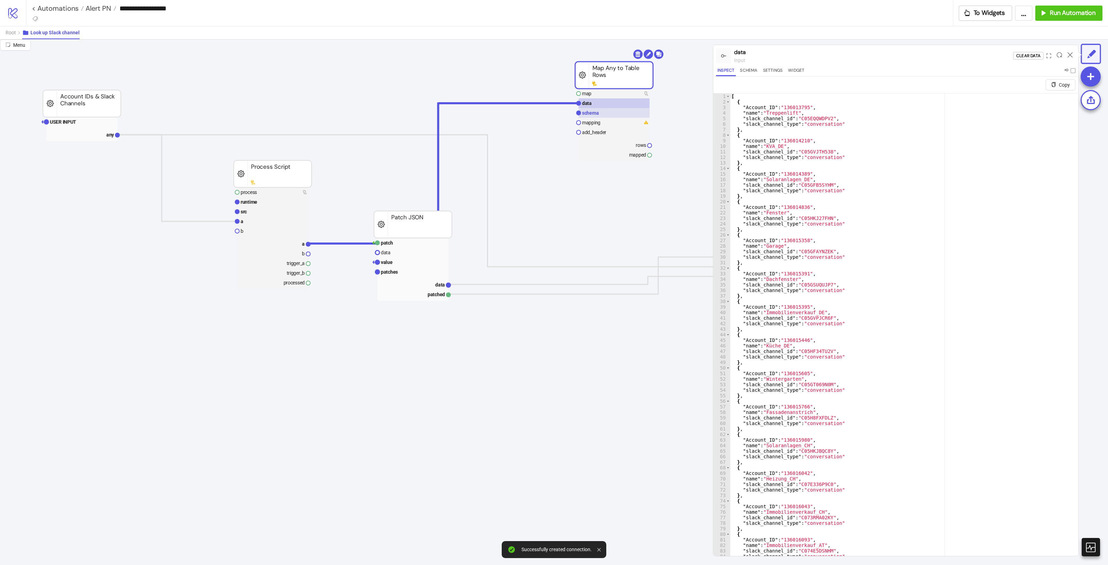
click at [594, 116] on rect at bounding box center [613, 113] width 71 height 10
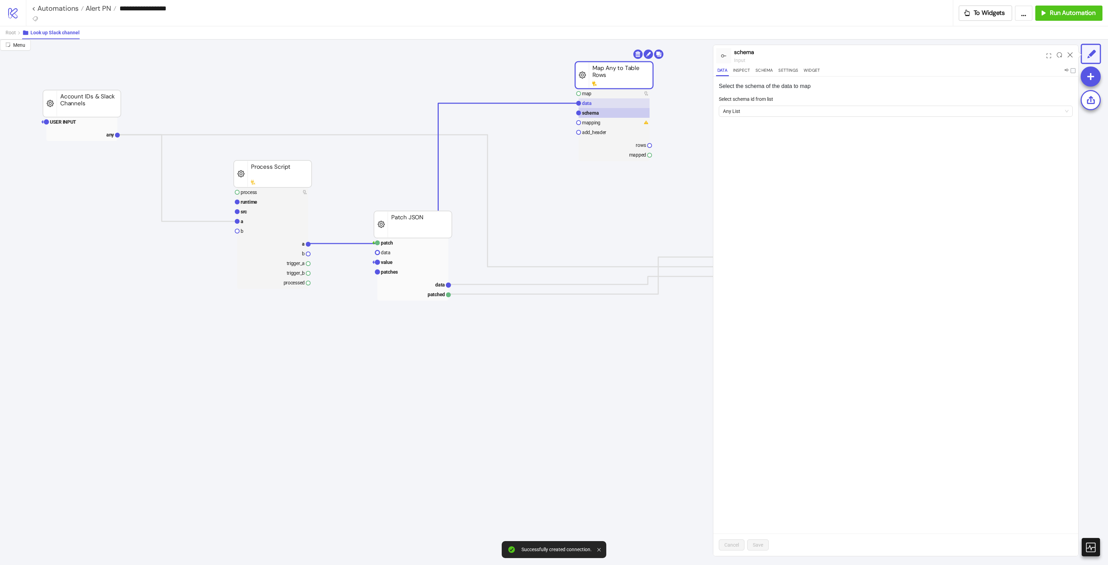
click at [598, 103] on rect at bounding box center [613, 103] width 71 height 10
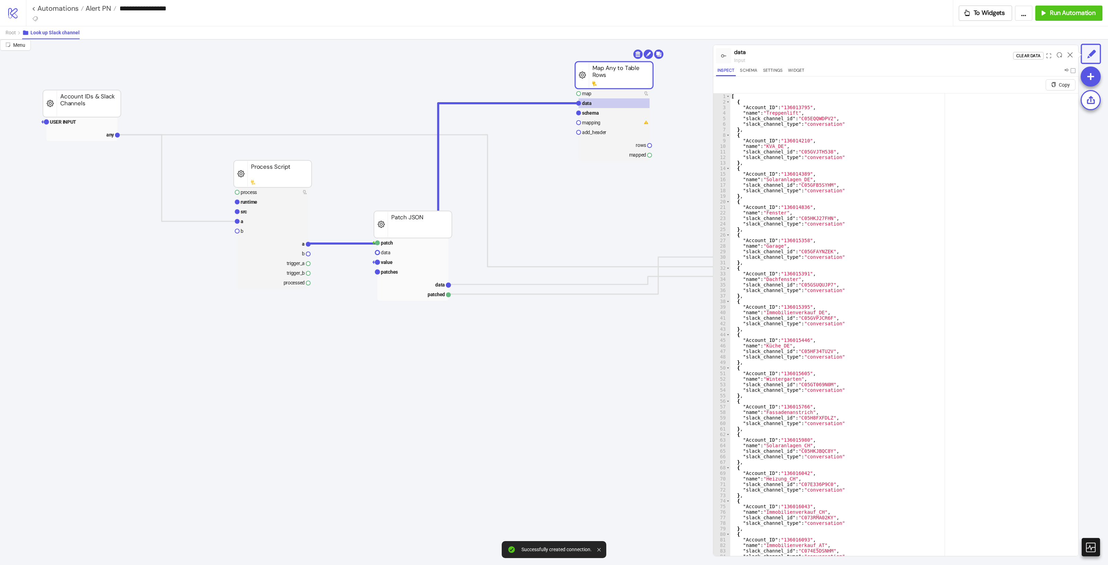
type textarea "**********"
click at [752, 173] on div "[ { "Account_ID" : "136013795" , "name" : "Treppenlift" , "slack_channel_id" : …" at bounding box center [901, 338] width 342 height 490
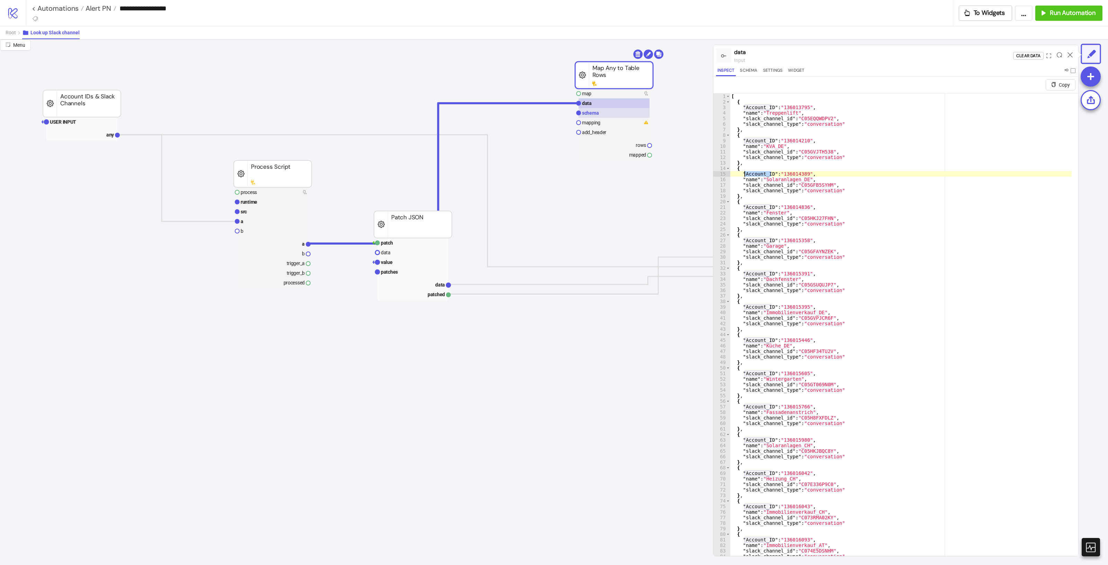
click at [590, 115] on text "schema" at bounding box center [590, 113] width 17 height 6
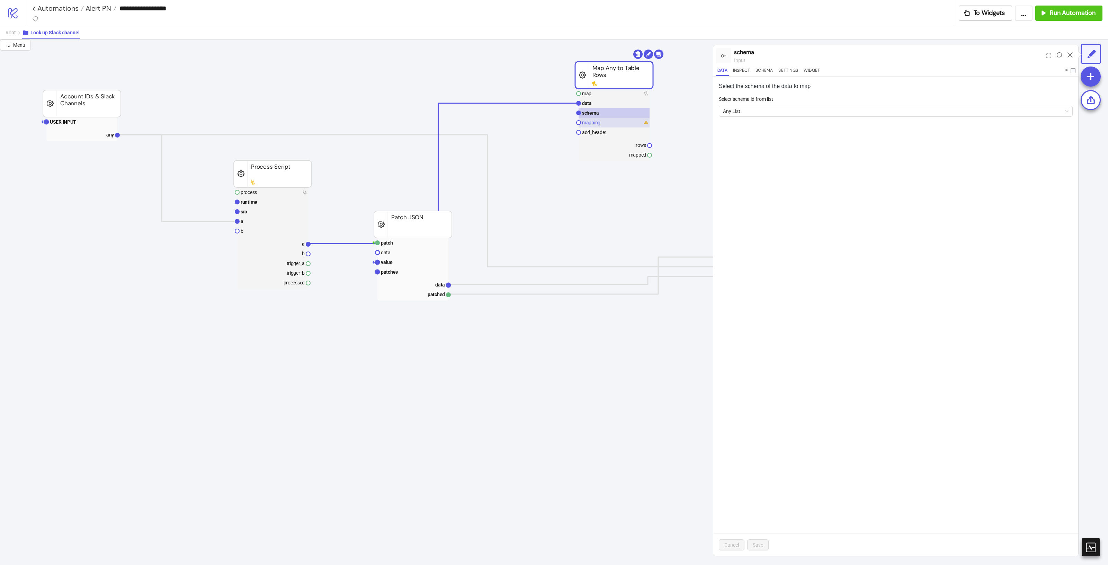
click at [604, 124] on rect at bounding box center [613, 123] width 71 height 10
click at [752, 179] on span "Add Mapping" at bounding box center [746, 181] width 29 height 6
click at [805, 125] on span at bounding box center [908, 126] width 260 height 13
paste input "**********"
click at [780, 128] on input "**********" at bounding box center [904, 126] width 253 height 13
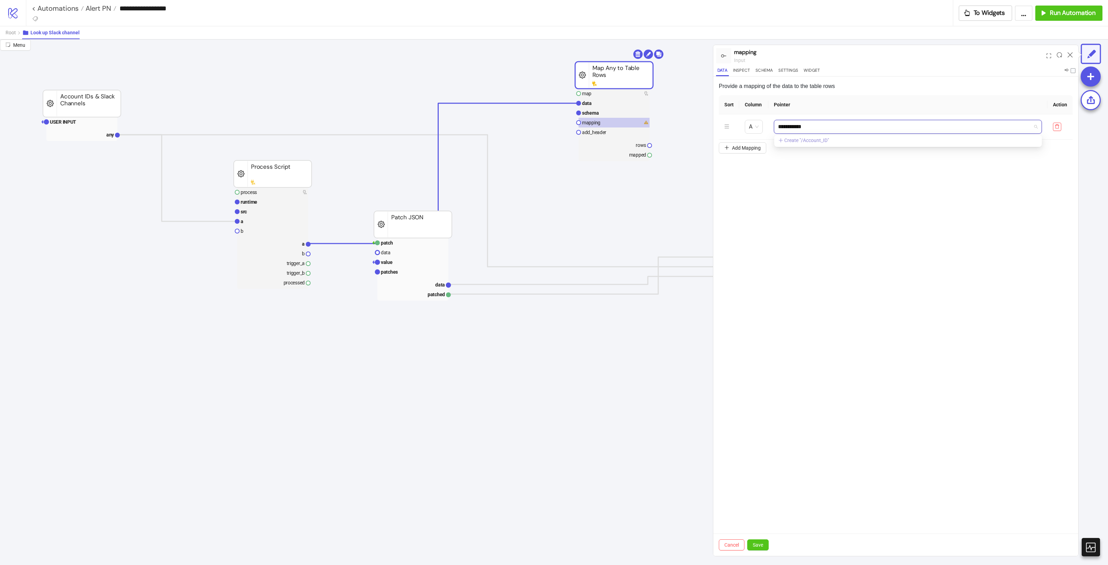
type input "**********"
click at [811, 138] on link "Create "/Account_ID"" at bounding box center [803, 140] width 51 height 6
click at [800, 139] on div "/Account_ID" at bounding box center [908, 142] width 257 height 8
click at [765, 546] on button "Save" at bounding box center [757, 544] width 21 height 11
click at [872, 339] on div "Provide a mapping of the data to the table rows Sort Column Pointer Action A /A…" at bounding box center [895, 316] width 365 height 479
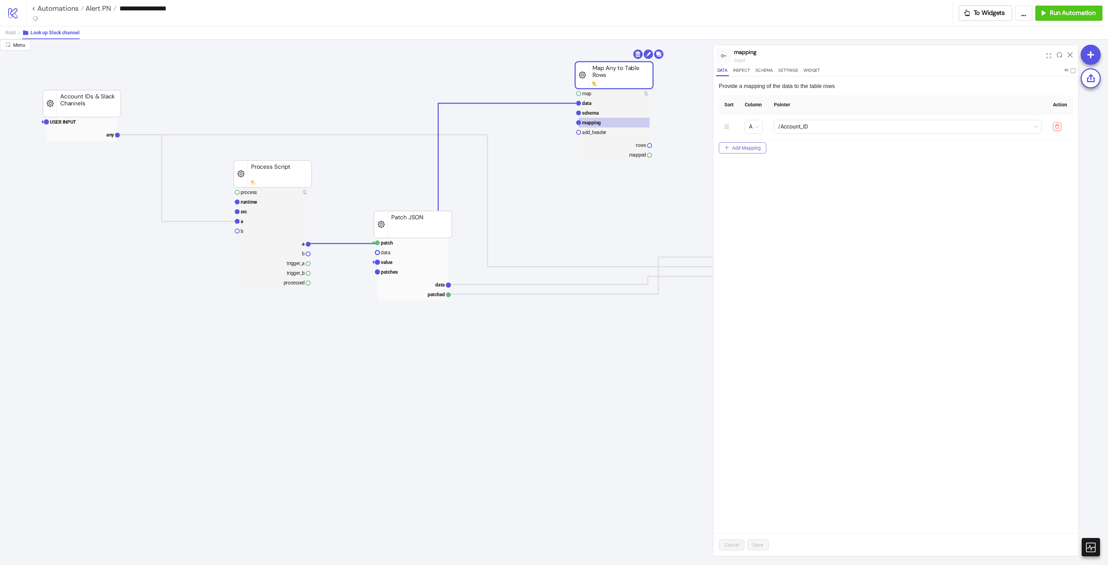
click at [754, 146] on span "Add Mapping" at bounding box center [746, 148] width 29 height 6
click at [748, 177] on button "Add Mapping" at bounding box center [742, 173] width 47 height 11
click at [750, 201] on button "Add Mapping" at bounding box center [742, 198] width 47 height 11
click at [761, 544] on span "Save" at bounding box center [758, 545] width 10 height 6
click at [604, 105] on rect at bounding box center [613, 103] width 71 height 10
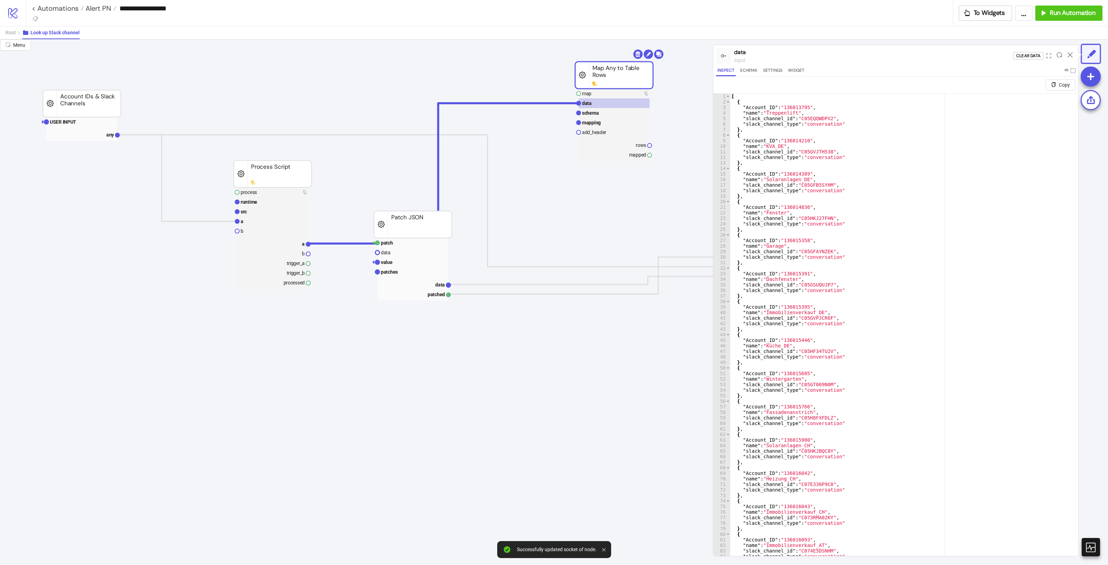
type textarea "**********"
click at [749, 146] on div "[ { "Account_ID" : "136013795" , "name" : "Treppenlift" , "slack_channel_id" : …" at bounding box center [901, 338] width 342 height 490
click at [585, 123] on text "mapping" at bounding box center [591, 123] width 19 height 6
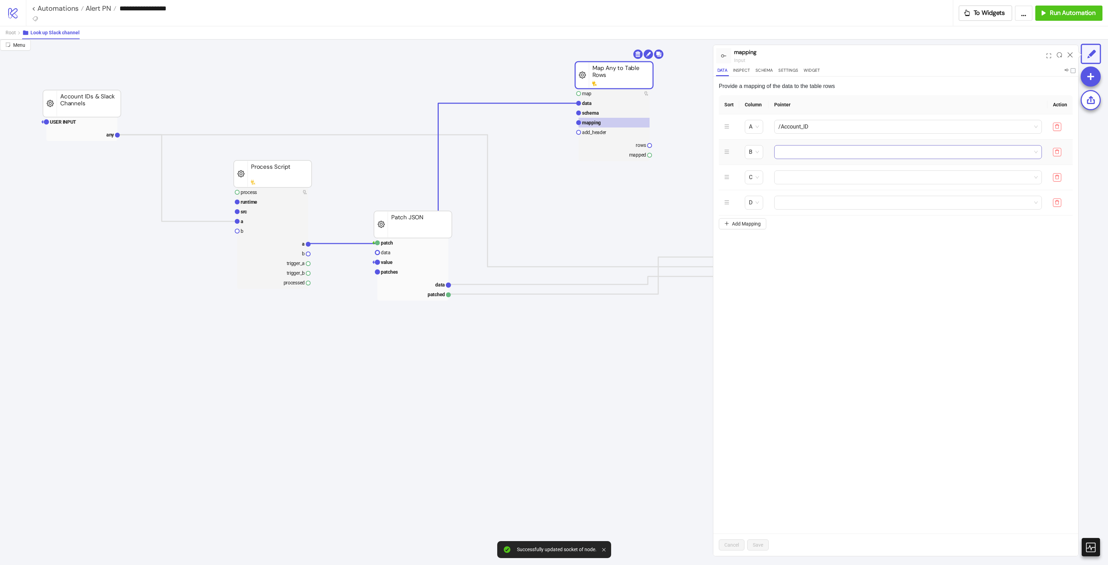
click at [795, 149] on span at bounding box center [907, 151] width 259 height 13
paste input "****"
type input "*****"
click at [810, 165] on link "Create "/name"" at bounding box center [797, 166] width 38 height 6
click at [800, 169] on div "/name" at bounding box center [908, 167] width 257 height 8
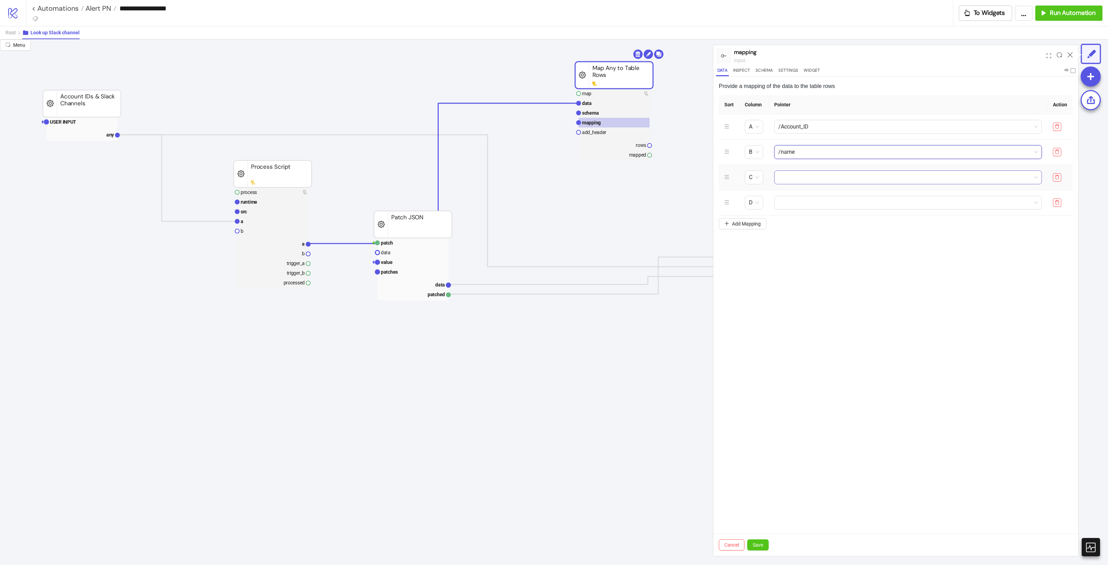
click at [799, 177] on span at bounding box center [907, 177] width 259 height 13
click at [760, 545] on span "Save" at bounding box center [758, 545] width 10 height 6
click at [614, 106] on rect at bounding box center [613, 103] width 71 height 10
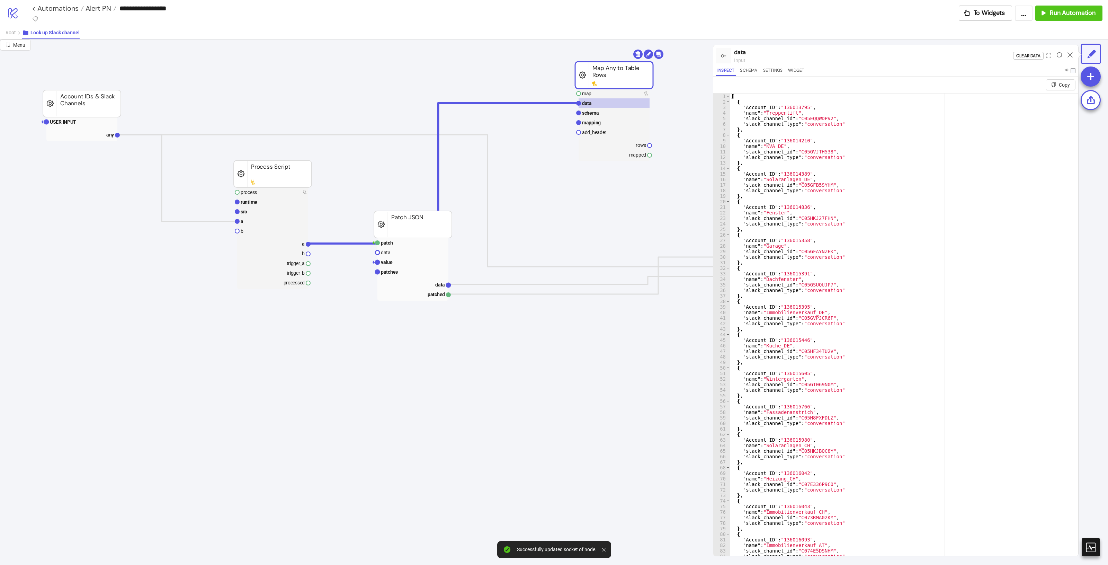
type textarea "**********"
click at [763, 151] on div "[ { "Account_ID" : "136013795" , "name" : "Treppenlift" , "slack_channel_id" : …" at bounding box center [901, 338] width 342 height 490
click at [605, 116] on rect at bounding box center [613, 113] width 71 height 10
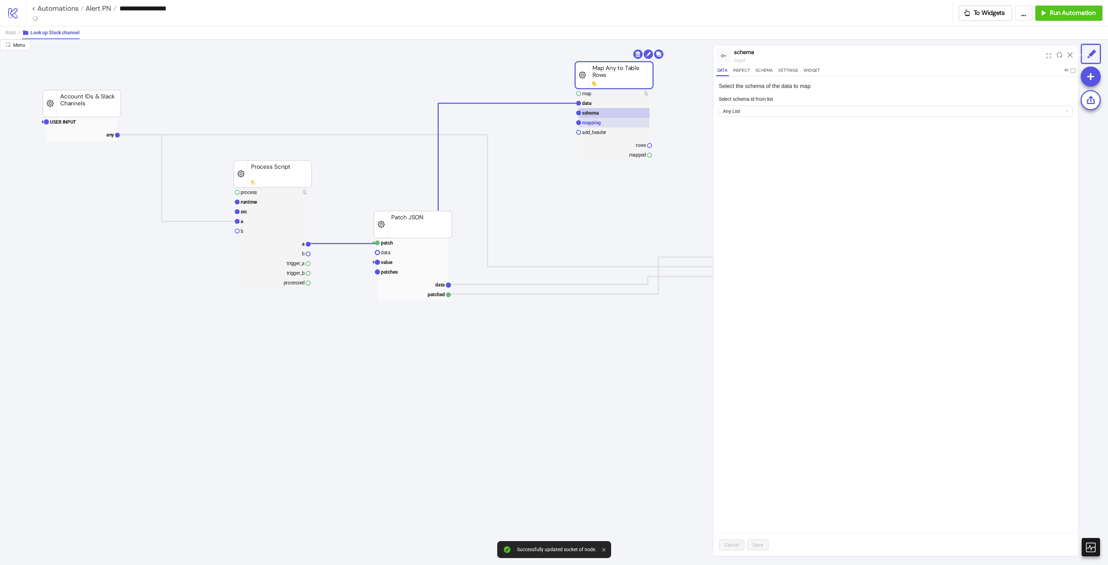
click at [607, 120] on rect at bounding box center [613, 123] width 71 height 10
click at [797, 171] on span at bounding box center [907, 177] width 259 height 13
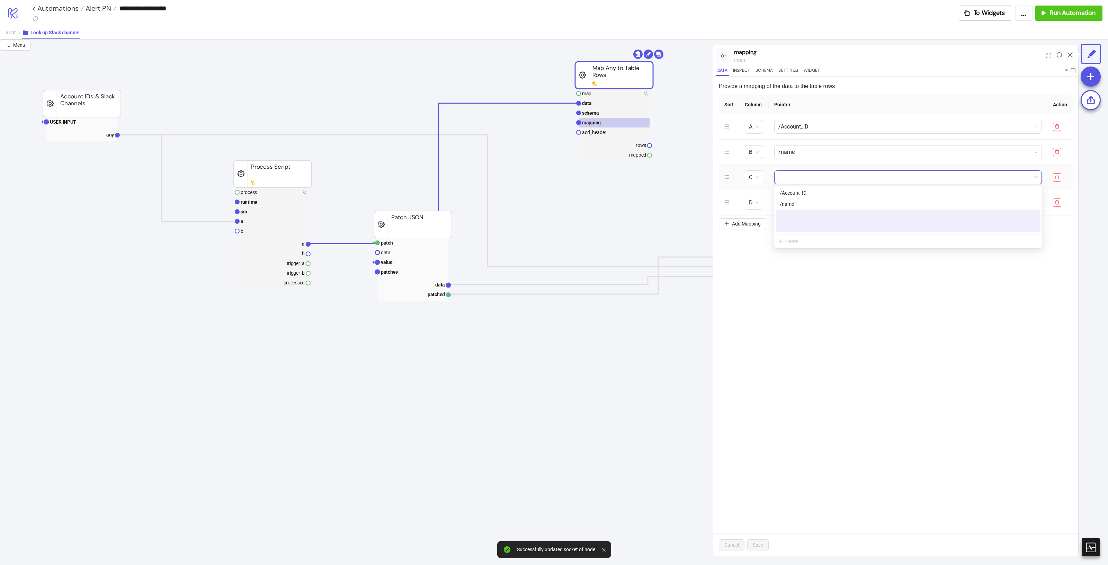
click at [797, 171] on span at bounding box center [907, 177] width 259 height 13
paste input "**********"
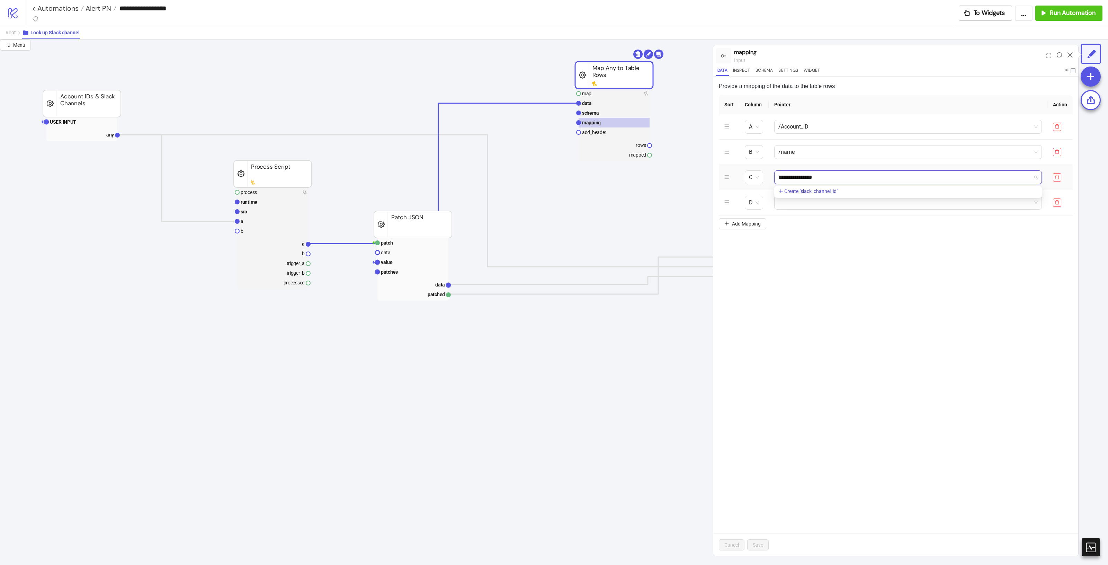
click at [778, 176] on input "**********" at bounding box center [904, 177] width 253 height 13
type input "**********"
click at [807, 189] on link "Create "/slack_channel_id"" at bounding box center [809, 191] width 62 height 6
click at [807, 189] on div "/slack_channel_id" at bounding box center [908, 193] width 257 height 8
click at [760, 546] on span "Save" at bounding box center [758, 545] width 10 height 6
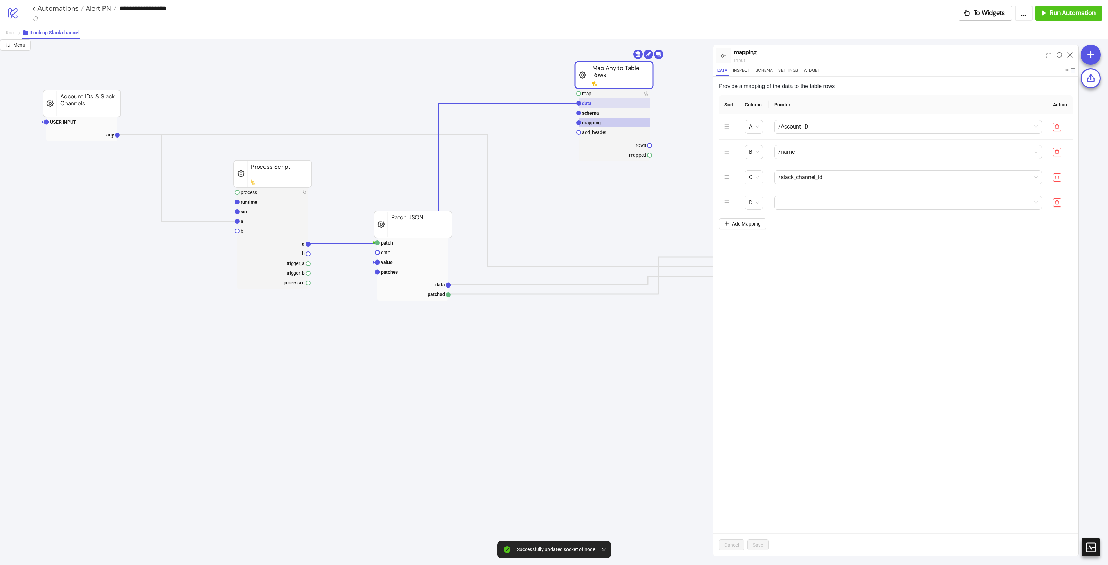
click at [604, 106] on rect at bounding box center [613, 103] width 71 height 10
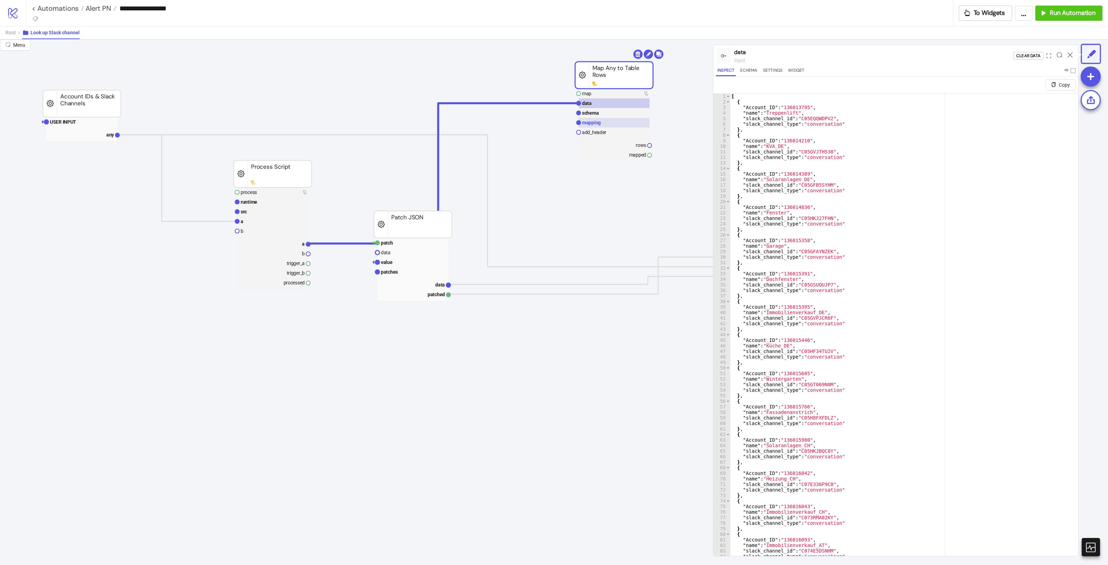
click at [613, 120] on rect at bounding box center [613, 123] width 71 height 10
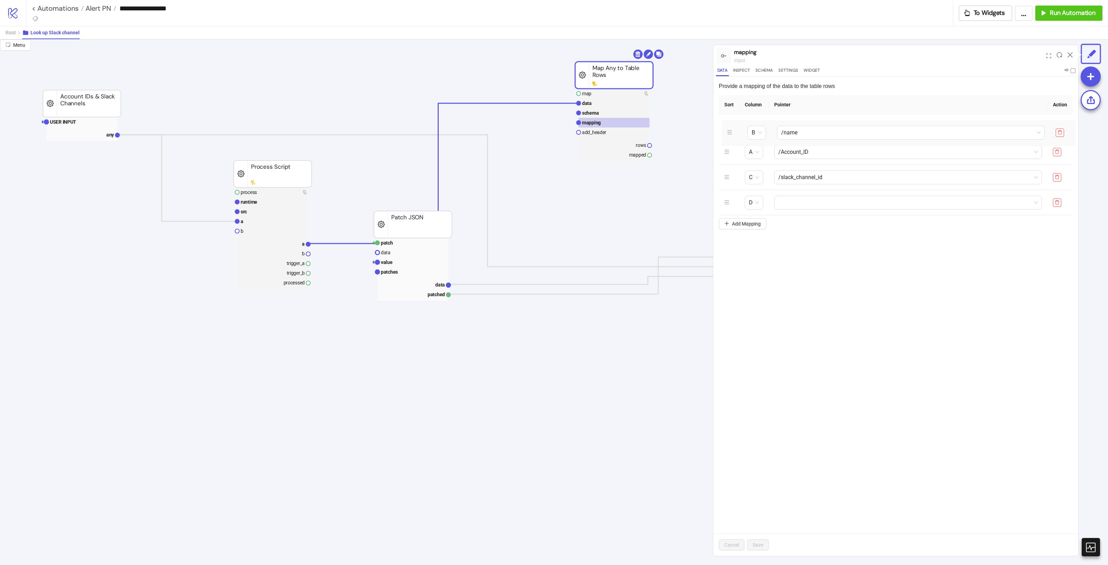
drag, startPoint x: 725, startPoint y: 150, endPoint x: 729, endPoint y: 135, distance: 14.8
click at [727, 130] on icon "menu" at bounding box center [729, 132] width 5 height 5
click at [875, 252] on div "Provide a mapping of the data to the table rows Sort Column Pointer Action A /n…" at bounding box center [895, 316] width 365 height 479
click at [1053, 203] on button "button" at bounding box center [1057, 202] width 8 height 8
click at [762, 542] on span "Save" at bounding box center [758, 545] width 10 height 6
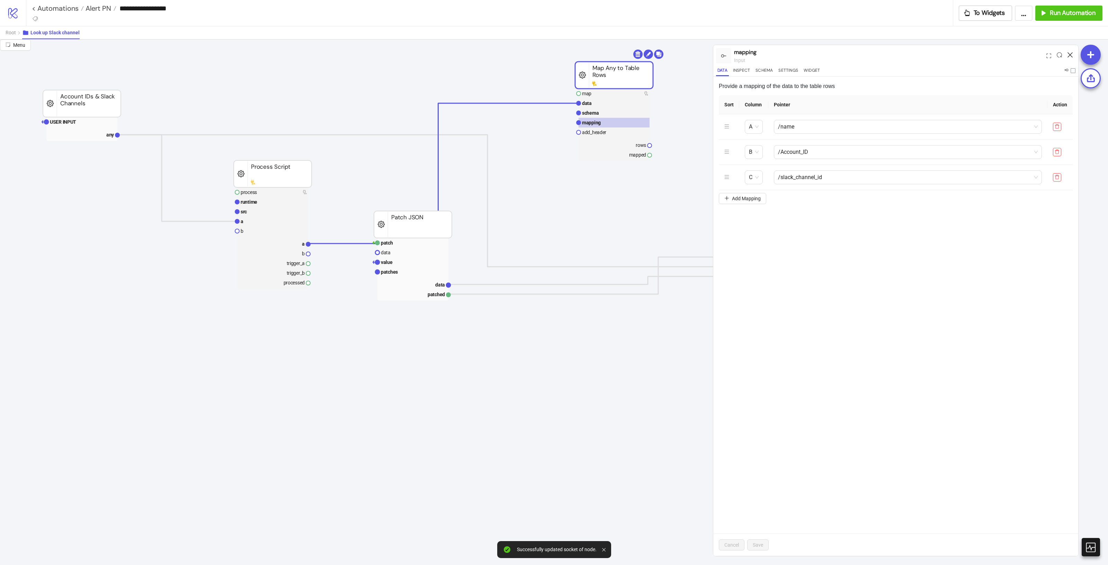
click at [1072, 55] on icon at bounding box center [1069, 54] width 5 height 5
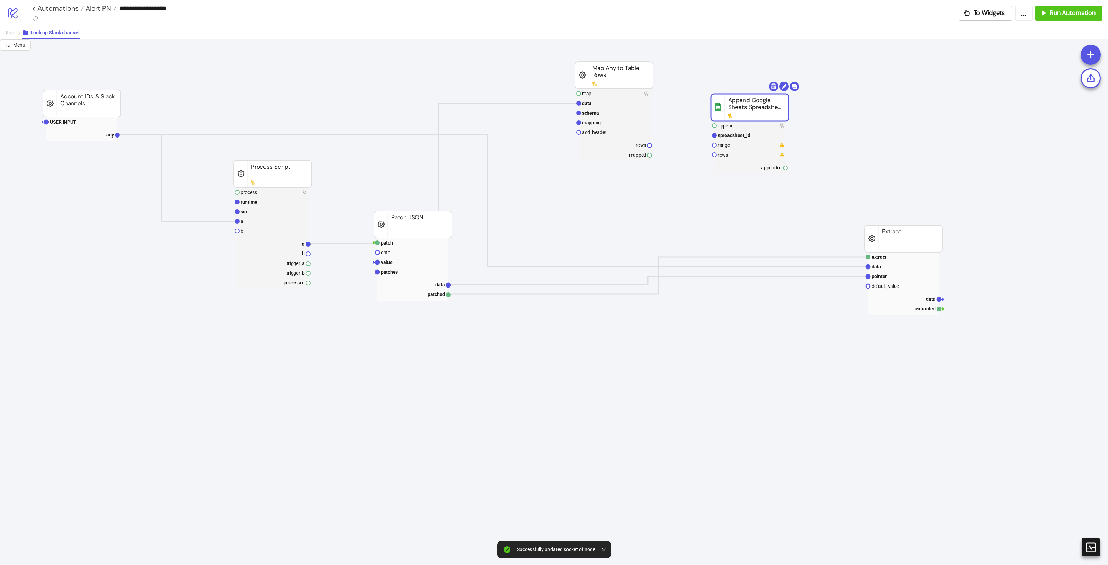
drag, startPoint x: 748, startPoint y: 97, endPoint x: 720, endPoint y: 101, distance: 28.3
click at [609, 94] on rect at bounding box center [613, 94] width 71 height 10
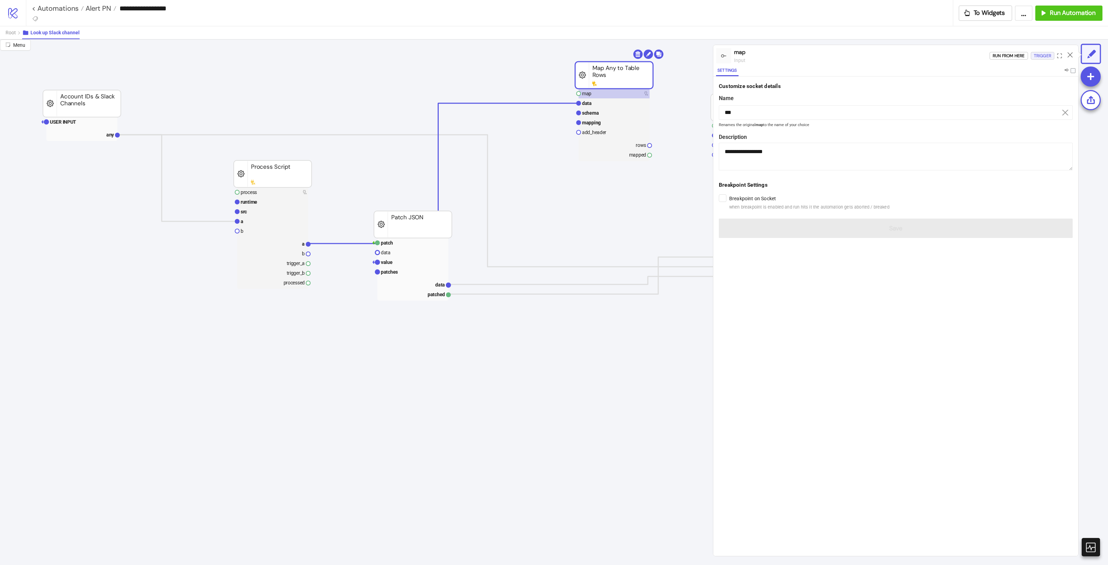
click at [1036, 54] on div "Trigger" at bounding box center [1042, 56] width 17 height 8
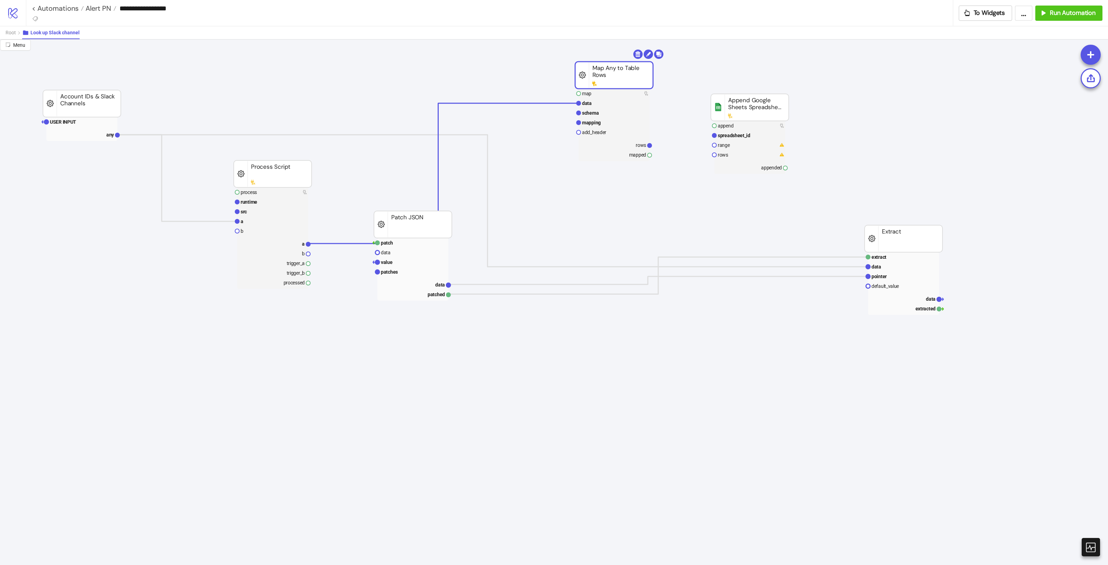
click at [638, 139] on rect at bounding box center [613, 125] width 71 height 72
click at [640, 143] on text "rows" at bounding box center [641, 145] width 10 height 6
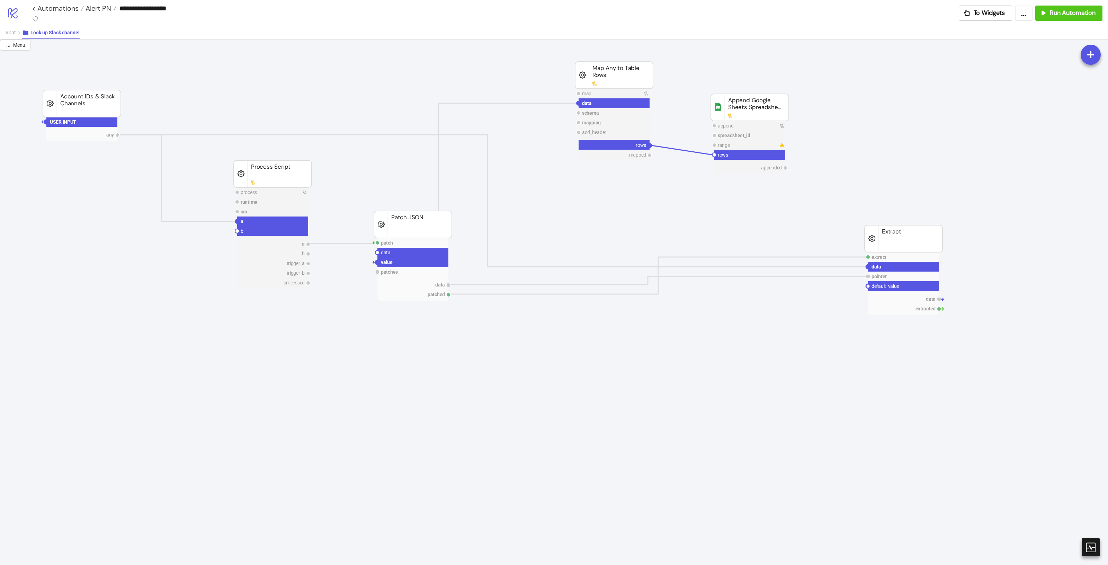
drag, startPoint x: 650, startPoint y: 145, endPoint x: 713, endPoint y: 155, distance: 64.0
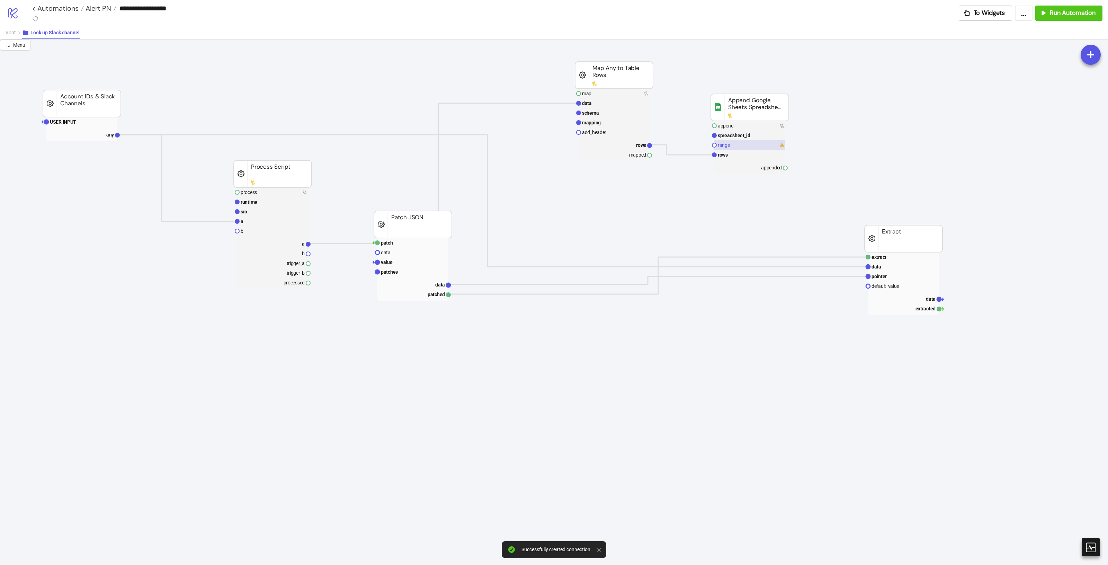
click at [724, 149] on rect at bounding box center [749, 145] width 71 height 10
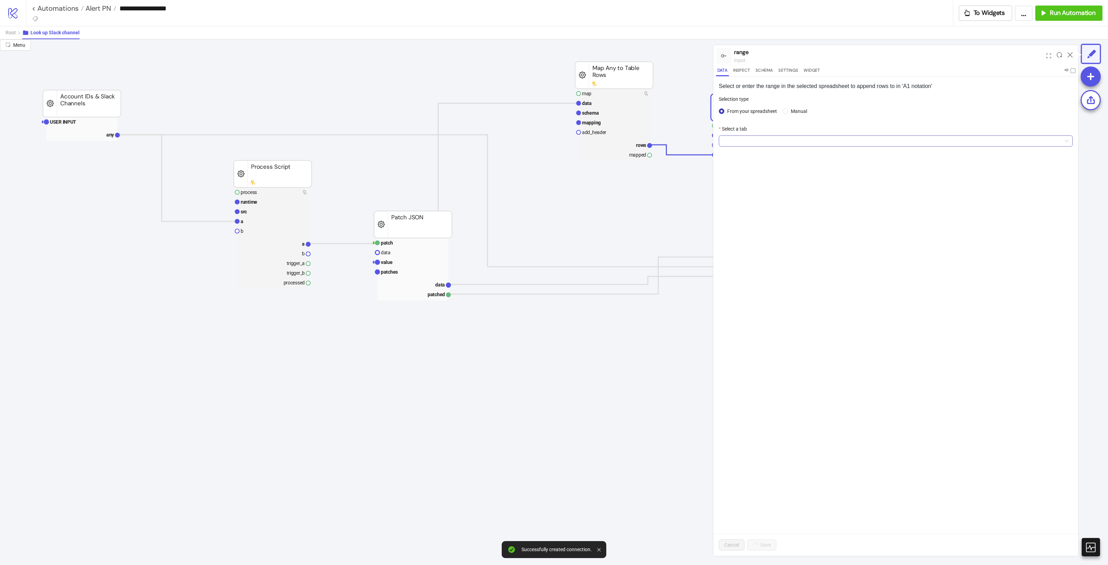
click at [738, 144] on span at bounding box center [895, 141] width 345 height 10
click at [750, 177] on div "Bing" at bounding box center [895, 177] width 343 height 8
click at [766, 544] on button "Save" at bounding box center [757, 544] width 21 height 11
click at [1069, 53] on icon at bounding box center [1069, 54] width 5 height 5
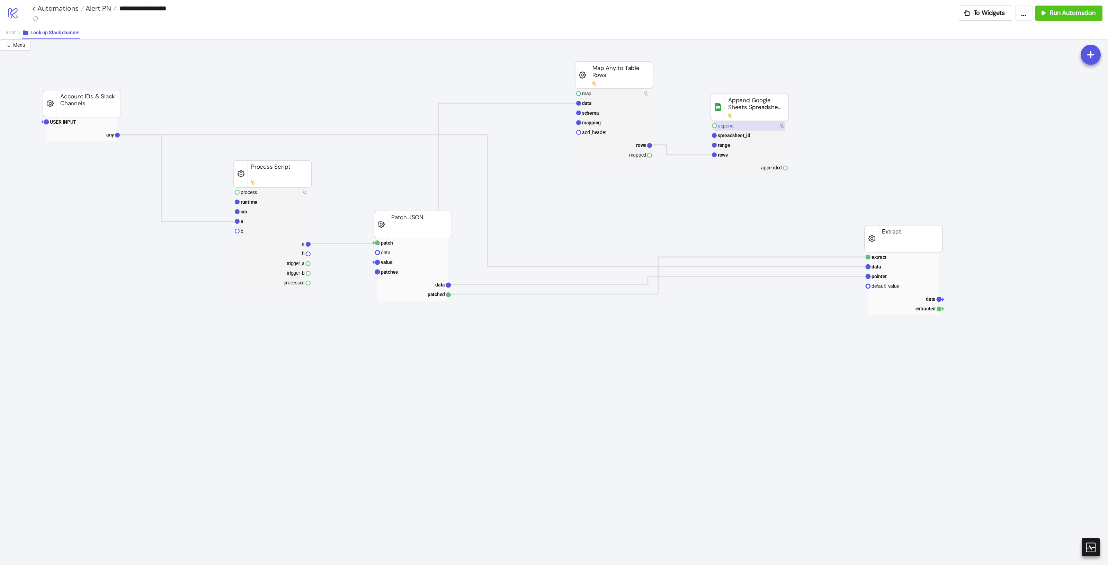
click at [745, 125] on rect at bounding box center [749, 126] width 71 height 10
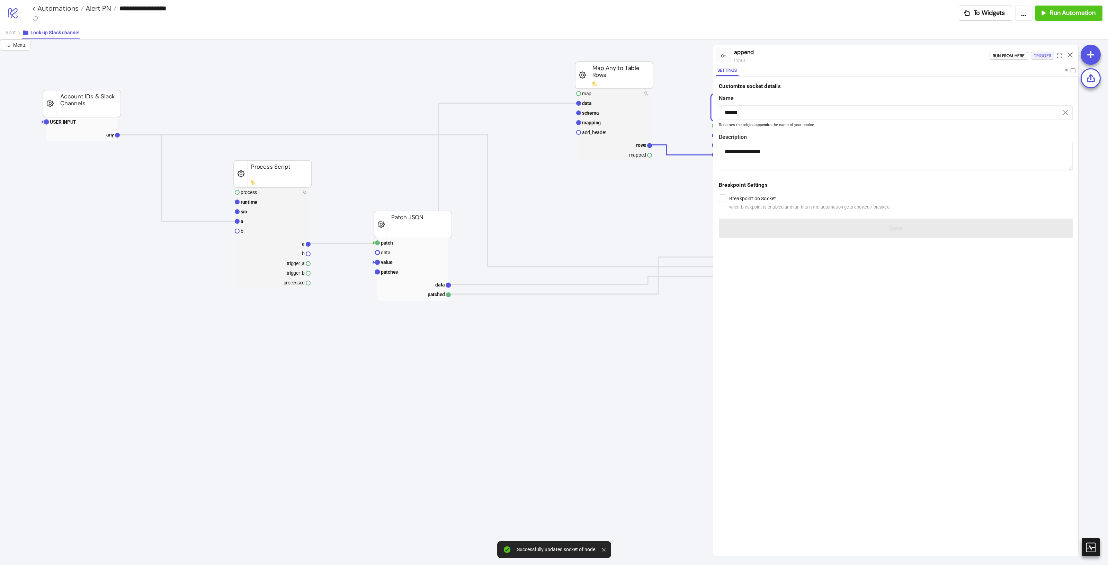
click at [1043, 58] on div "Trigger" at bounding box center [1042, 56] width 17 height 8
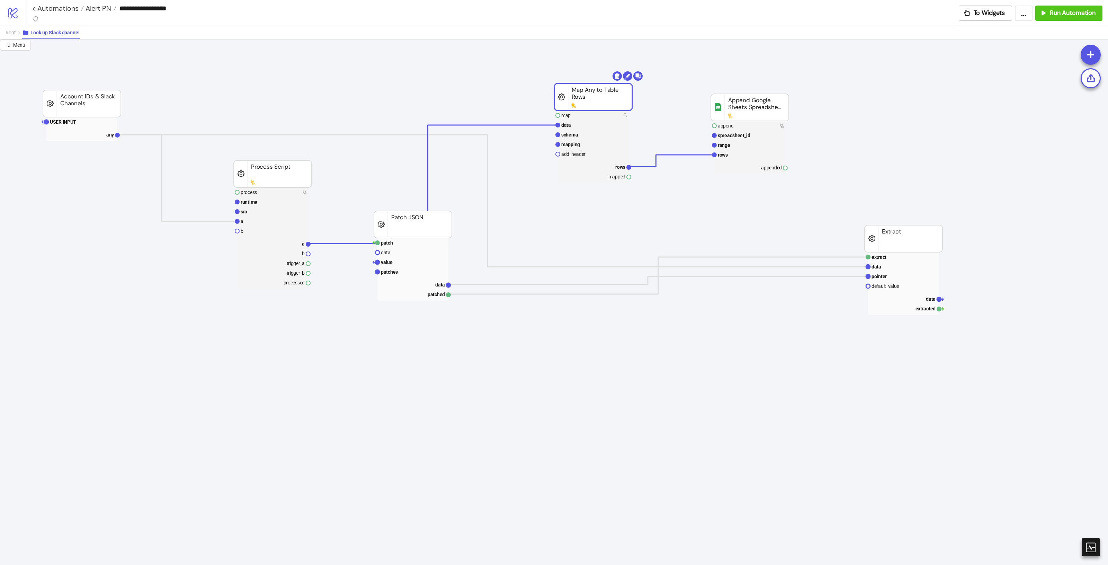
drag, startPoint x: 629, startPoint y: 80, endPoint x: 591, endPoint y: 87, distance: 38.4
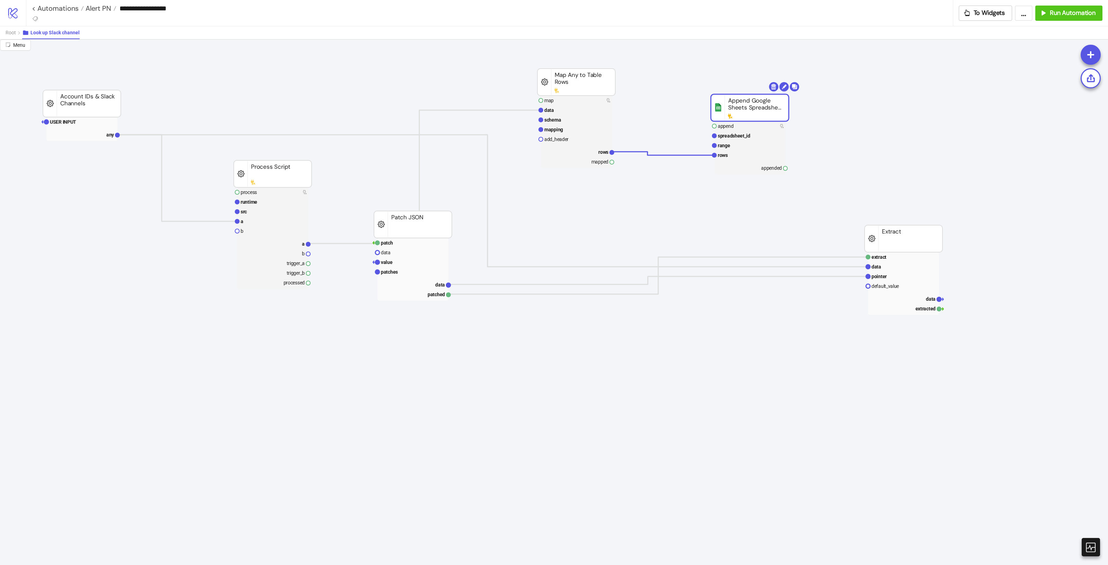
drag, startPoint x: 749, startPoint y: 115, endPoint x: 738, endPoint y: 108, distance: 12.9
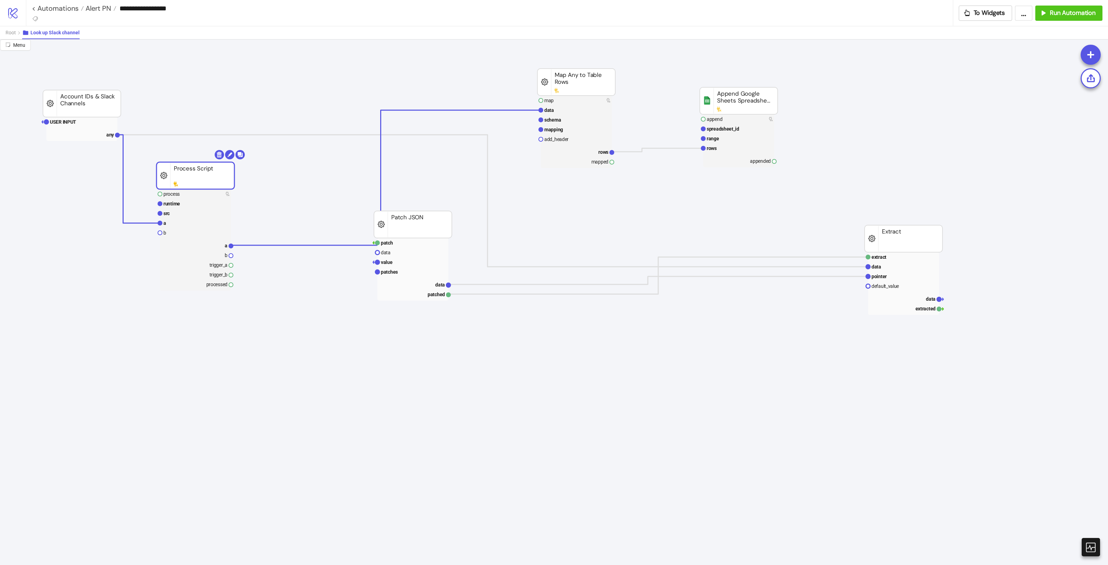
drag, startPoint x: 276, startPoint y: 172, endPoint x: 198, endPoint y: 170, distance: 77.9
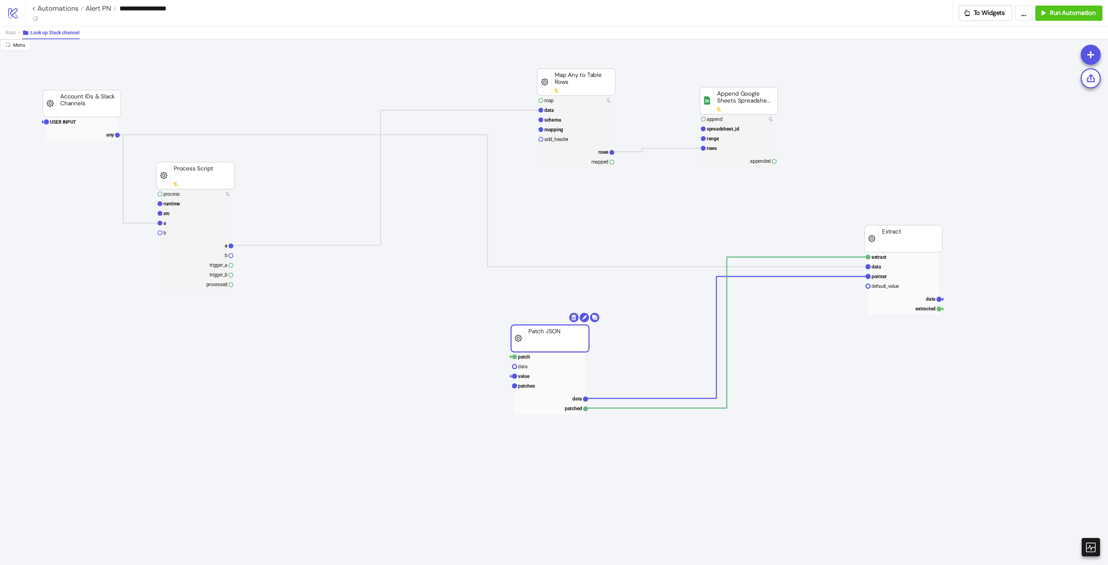
drag, startPoint x: 421, startPoint y: 233, endPoint x: 552, endPoint y: 339, distance: 169.3
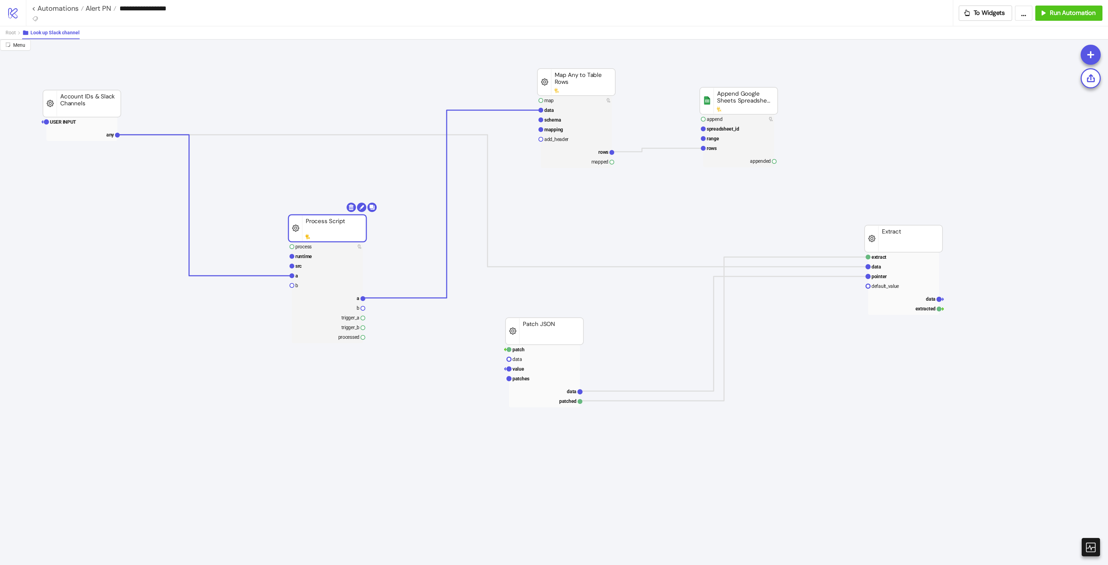
drag, startPoint x: 208, startPoint y: 183, endPoint x: 358, endPoint y: 210, distance: 152.1
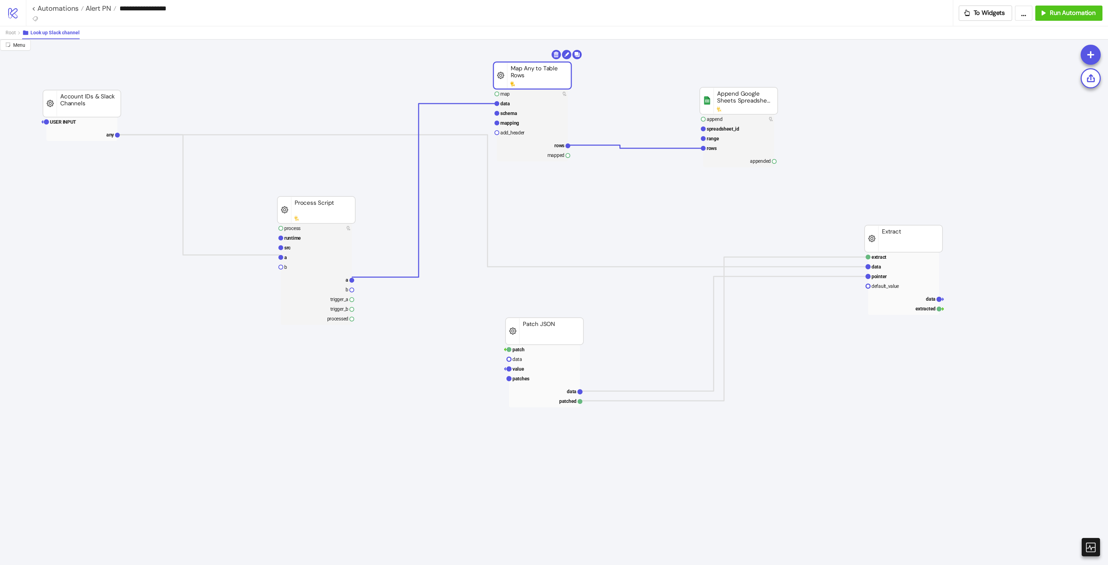
drag, startPoint x: 584, startPoint y: 92, endPoint x: 540, endPoint y: 87, distance: 43.5
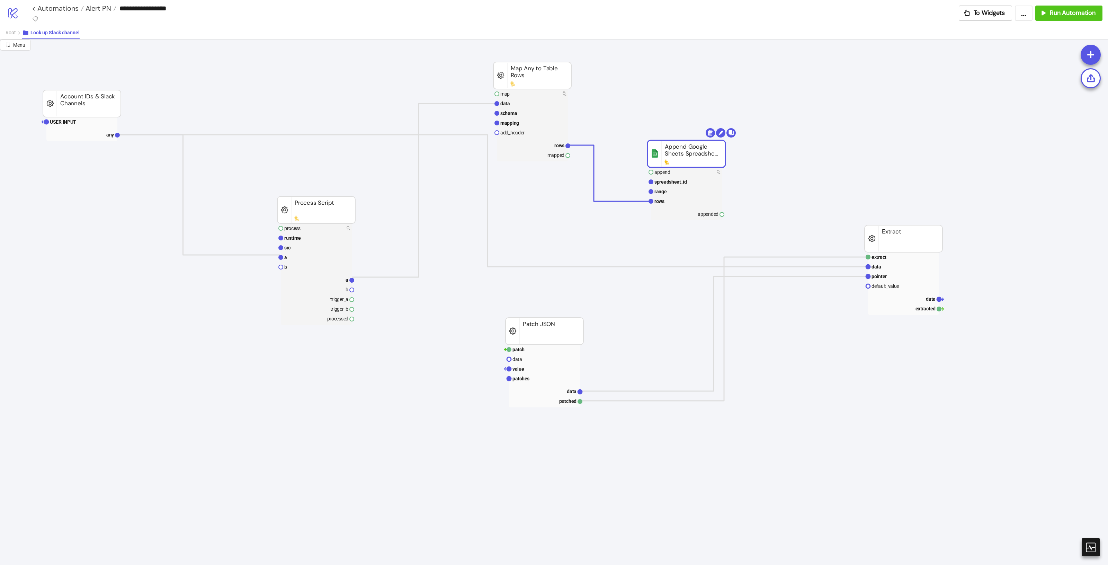
drag, startPoint x: 754, startPoint y: 100, endPoint x: 706, endPoint y: 152, distance: 71.1
click at [520, 132] on text "add_header" at bounding box center [512, 133] width 24 height 6
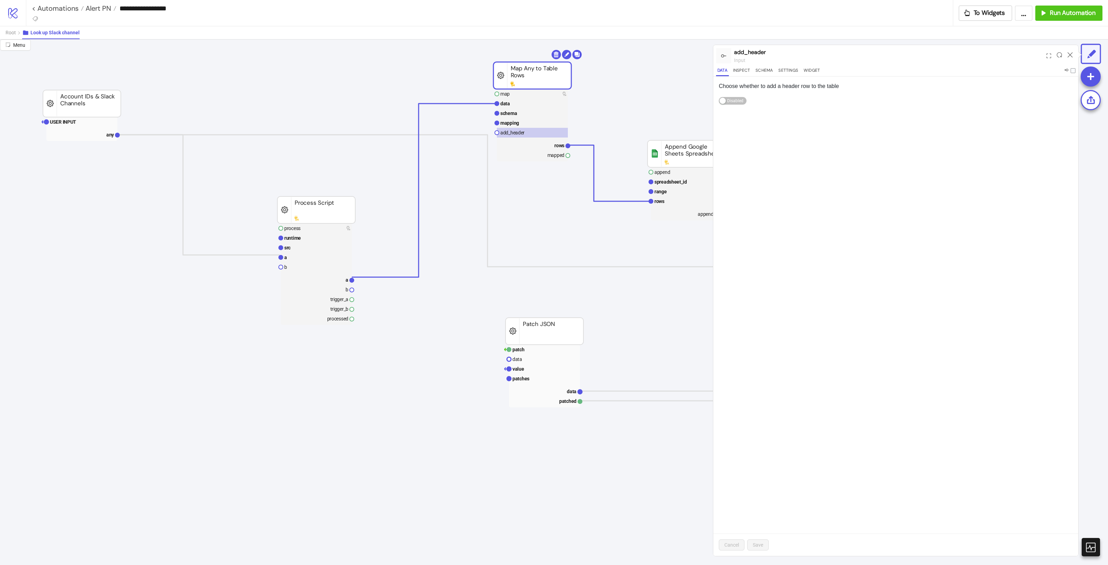
click at [728, 105] on div "Enabled Disabled" at bounding box center [896, 100] width 354 height 11
click at [725, 100] on div "button" at bounding box center [722, 101] width 6 height 6
click at [763, 545] on span "Save" at bounding box center [758, 545] width 10 height 6
click at [551, 103] on rect at bounding box center [532, 104] width 71 height 10
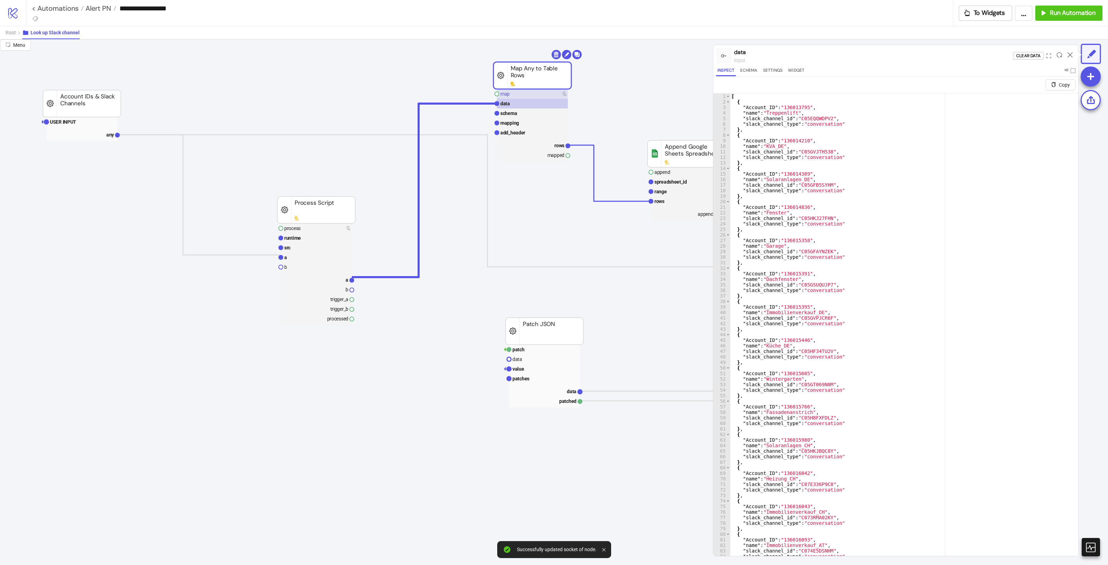
click at [549, 98] on rect at bounding box center [532, 94] width 71 height 10
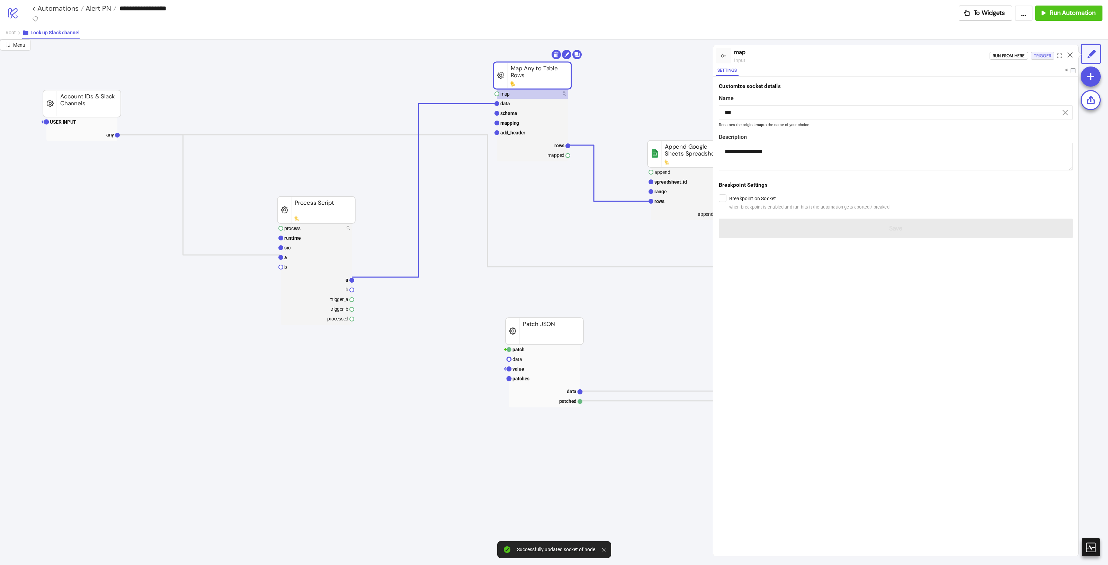
click at [1041, 58] on div "Trigger" at bounding box center [1042, 56] width 17 height 8
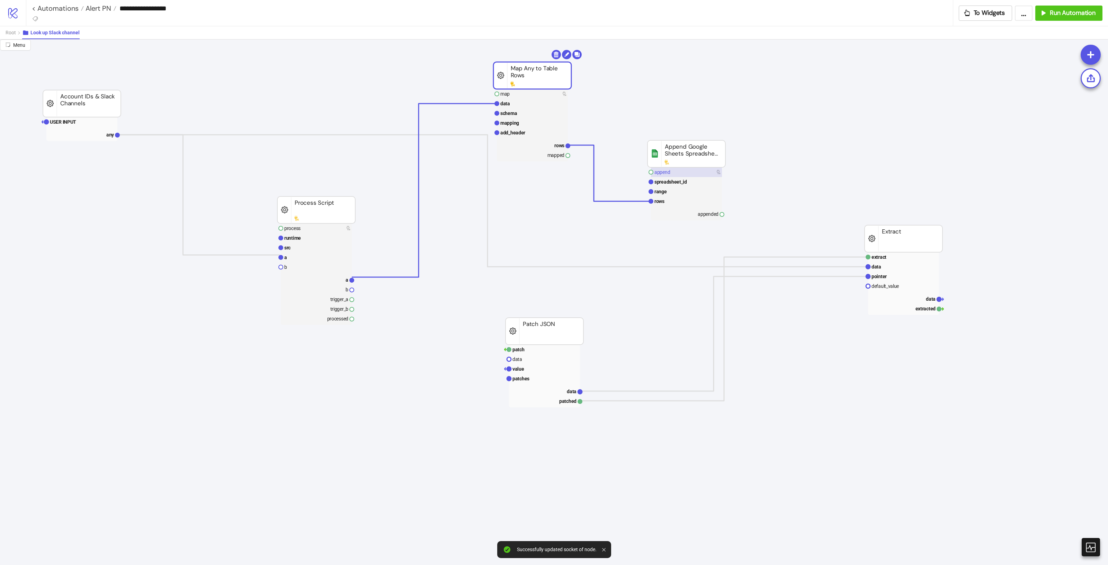
click at [691, 172] on rect at bounding box center [686, 172] width 71 height 10
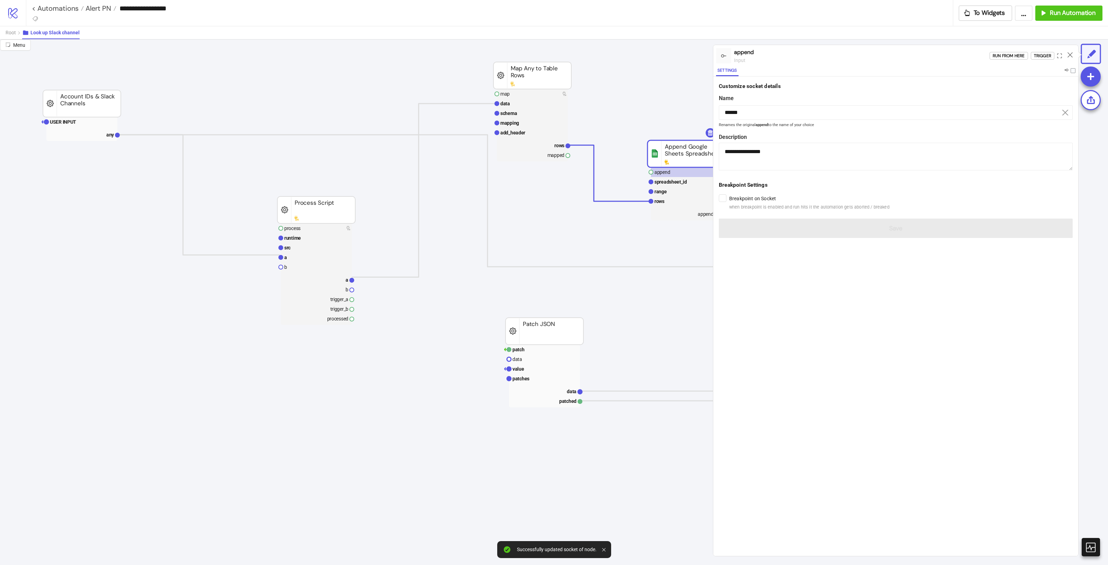
click at [1047, 51] on div "Run from here Trigger" at bounding box center [1033, 55] width 89 height 19
click at [1044, 58] on div "Trigger" at bounding box center [1042, 56] width 17 height 8
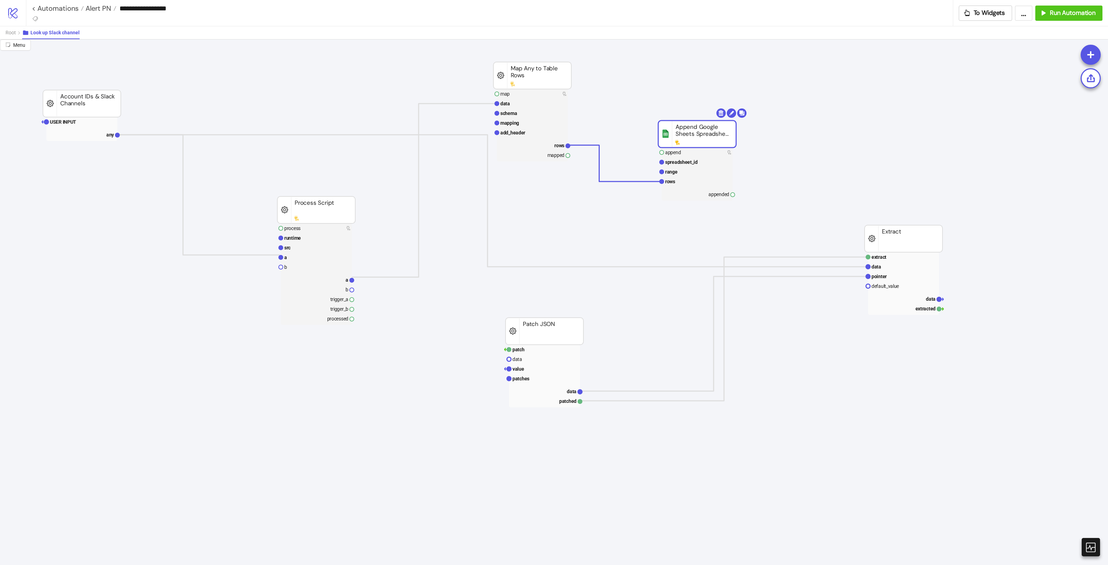
drag, startPoint x: 700, startPoint y: 149, endPoint x: 707, endPoint y: 132, distance: 18.3
click at [707, 132] on rect at bounding box center [697, 133] width 78 height 27
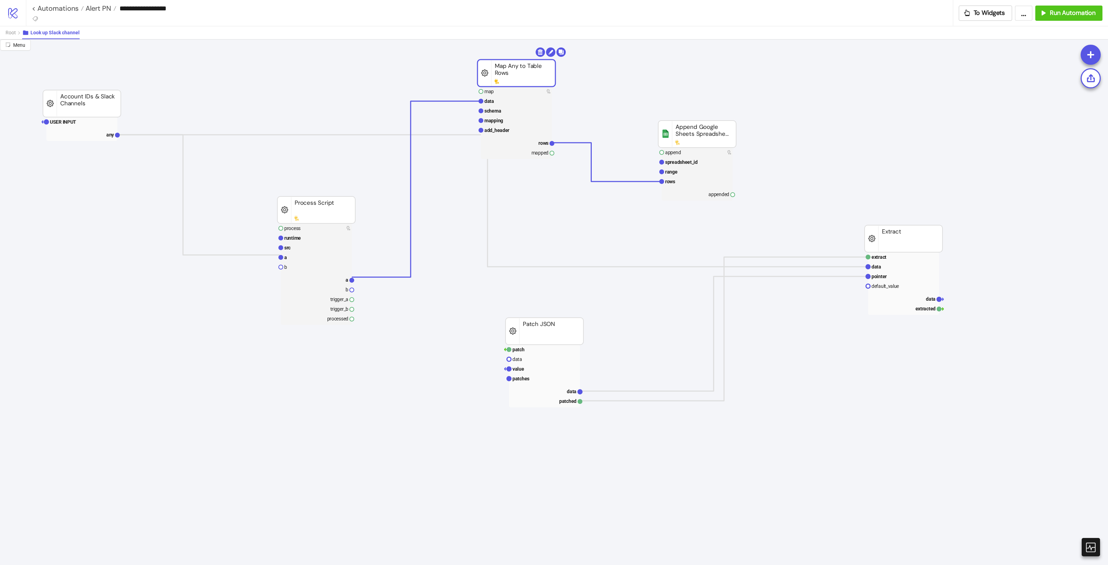
drag, startPoint x: 553, startPoint y: 82, endPoint x: 537, endPoint y: 80, distance: 16.1
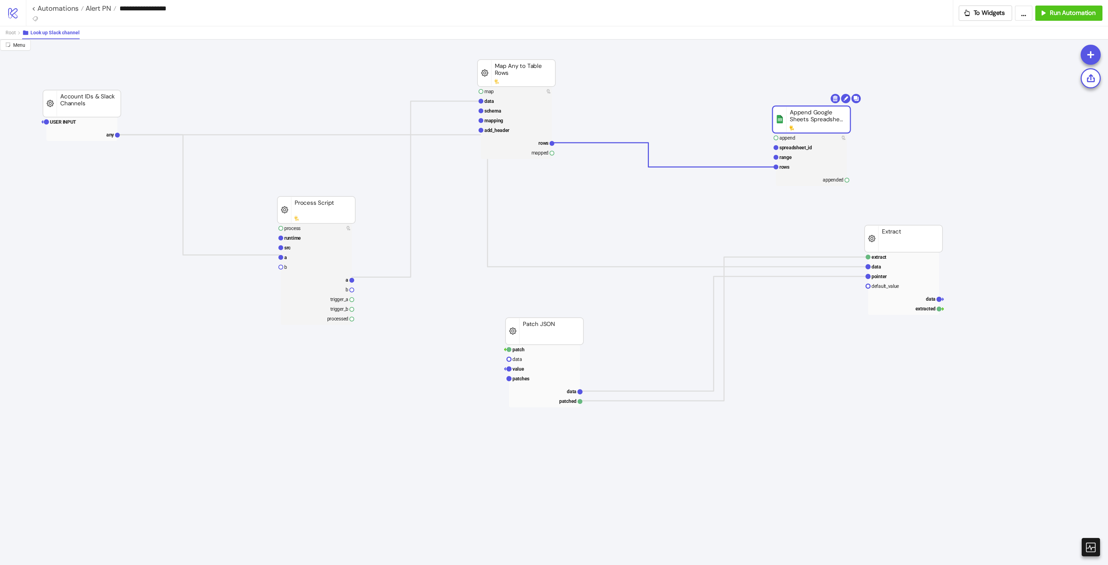
drag, startPoint x: 795, startPoint y: 123, endPoint x: 794, endPoint y: 111, distance: 12.5
click at [713, 104] on span "Add Node" at bounding box center [711, 102] width 37 height 8
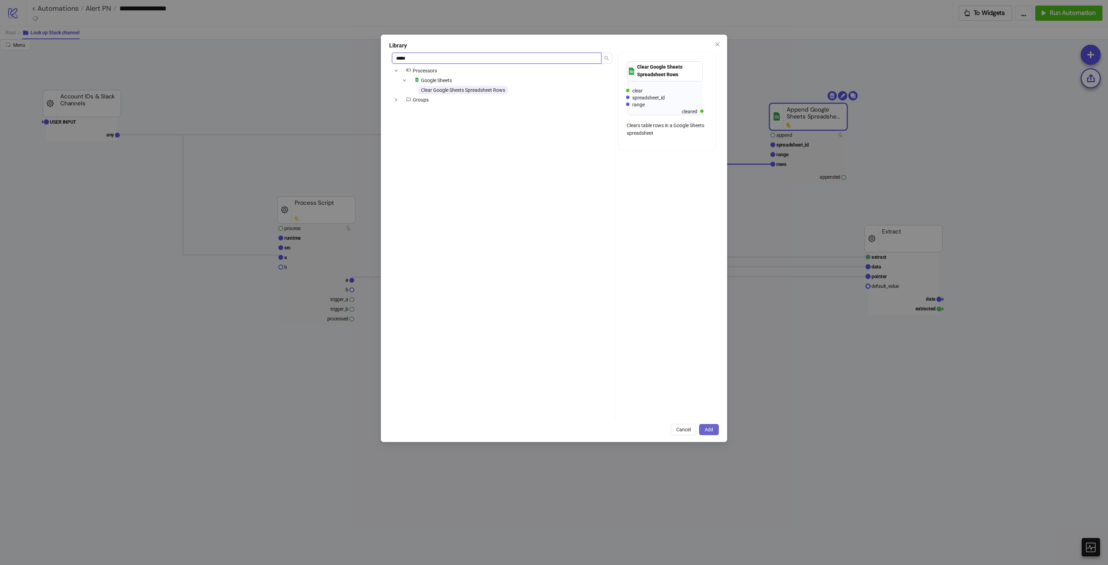
type input "*****"
click at [712, 426] on button "Add" at bounding box center [709, 429] width 20 height 11
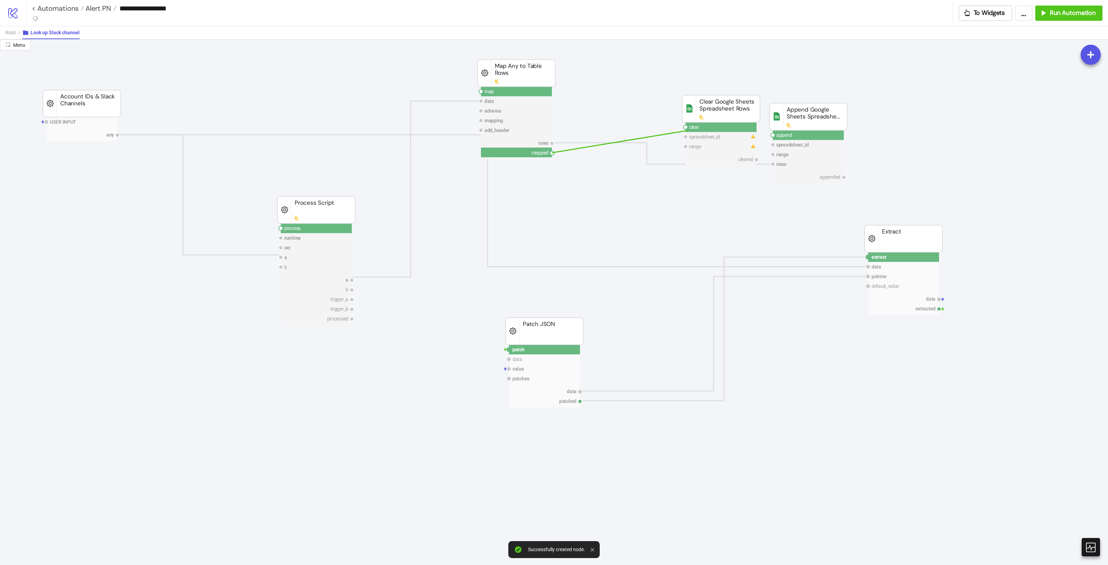
drag, startPoint x: 550, startPoint y: 152, endPoint x: 686, endPoint y: 128, distance: 138.1
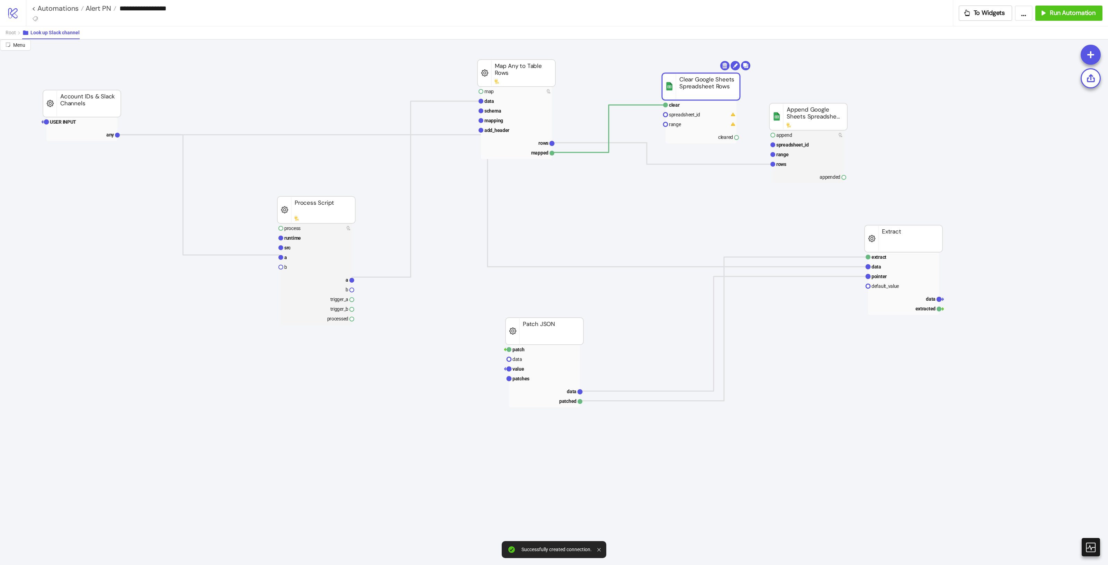
drag, startPoint x: 722, startPoint y: 104, endPoint x: 708, endPoint y: 82, distance: 26.1
click at [675, 111] on text "spreadsheet_id" at bounding box center [683, 111] width 31 height 6
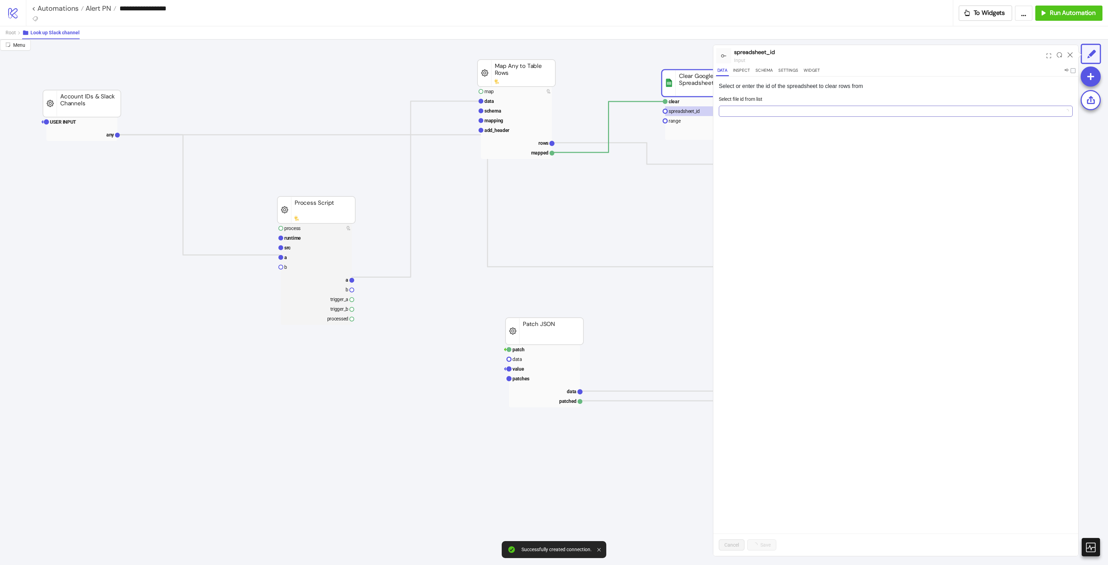
click at [761, 111] on input "Select file id from list" at bounding box center [892, 111] width 339 height 10
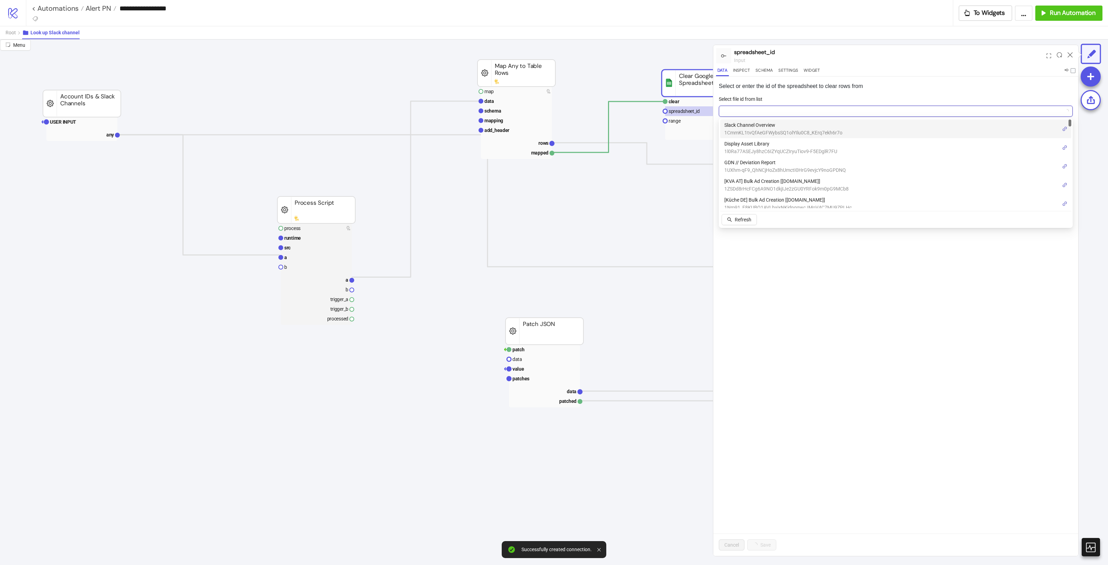
click at [760, 132] on span "1CmmKL1tvQfAeGFWybsSQ1olYIlu0C8_KErq7ekh6r7o" at bounding box center [783, 133] width 118 height 8
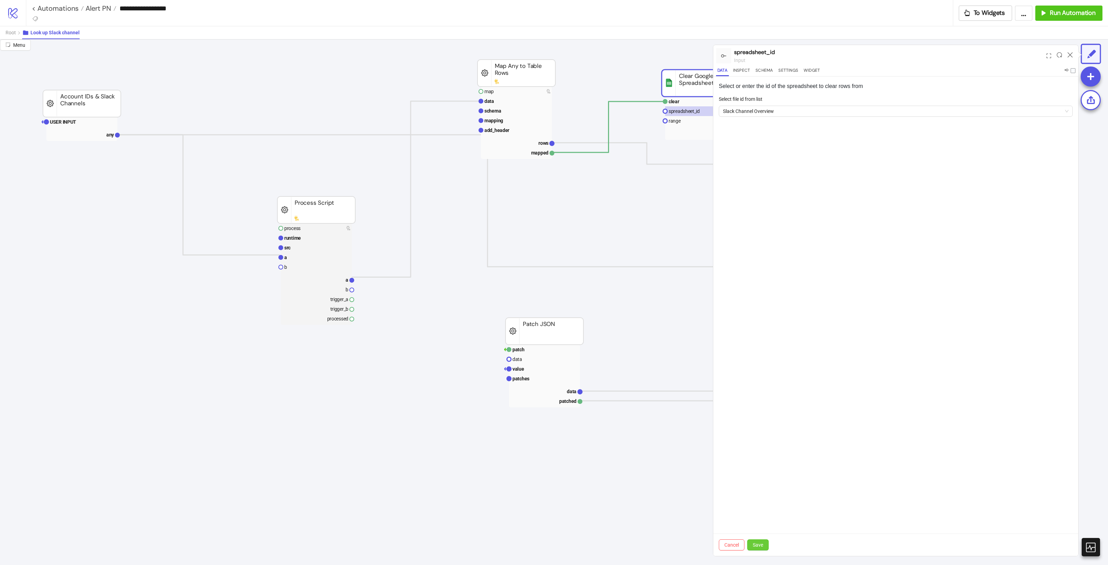
click at [765, 544] on button "Save" at bounding box center [757, 544] width 21 height 11
click at [703, 119] on rect at bounding box center [700, 121] width 71 height 10
click at [797, 134] on div "Enter a range" at bounding box center [896, 130] width 354 height 10
click at [744, 113] on span "From your spreadsheet" at bounding box center [751, 111] width 55 height 8
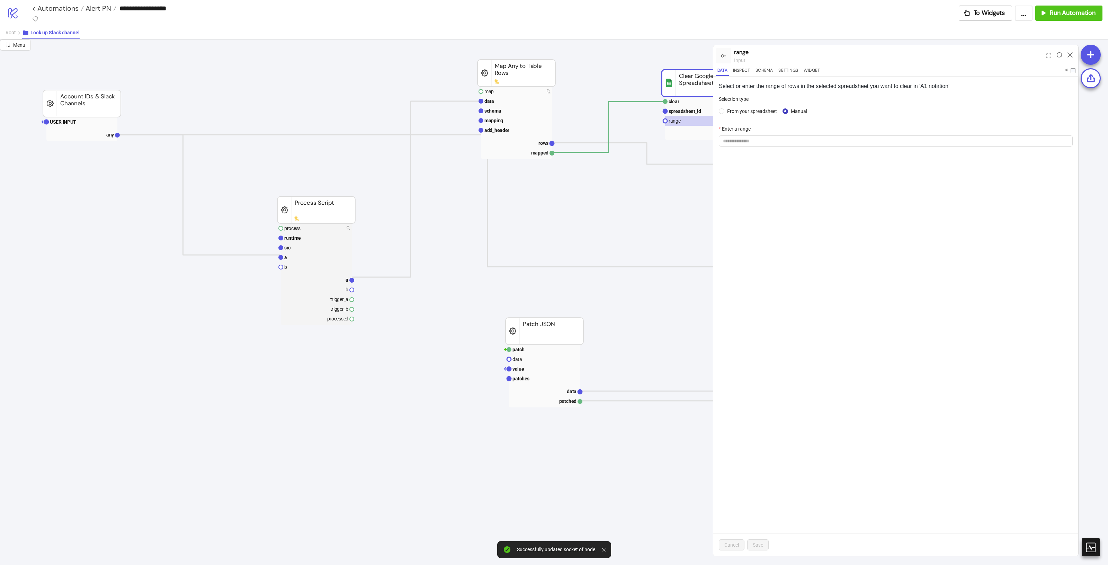
click at [723, 106] on div "From your spreadsheet Manual" at bounding box center [896, 111] width 354 height 11
click at [733, 110] on span "From your spreadsheet" at bounding box center [751, 111] width 55 height 8
click at [755, 132] on div "Select a tab" at bounding box center [896, 130] width 354 height 10
click at [757, 140] on span at bounding box center [895, 141] width 345 height 10
click at [752, 173] on div "Bing" at bounding box center [895, 177] width 343 height 8
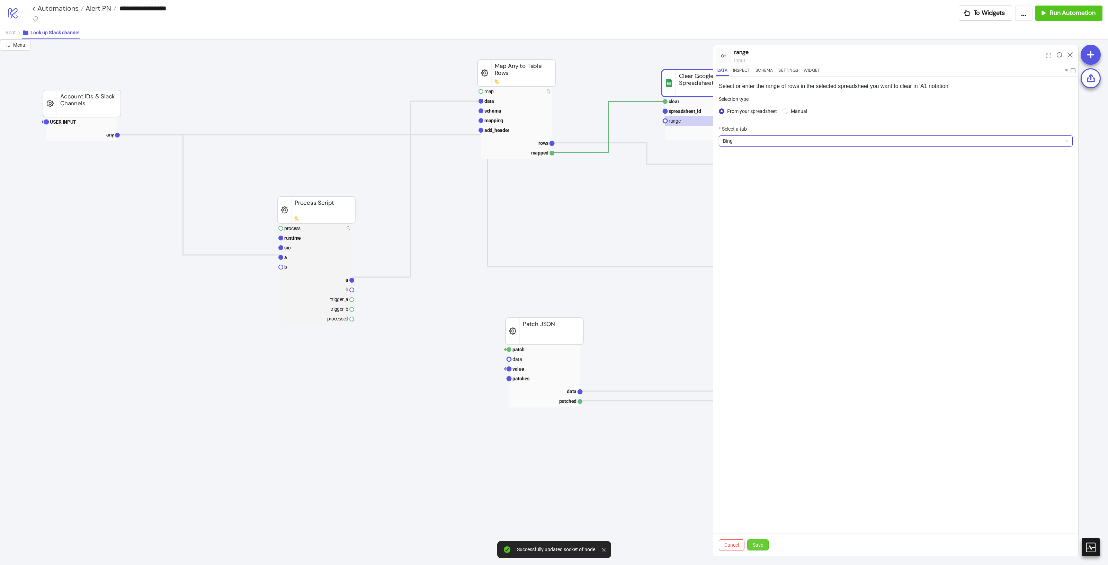
click at [757, 545] on span "Save" at bounding box center [758, 545] width 10 height 6
click at [1070, 54] on icon at bounding box center [1069, 54] width 5 height 5
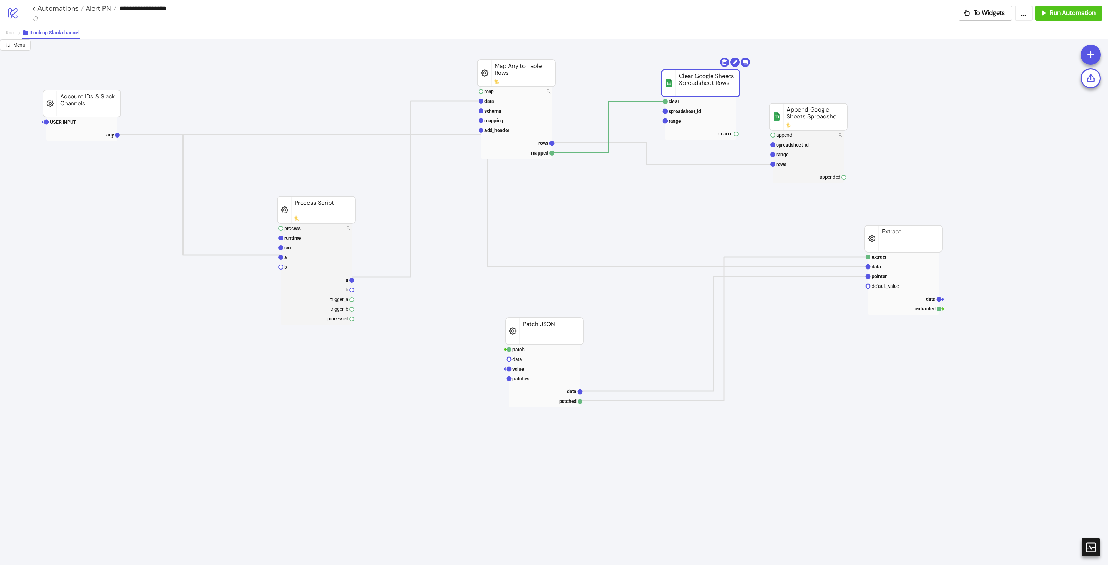
drag, startPoint x: 699, startPoint y: 72, endPoint x: 701, endPoint y: 57, distance: 14.5
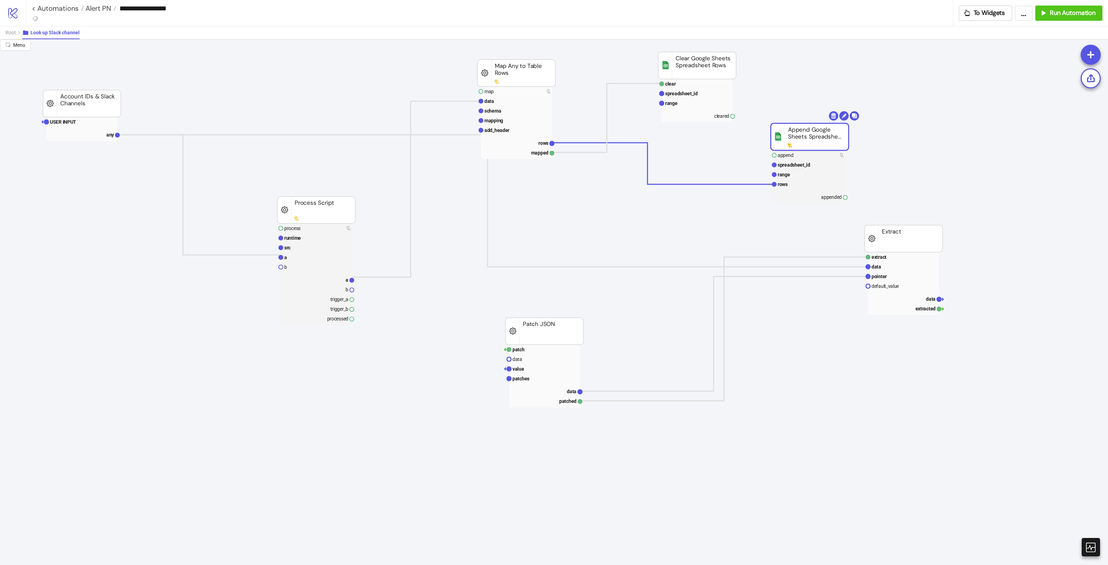
drag, startPoint x: 816, startPoint y: 120, endPoint x: 770, endPoint y: 128, distance: 46.7
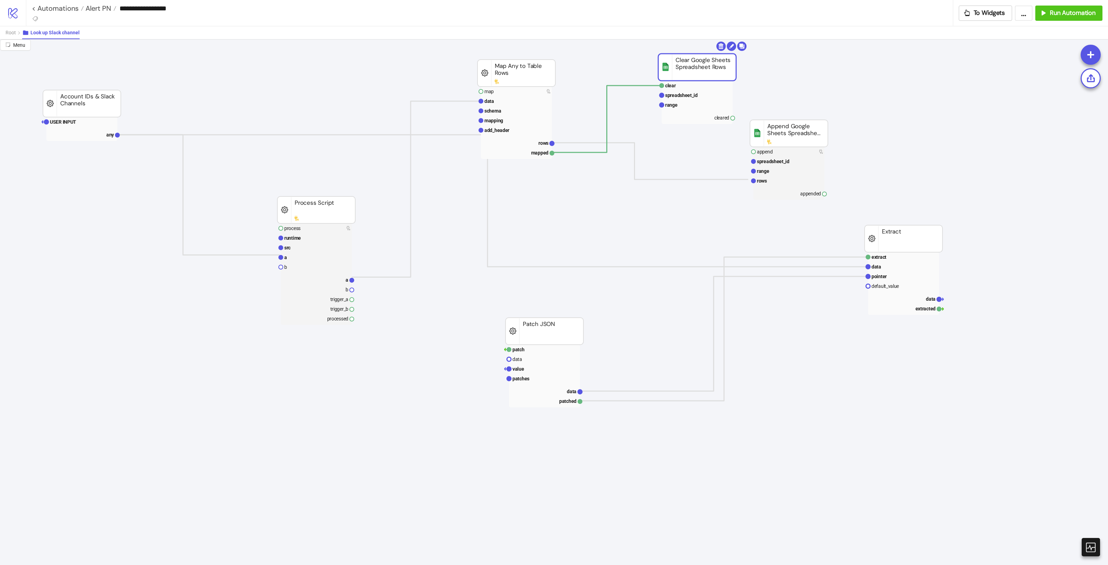
drag, startPoint x: 704, startPoint y: 59, endPoint x: 706, endPoint y: 73, distance: 13.5
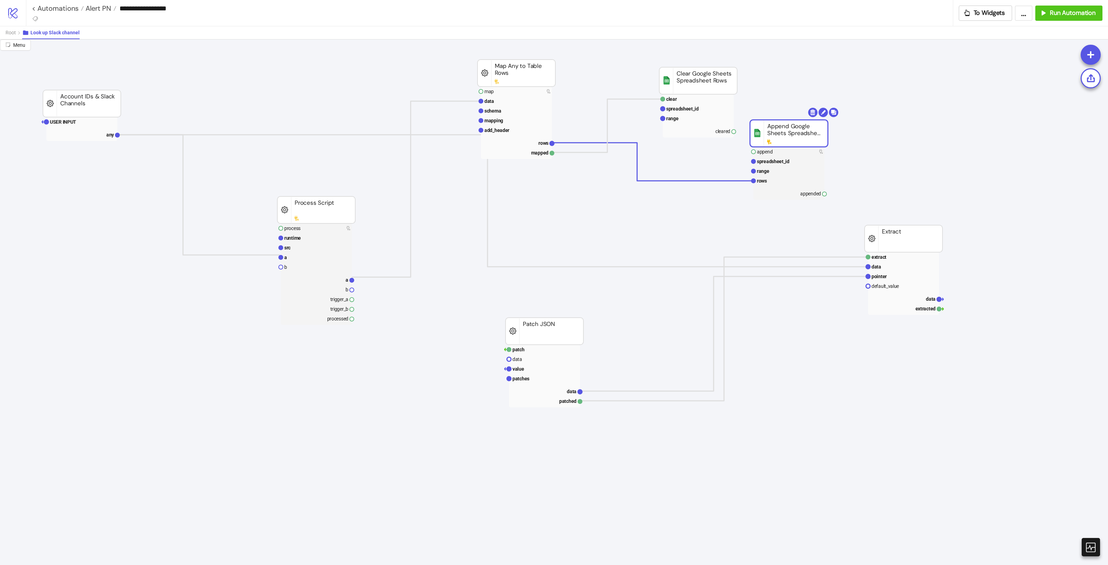
drag, startPoint x: 800, startPoint y: 132, endPoint x: 799, endPoint y: 139, distance: 7.3
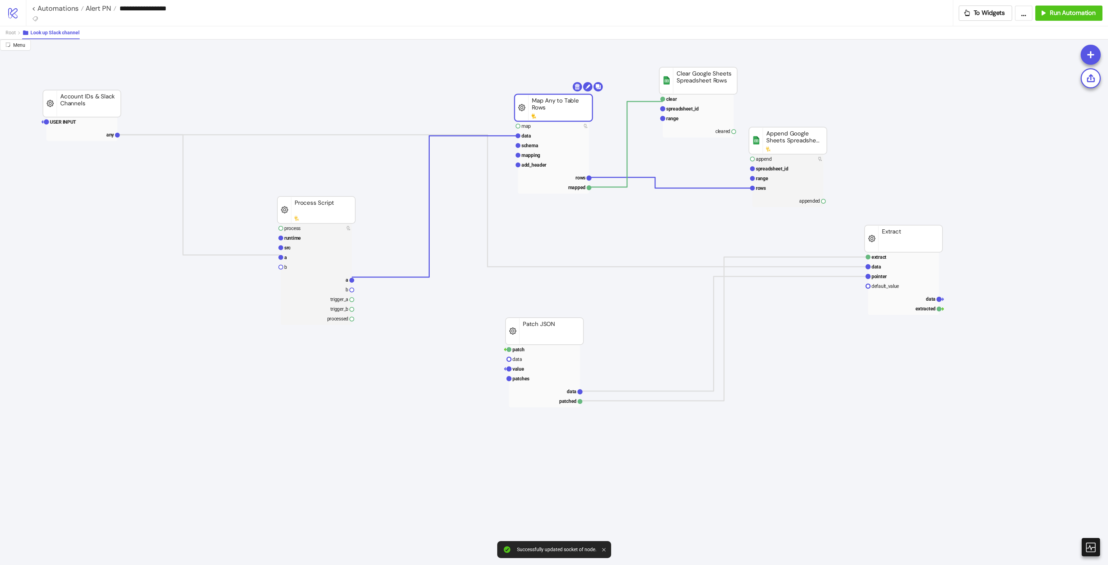
drag, startPoint x: 516, startPoint y: 89, endPoint x: 552, endPoint y: 117, distance: 45.6
drag, startPoint x: 679, startPoint y: 82, endPoint x: 761, endPoint y: 127, distance: 93.1
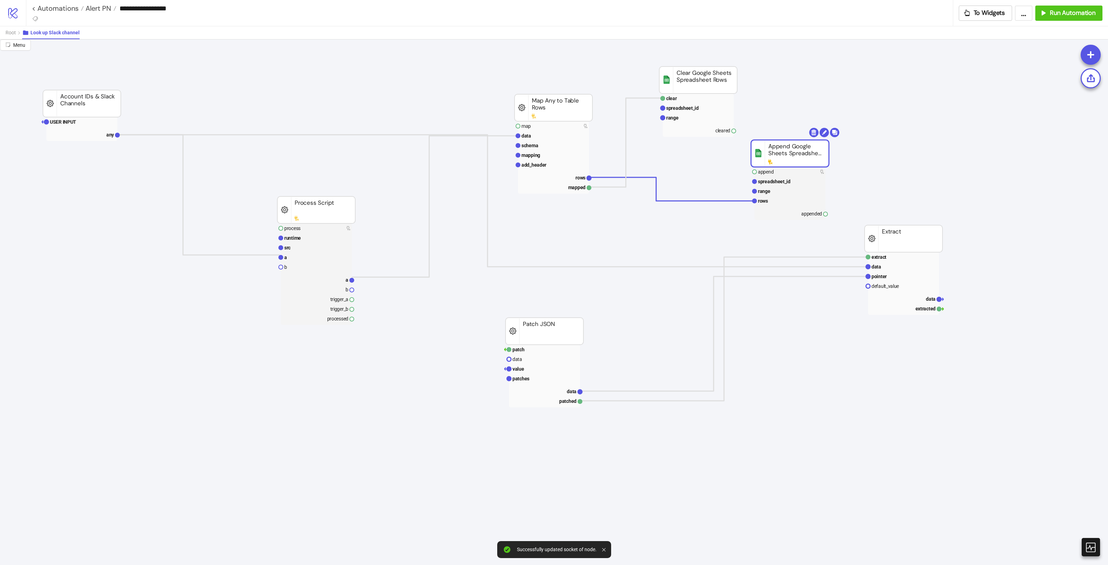
drag, startPoint x: 783, startPoint y: 143, endPoint x: 785, endPoint y: 156, distance: 13.0
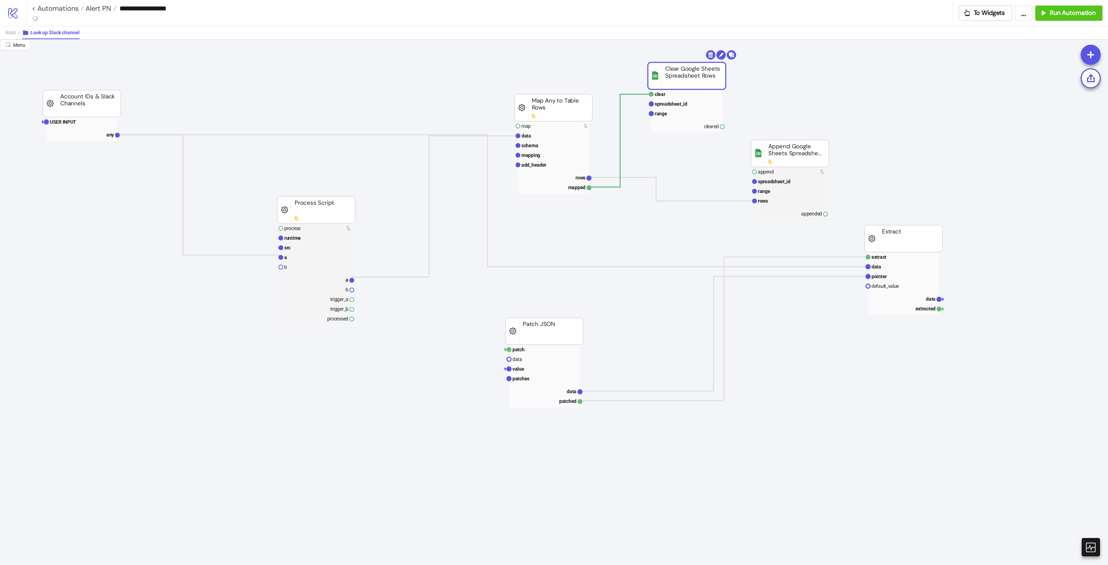
drag, startPoint x: 700, startPoint y: 85, endPoint x: 689, endPoint y: 81, distance: 12.2
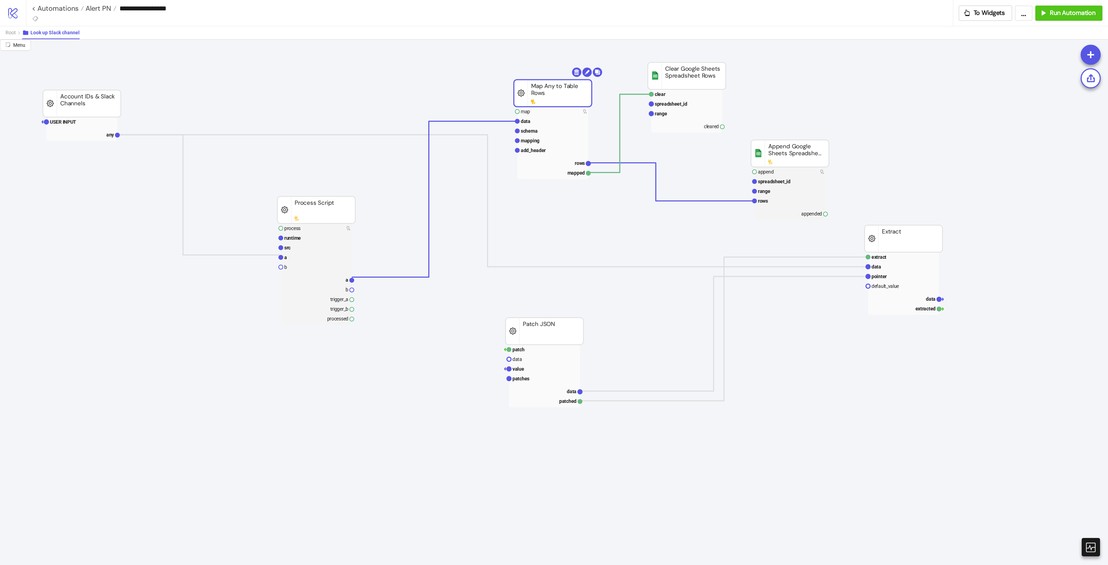
drag, startPoint x: 564, startPoint y: 102, endPoint x: 568, endPoint y: 85, distance: 17.3
drag, startPoint x: 686, startPoint y: 77, endPoint x: 680, endPoint y: 78, distance: 5.8
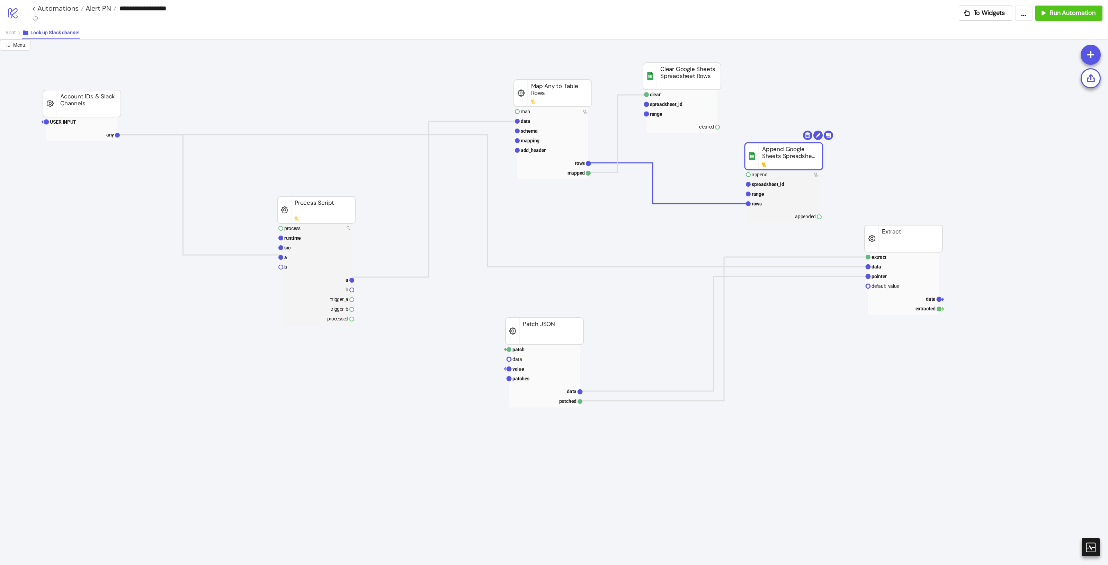
drag, startPoint x: 780, startPoint y: 153, endPoint x: 772, endPoint y: 156, distance: 8.2
click at [660, 111] on text "range" at bounding box center [656, 114] width 12 height 6
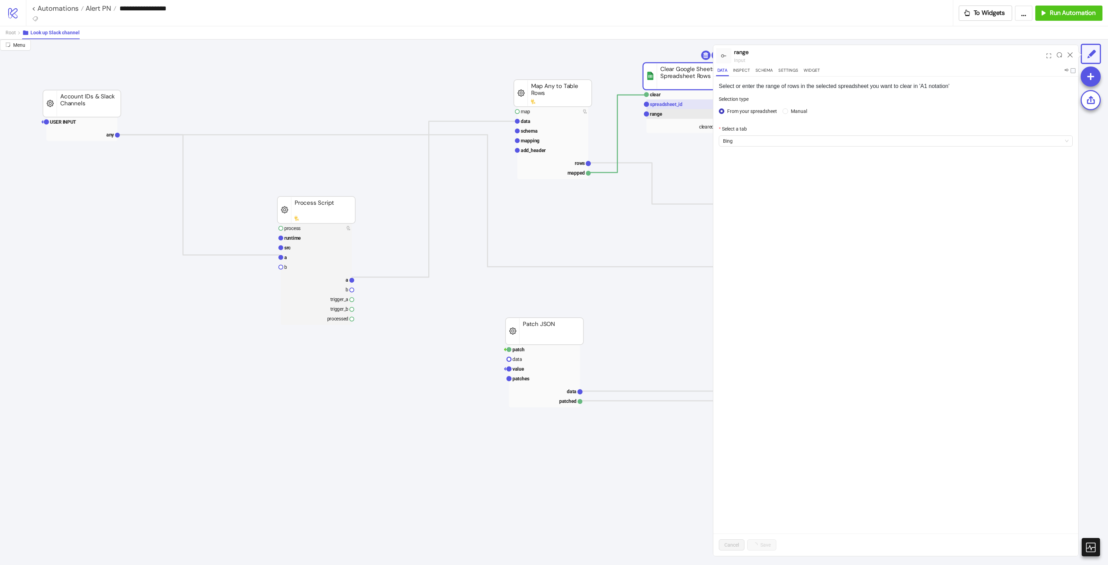
click at [663, 103] on text "spreadsheet_id" at bounding box center [666, 104] width 33 height 6
click at [1072, 56] on icon at bounding box center [1069, 54] width 5 height 5
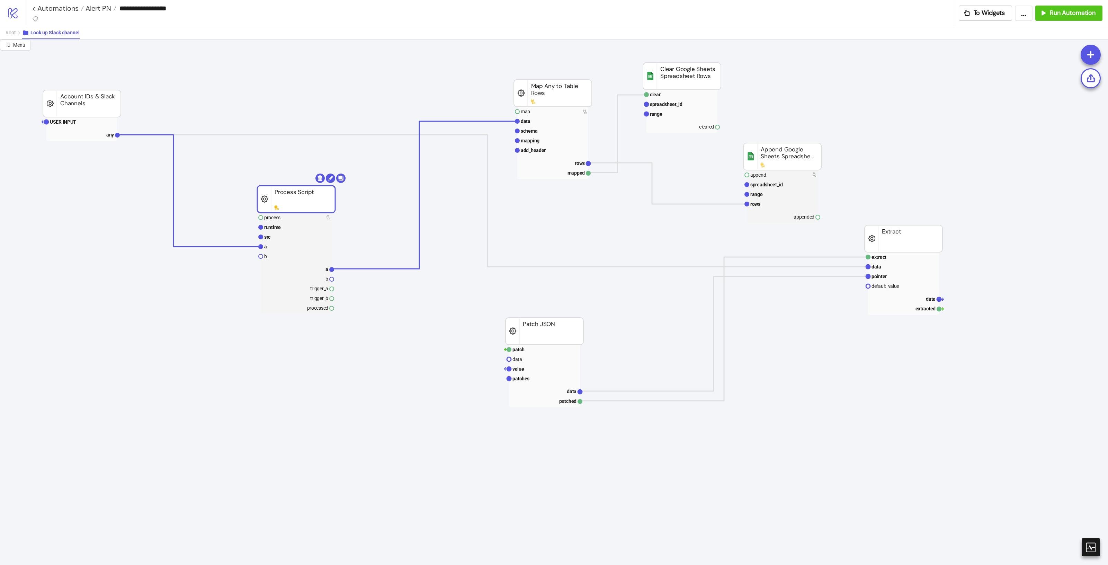
drag, startPoint x: 303, startPoint y: 202, endPoint x: 283, endPoint y: 191, distance: 22.8
click at [669, 116] on rect at bounding box center [681, 114] width 71 height 10
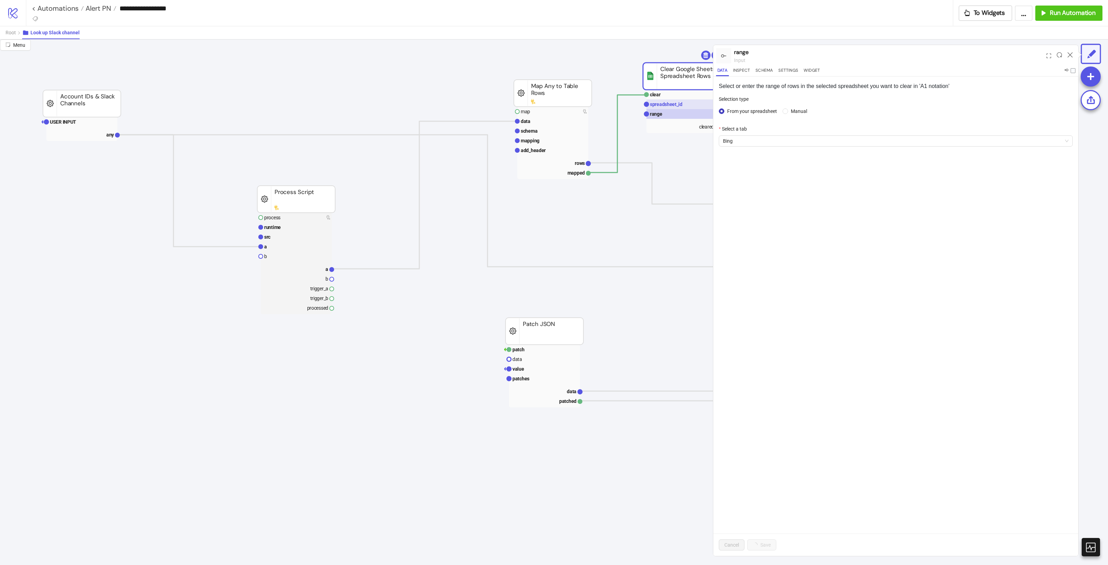
click at [676, 106] on text "spreadsheet_id" at bounding box center [666, 104] width 33 height 6
click at [1067, 52] on icon at bounding box center [1069, 54] width 5 height 5
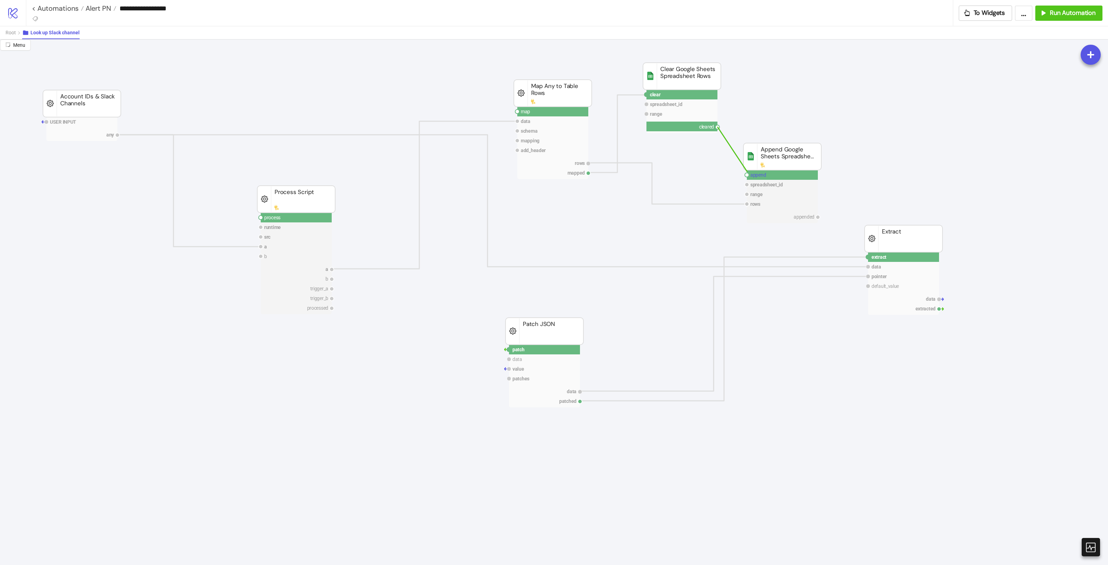
drag, startPoint x: 717, startPoint y: 126, endPoint x: 747, endPoint y: 172, distance: 54.2
click at [747, 175] on circle at bounding box center [747, 175] width 4 height 4
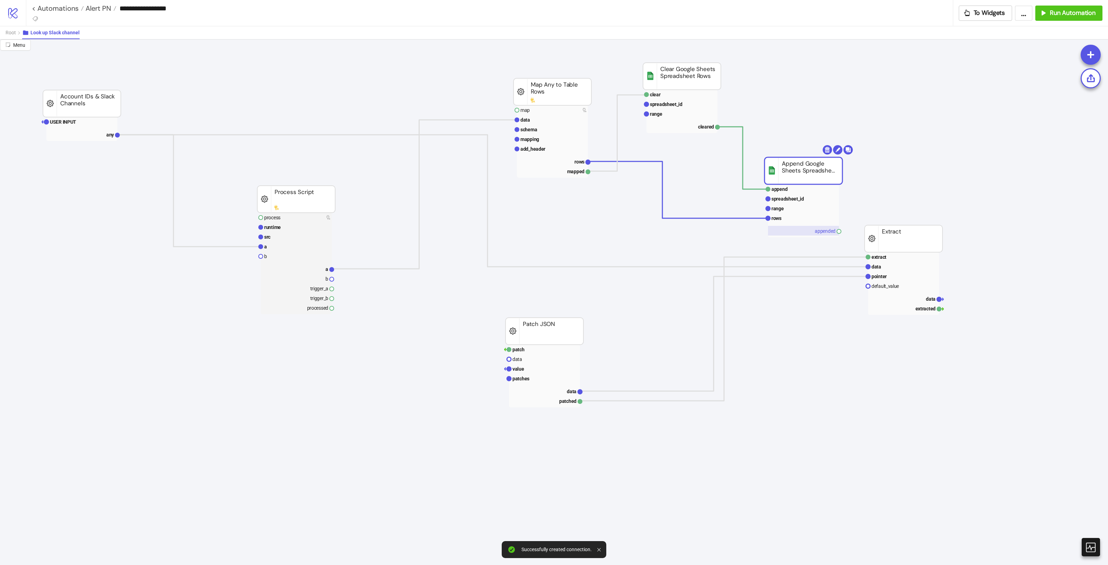
drag, startPoint x: 782, startPoint y: 162, endPoint x: 833, endPoint y: 232, distance: 86.8
click at [802, 230] on rect at bounding box center [801, 230] width 71 height 10
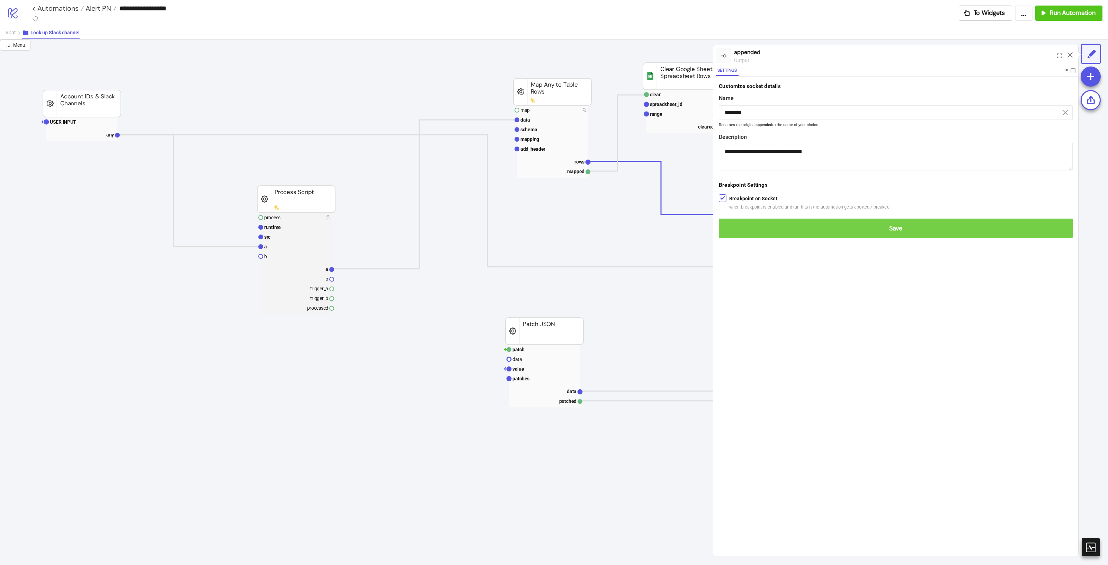
click at [783, 222] on button "Save" at bounding box center [896, 227] width 354 height 19
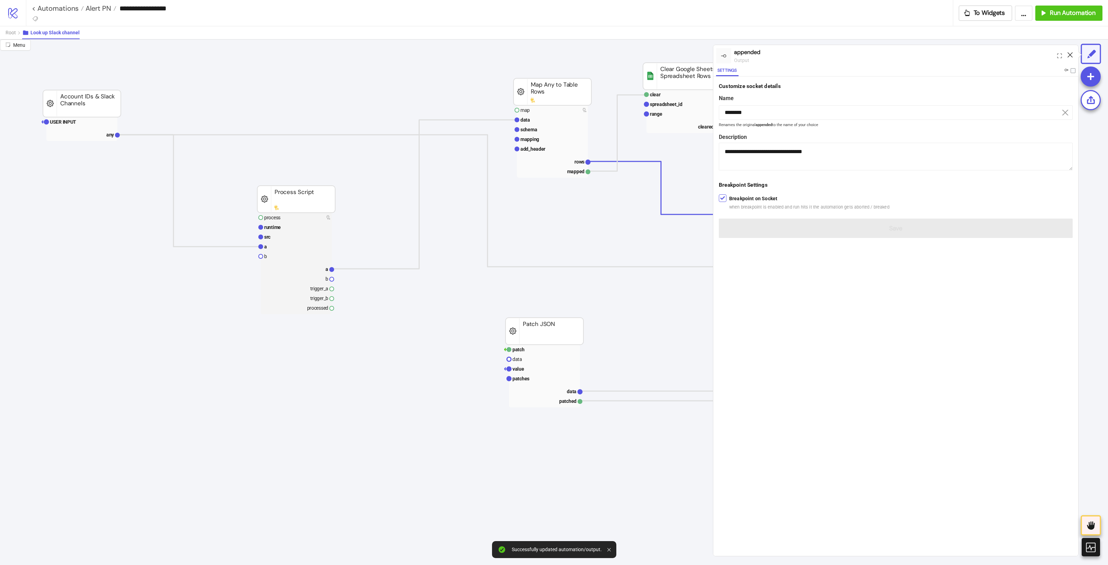
click at [1070, 53] on icon at bounding box center [1069, 54] width 5 height 5
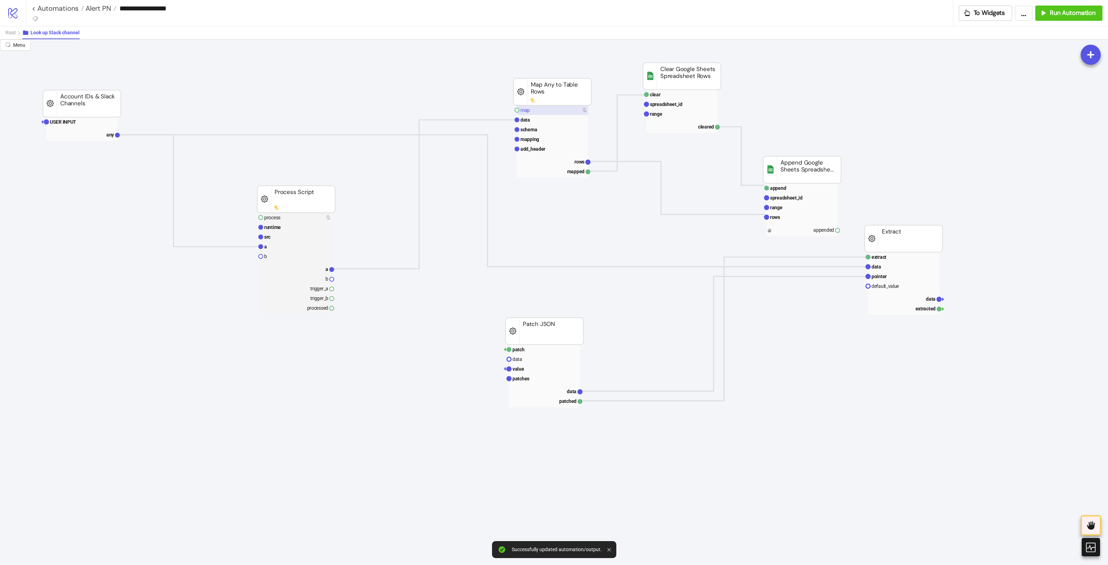
click at [545, 114] on rect at bounding box center [552, 110] width 71 height 10
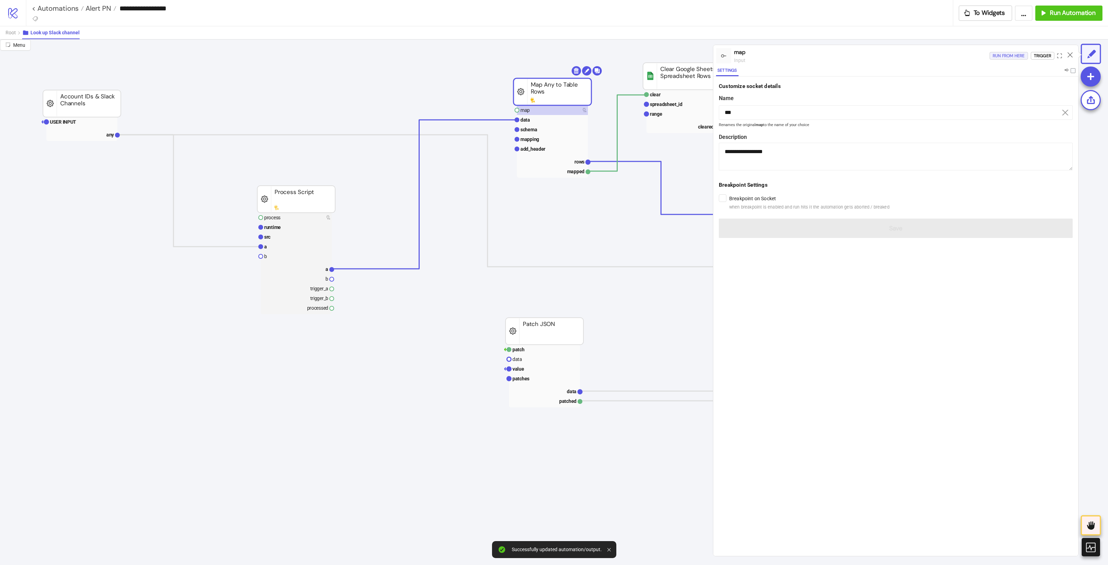
click at [999, 54] on div "Run from here" at bounding box center [1009, 56] width 32 height 8
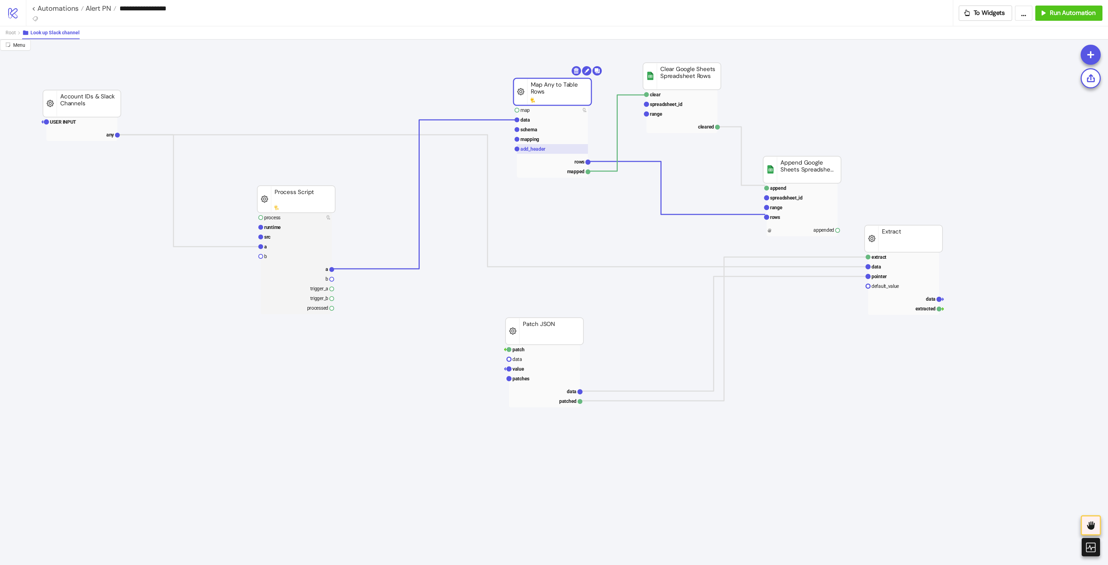
click at [547, 146] on rect at bounding box center [552, 149] width 71 height 10
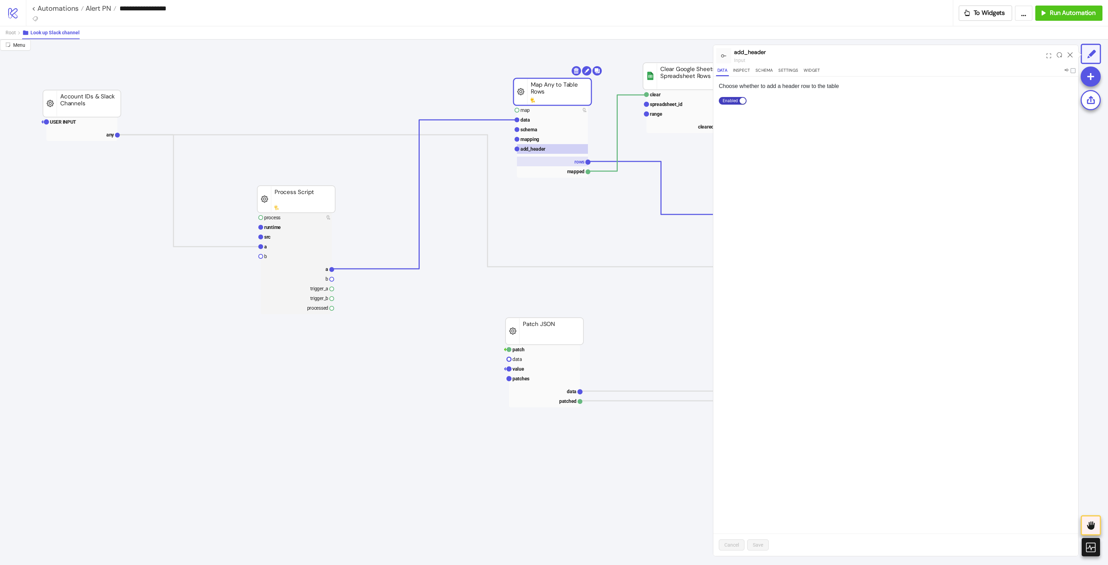
click at [570, 160] on rect at bounding box center [552, 161] width 71 height 10
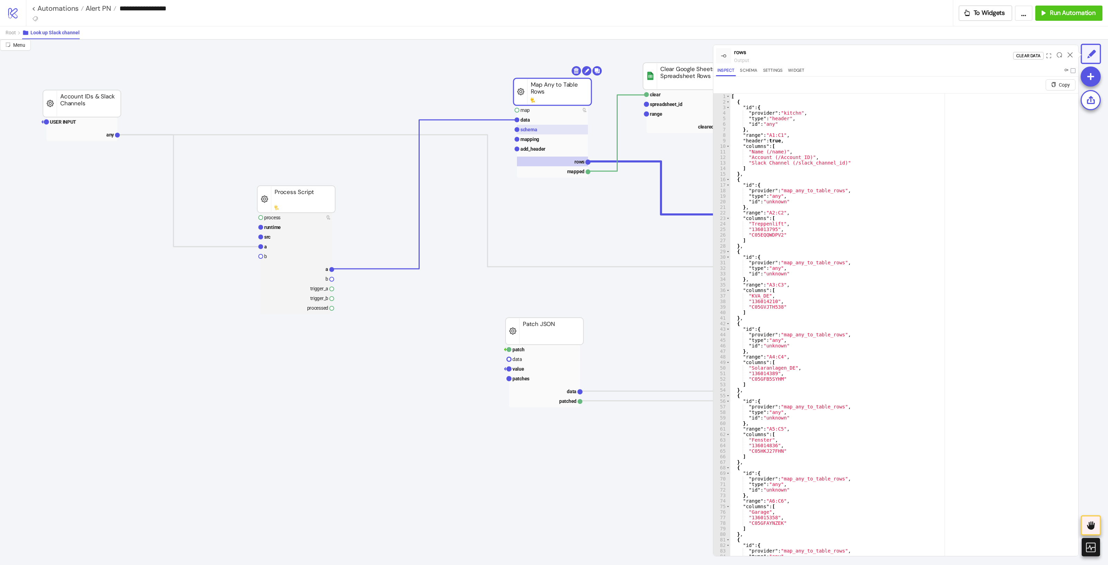
click at [554, 133] on rect at bounding box center [552, 130] width 71 height 10
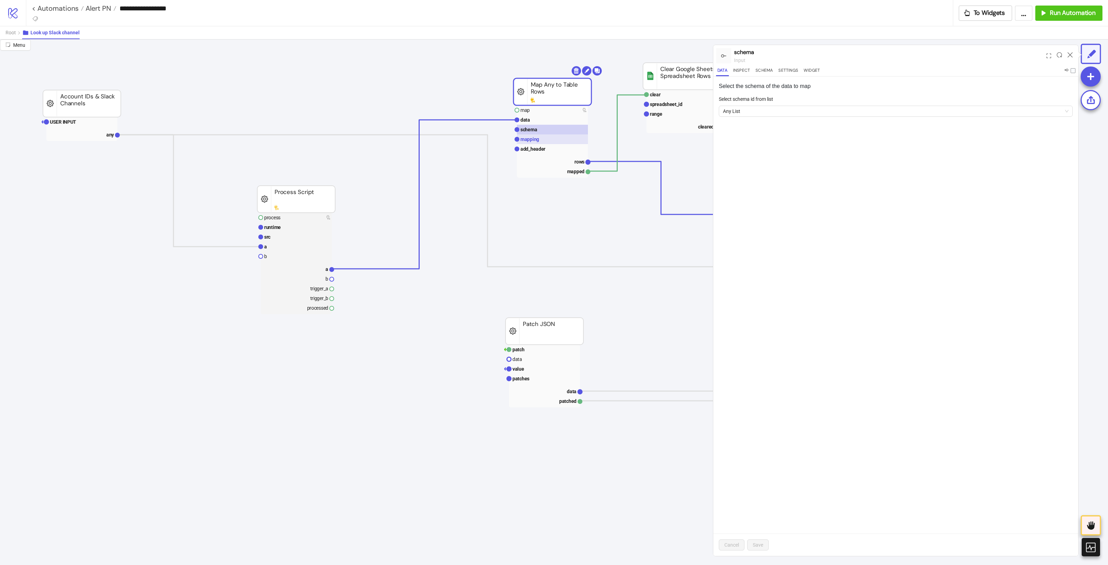
click at [553, 137] on rect at bounding box center [552, 139] width 71 height 10
click at [548, 125] on rect at bounding box center [552, 120] width 71 height 10
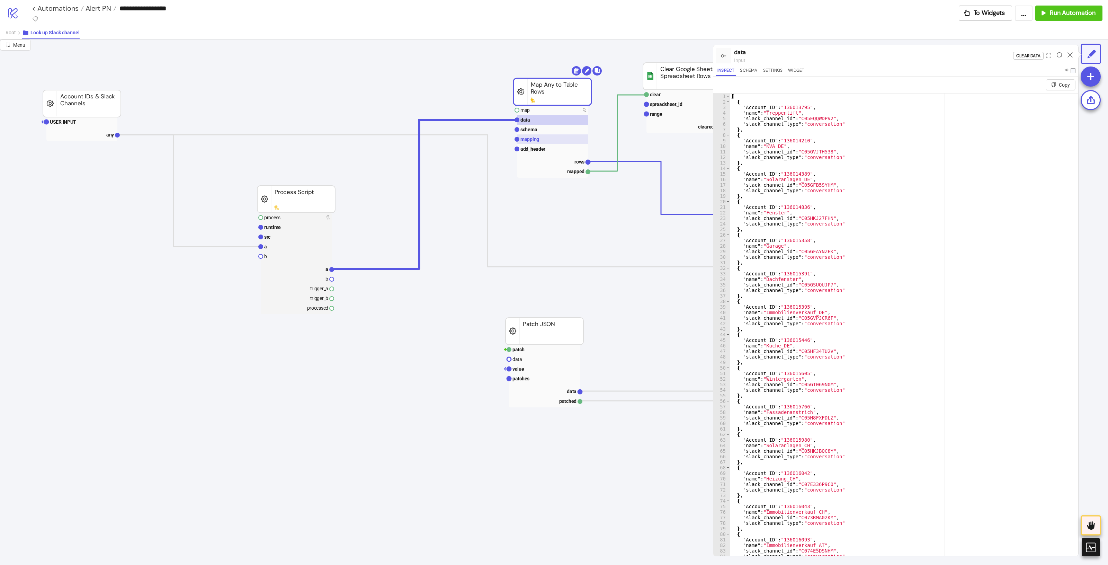
click at [540, 136] on rect at bounding box center [552, 139] width 71 height 10
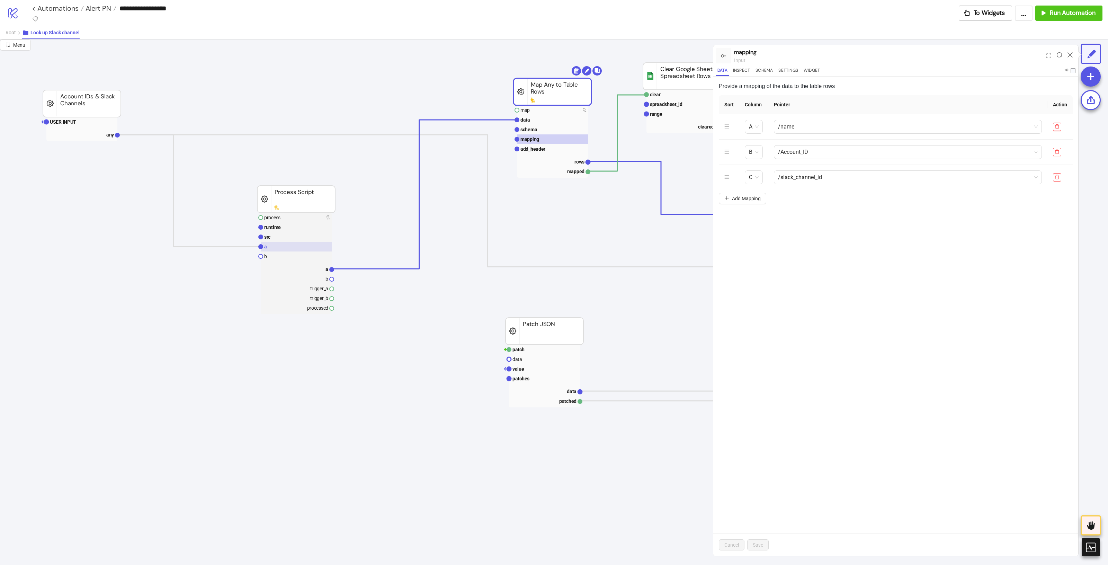
click at [290, 244] on rect at bounding box center [296, 247] width 71 height 10
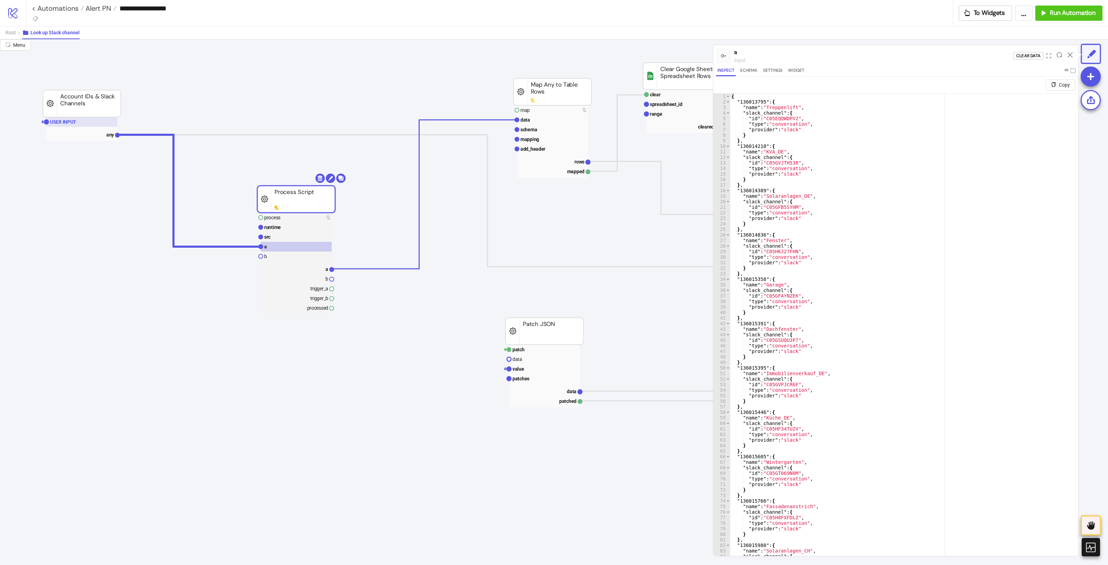
click at [68, 125] on rect at bounding box center [81, 122] width 71 height 10
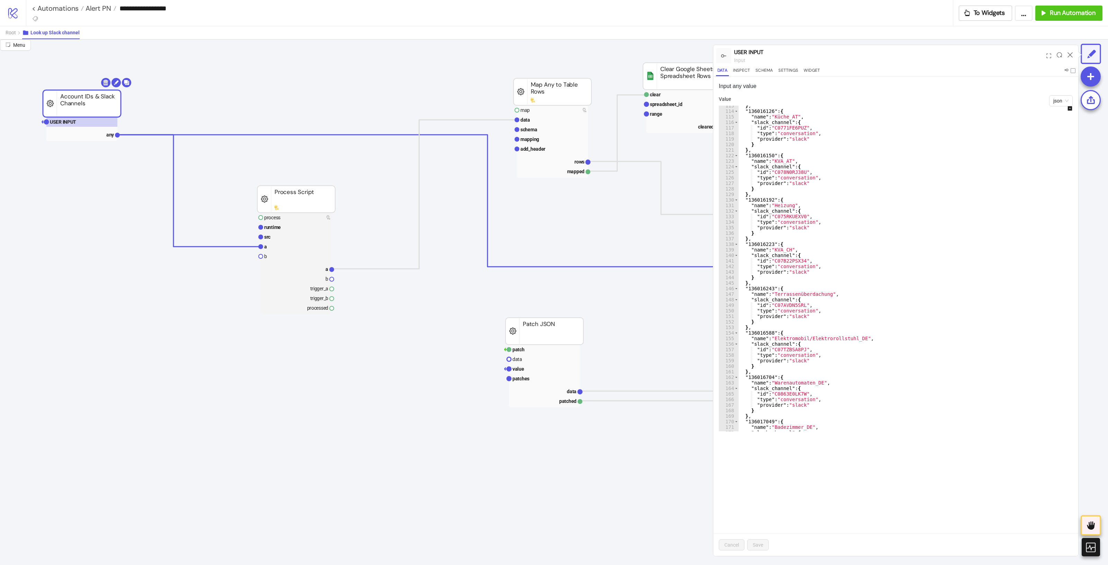
scroll to position [660, 0]
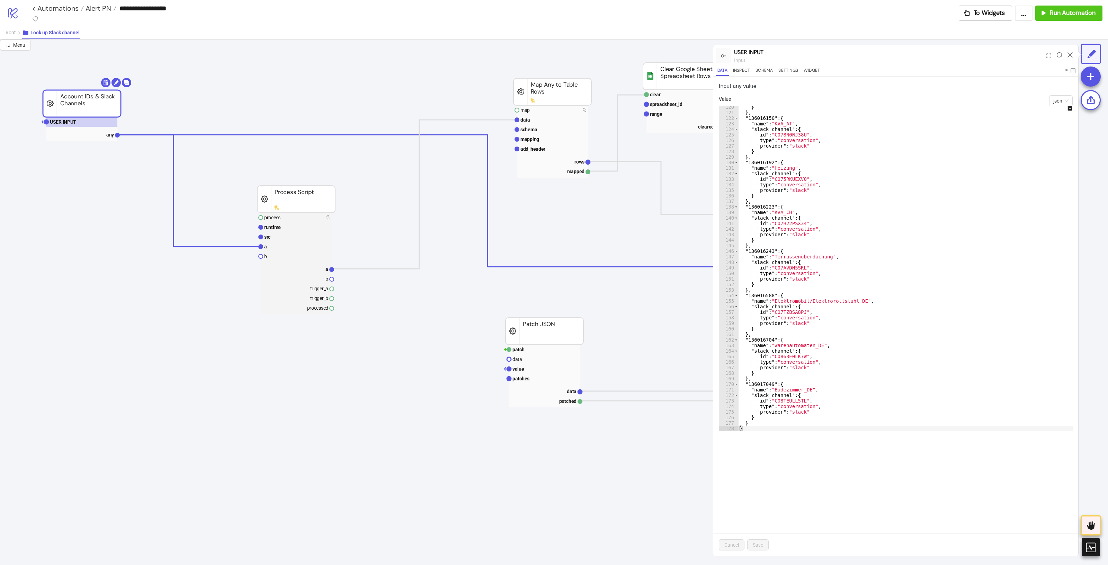
click at [788, 356] on div "} } , "136016150" : { "name" : "KVA_AT" , "slack_channel" : { "id" : "C078N0RJ3…" at bounding box center [911, 272] width 347 height 336
click at [905, 367] on div "} } , "136016150" : { "name" : "KVA_AT" , "slack_channel" : { "id" : "C078N0RJ3…" at bounding box center [911, 272] width 347 height 336
click at [966, 352] on div "} } , "136016150" : { "name" : "KVA_AT" , "slack_channel" : { "id" : "C078N0RJ3…" at bounding box center [911, 272] width 347 height 336
click at [793, 354] on div "} } , "136016150" : { "name" : "KVA_AT" , "slack_channel" : { "id" : "C078N0RJ3…" at bounding box center [911, 272] width 347 height 336
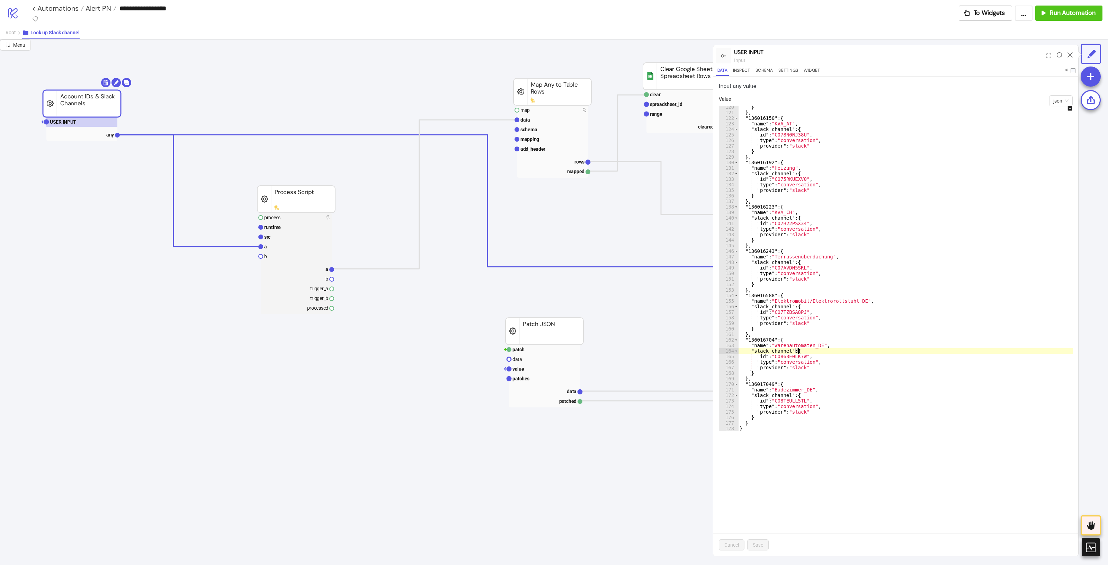
type textarea "**********"
click at [793, 355] on div "} } , "136016150" : { "name" : "KVA_AT" , "slack_channel" : { "id" : "C078N0RJ3…" at bounding box center [911, 272] width 347 height 336
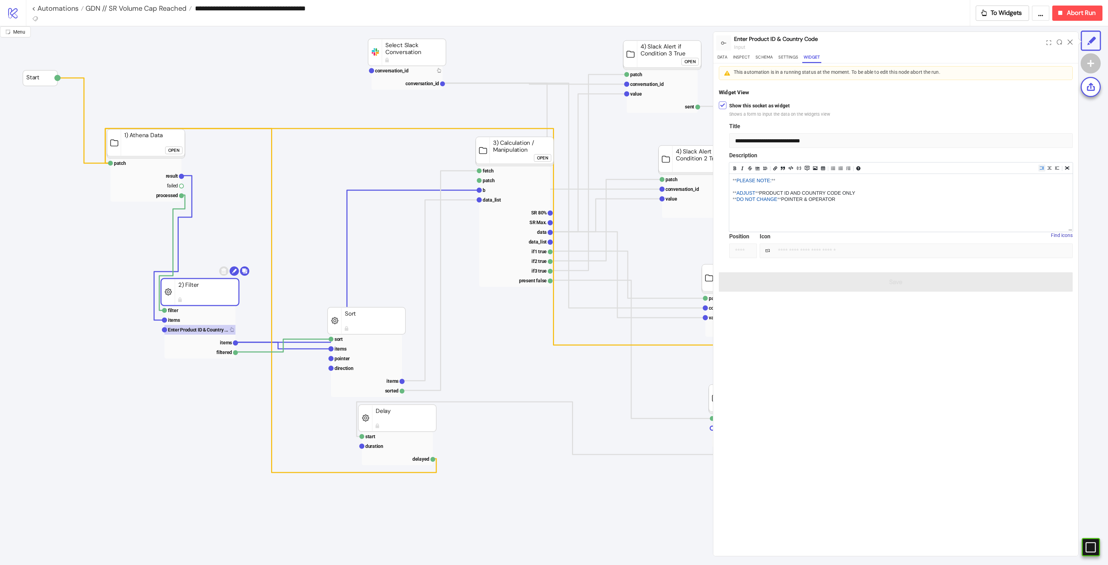
click at [954, 334] on div "**********" at bounding box center [895, 309] width 365 height 492
click at [1005, 12] on span "To Widgets" at bounding box center [1006, 13] width 32 height 8
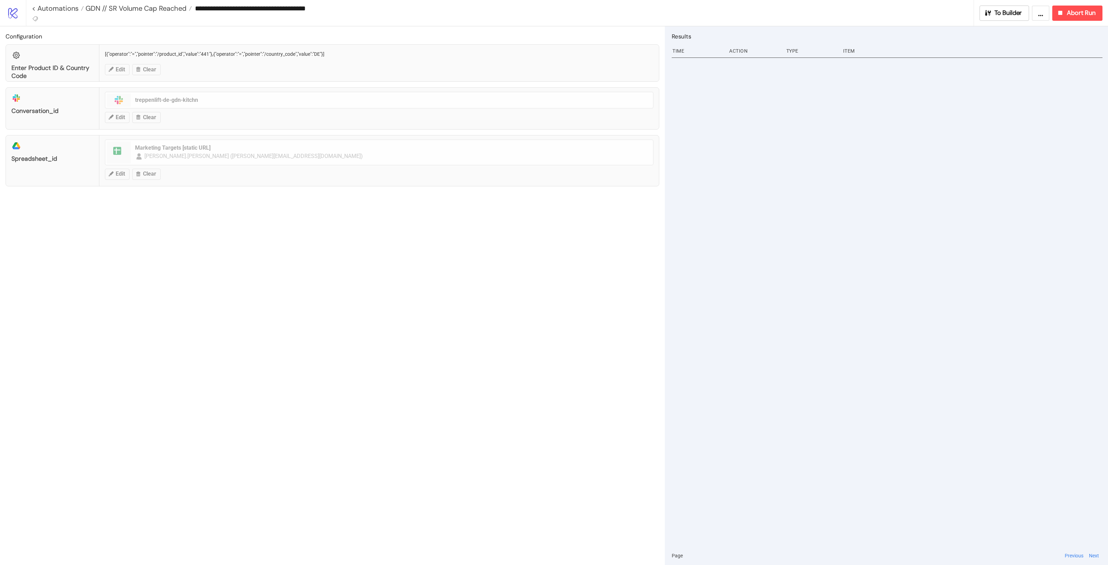
click at [751, 227] on div at bounding box center [887, 300] width 431 height 491
click at [63, 9] on link "< Automations" at bounding box center [58, 8] width 52 height 7
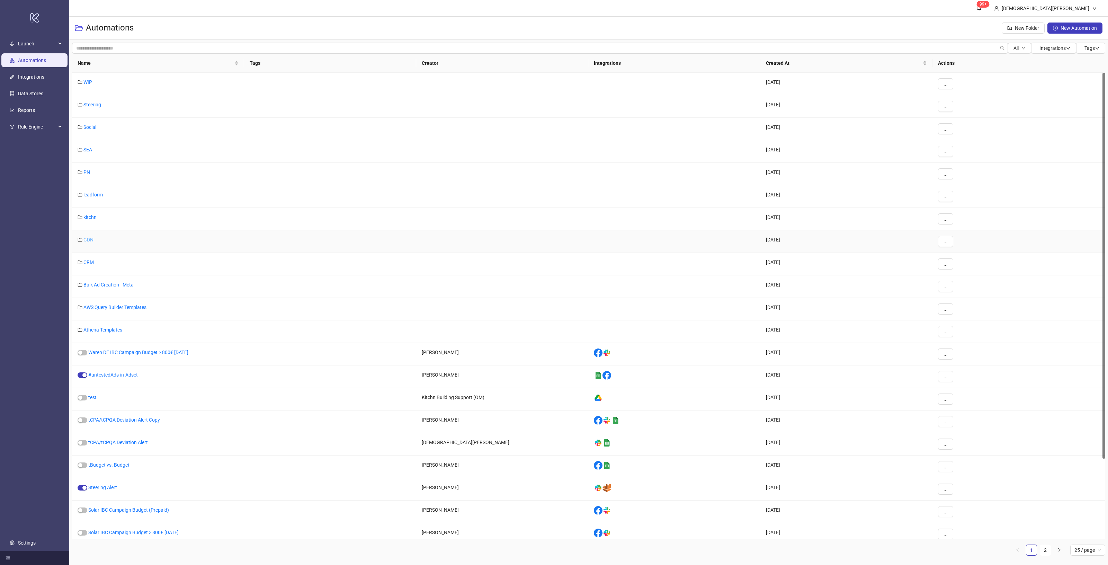
click at [85, 237] on link "GDN" at bounding box center [88, 240] width 10 height 6
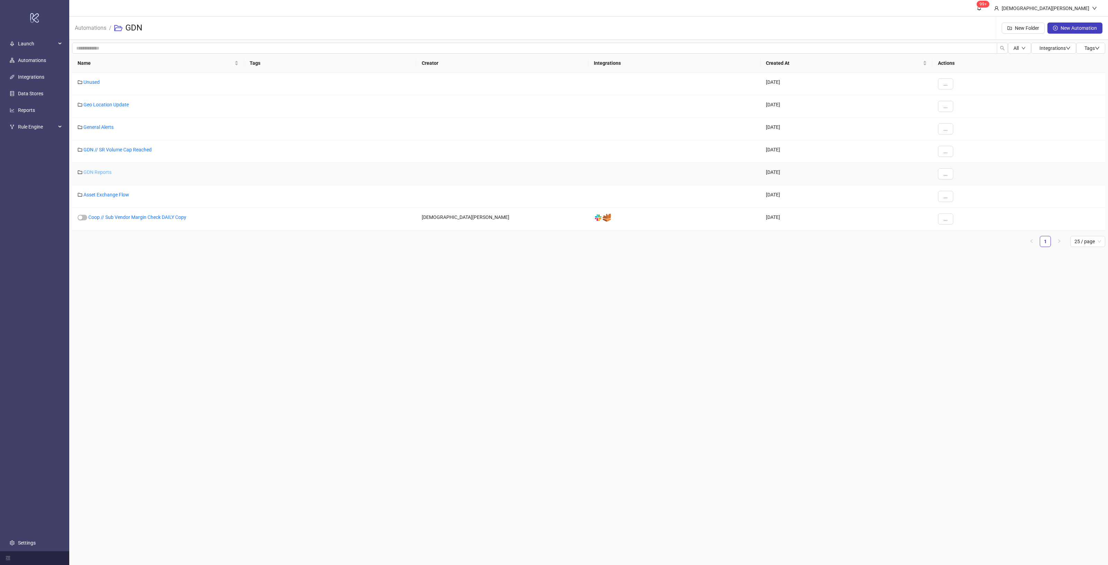
click at [100, 171] on link "GDN Reports" at bounding box center [97, 172] width 28 height 6
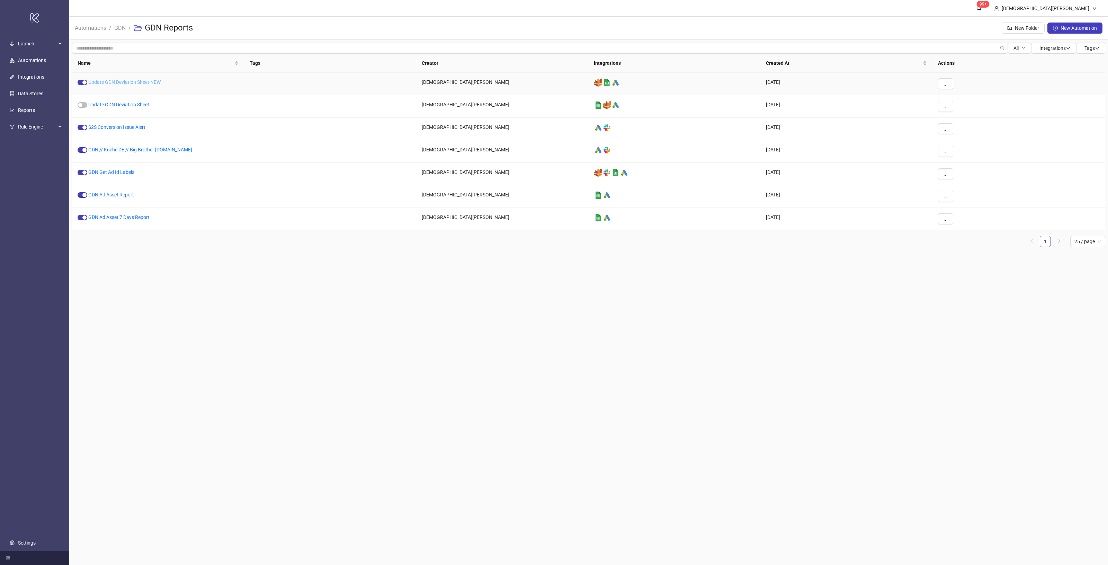
click at [144, 81] on link "Update GDN Deviation Sheet NEW" at bounding box center [124, 82] width 72 height 6
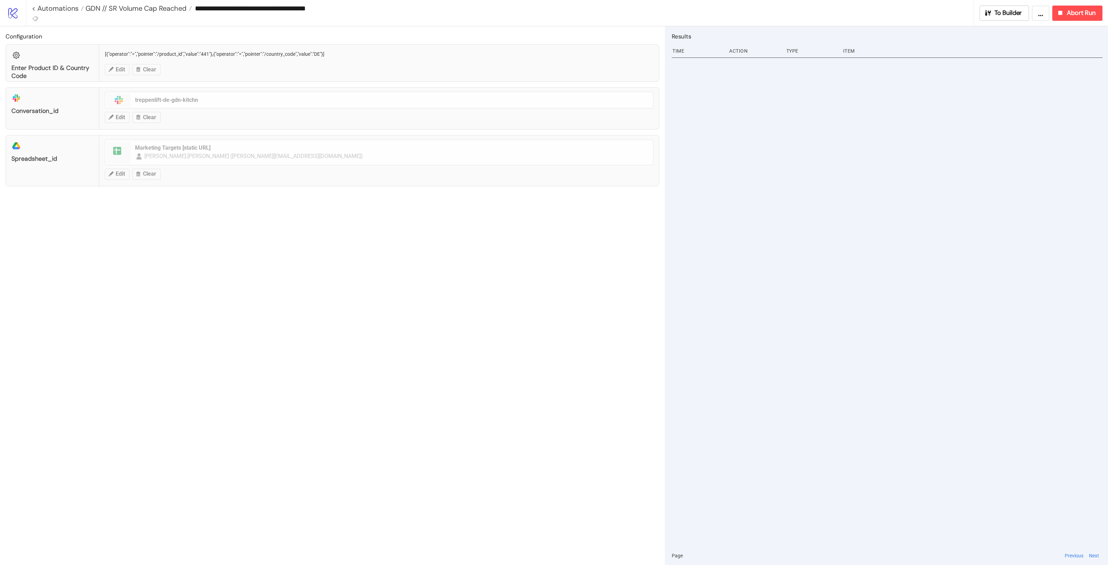
type input "**********"
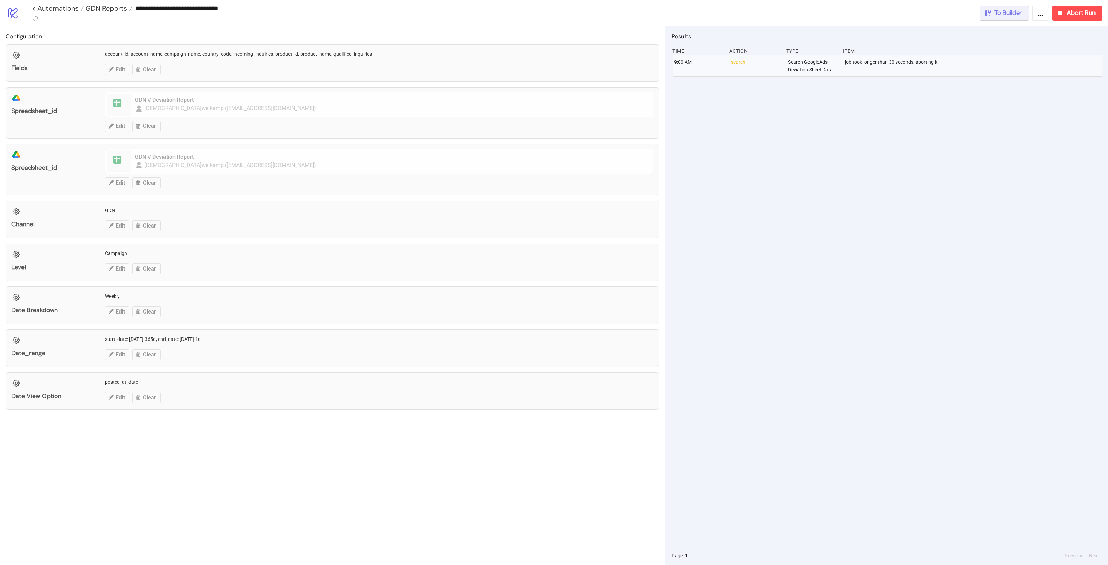
click at [1001, 14] on span "To Builder" at bounding box center [1008, 13] width 28 height 8
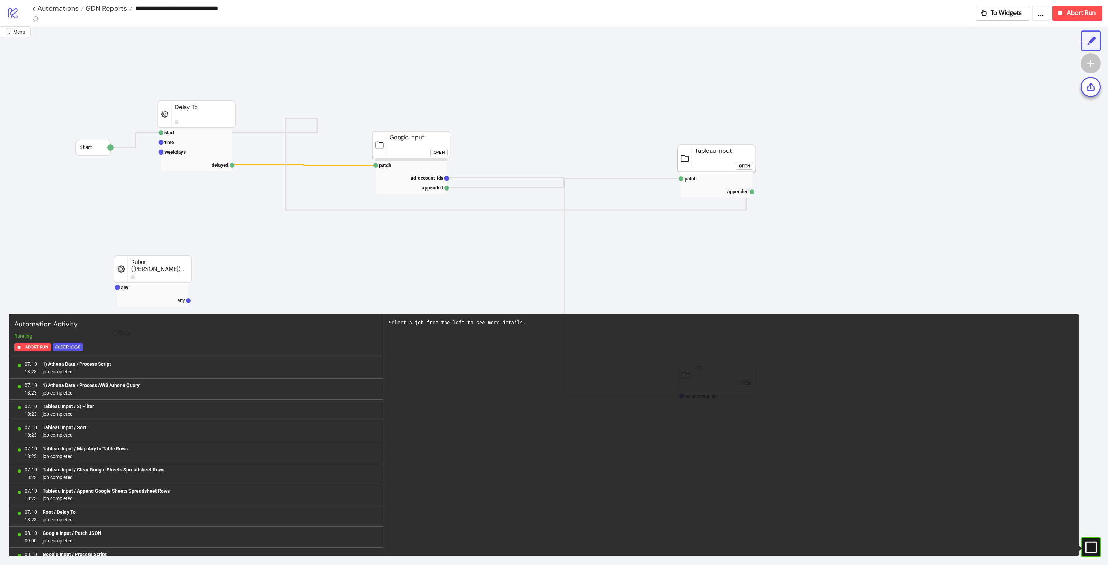
scroll to position [501, 0]
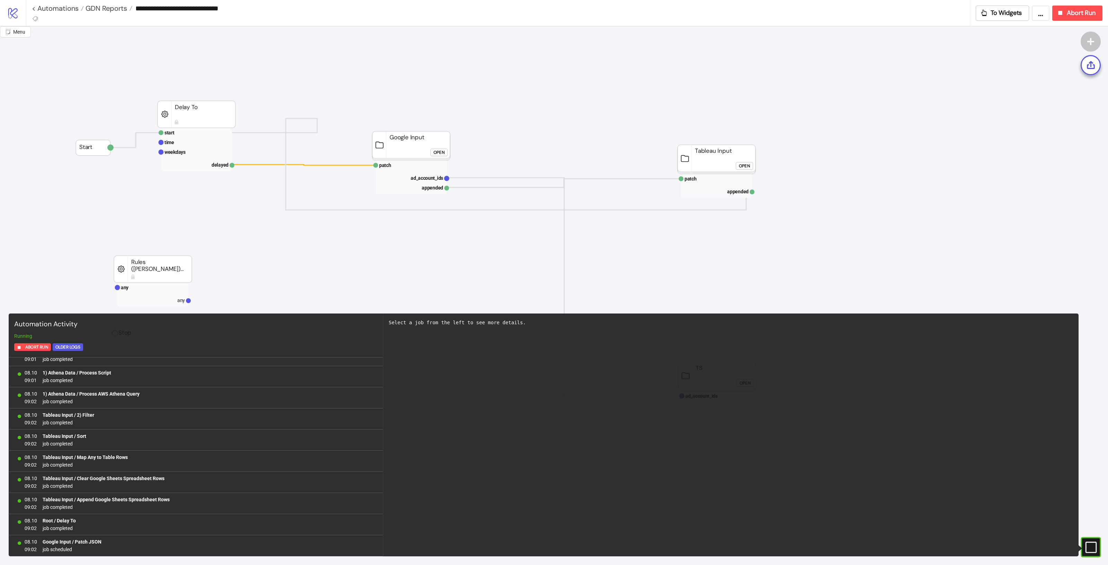
click at [439, 153] on div "Open" at bounding box center [438, 153] width 11 height 8
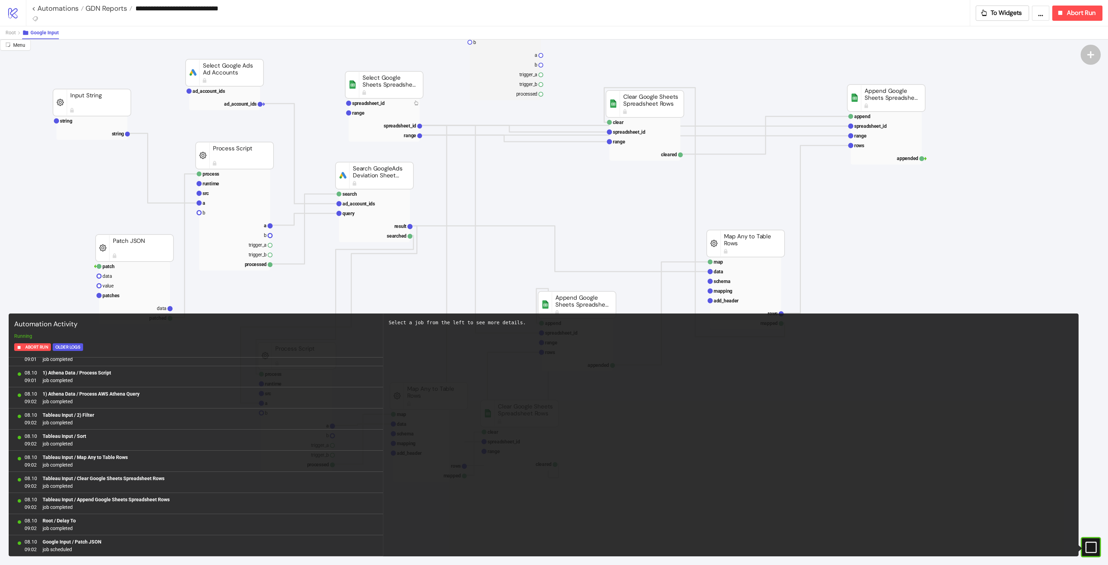
scroll to position [87, 0]
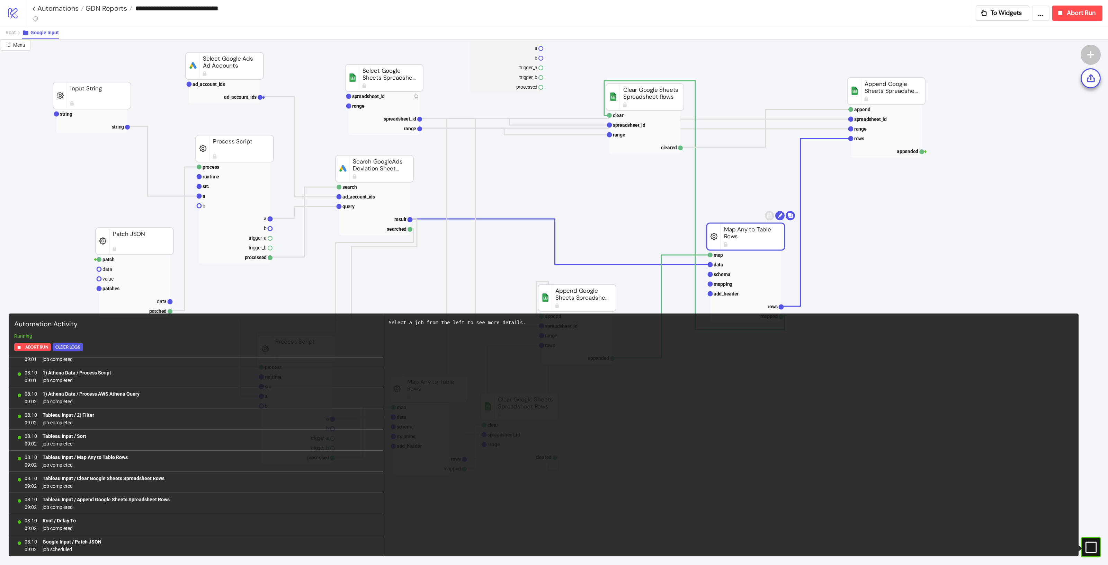
click at [743, 235] on rect at bounding box center [746, 236] width 78 height 27
click at [722, 263] on text "data" at bounding box center [718, 265] width 10 height 6
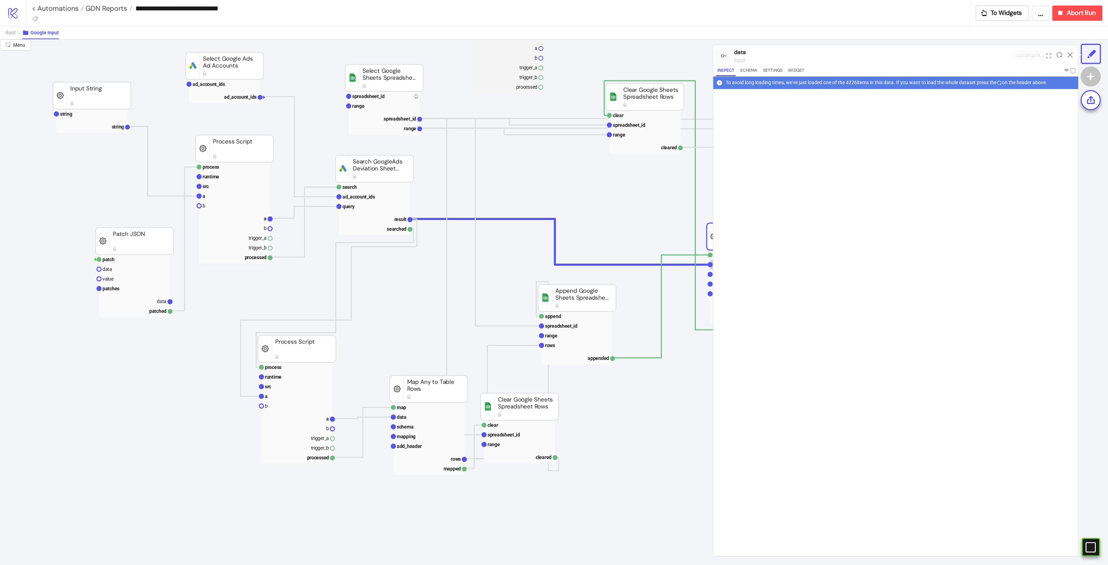
click at [1059, 58] on div at bounding box center [1059, 55] width 11 height 19
click at [1060, 54] on icon at bounding box center [1059, 54] width 5 height 5
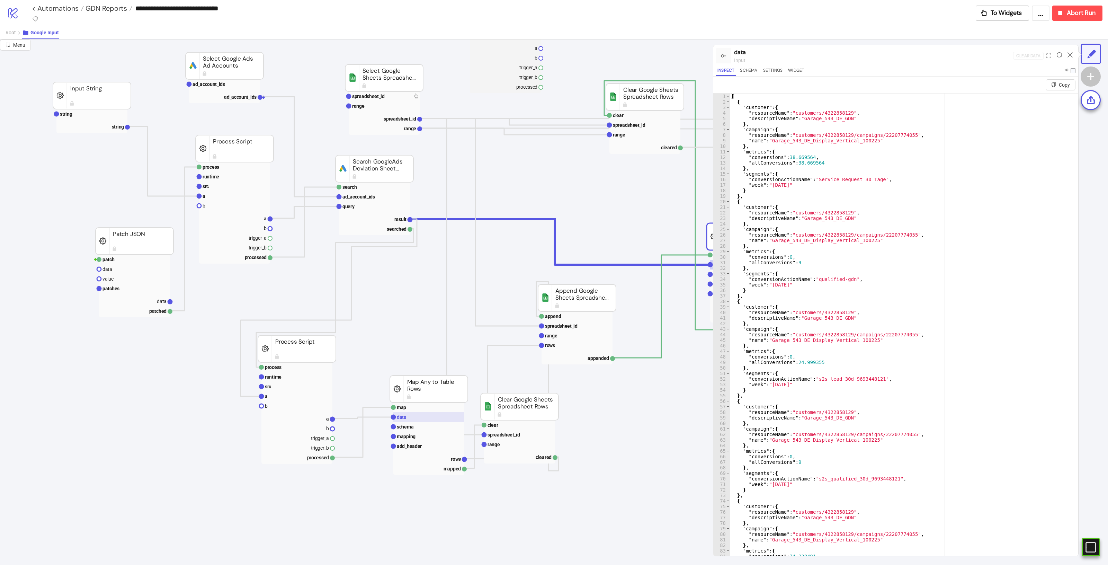
click at [440, 420] on rect at bounding box center [428, 417] width 71 height 10
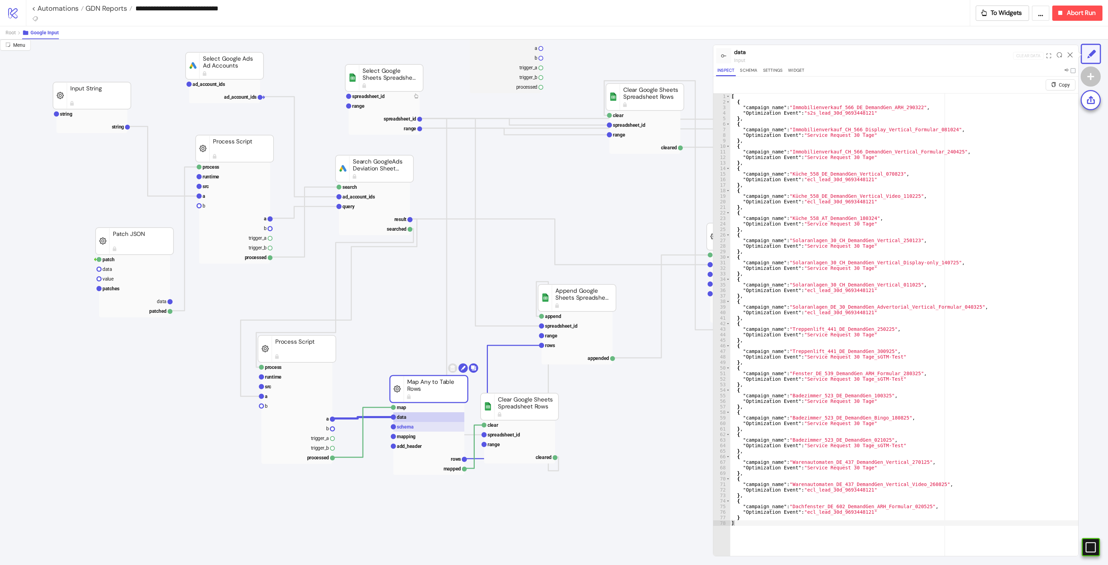
click at [433, 425] on rect at bounding box center [428, 427] width 71 height 10
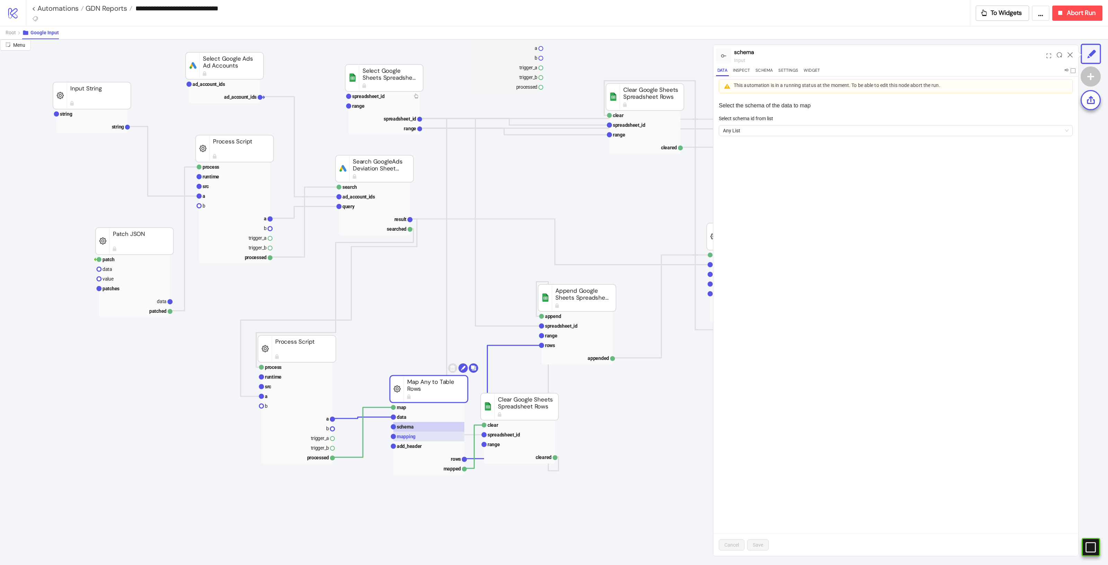
click at [436, 435] on rect at bounding box center [428, 436] width 71 height 10
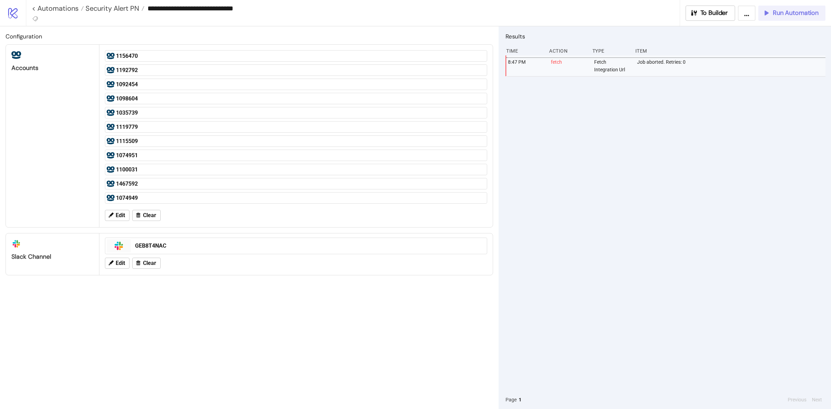
click at [791, 8] on button "Run Automation" at bounding box center [791, 13] width 67 height 15
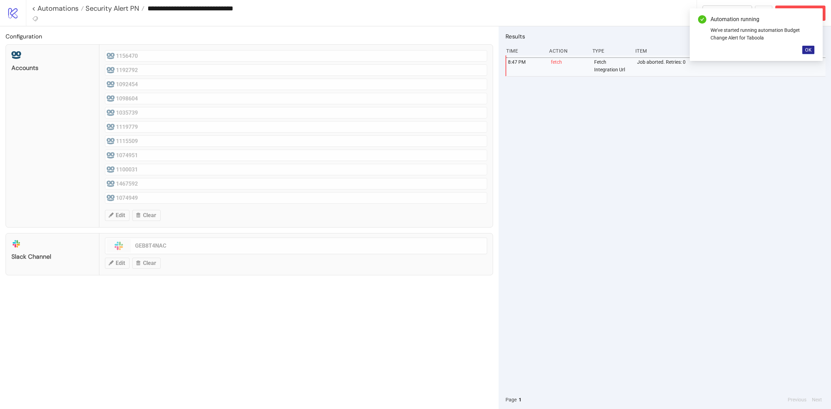
click at [805, 49] on span "OK" at bounding box center [808, 50] width 7 height 6
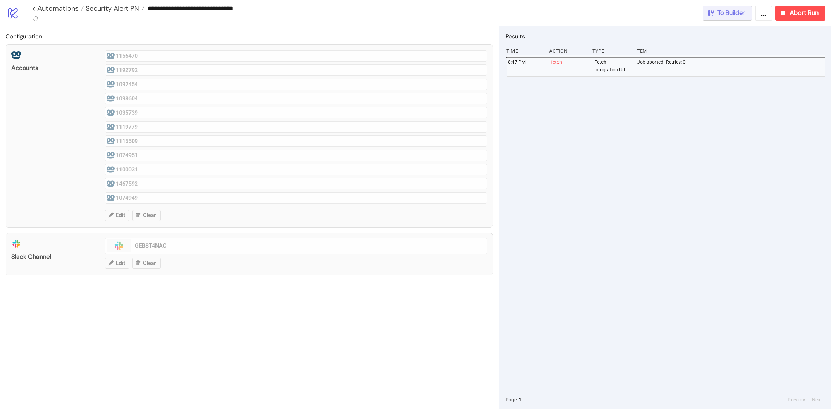
click at [725, 16] on span "To Builder" at bounding box center [731, 13] width 28 height 8
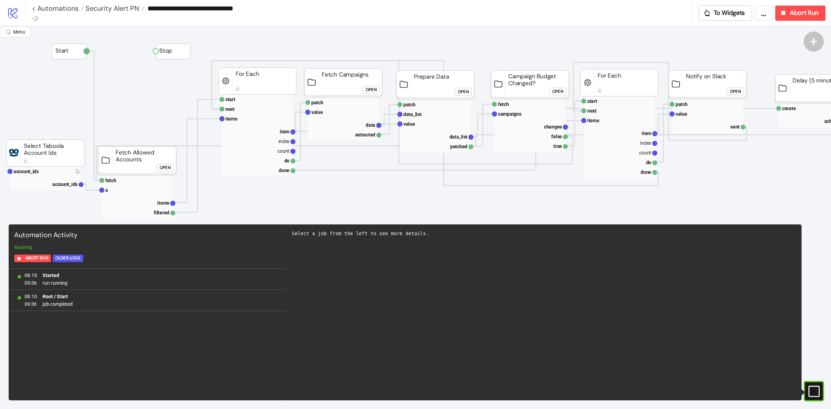
click at [805, 380] on button "#e9k1n36qviq57_to { animation: e9k1n36qviq57_to__to 2000ms linear infinite norm…" at bounding box center [814, 391] width 22 height 22
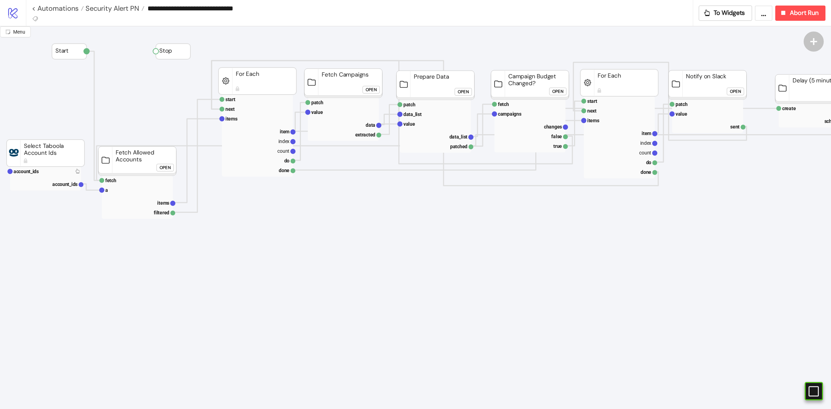
click at [66, 53] on rect at bounding box center [67, 52] width 31 height 16
click at [138, 179] on rect at bounding box center [137, 181] width 71 height 10
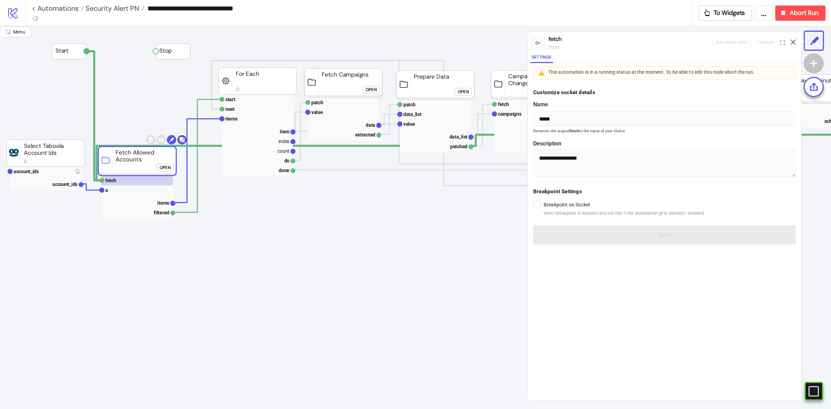
click at [793, 44] on icon at bounding box center [792, 41] width 5 height 5
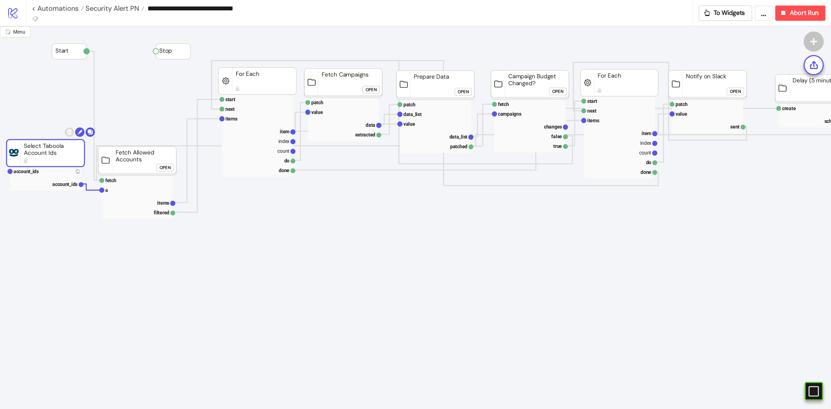
drag, startPoint x: 44, startPoint y: 153, endPoint x: 101, endPoint y: 172, distance: 59.9
click at [44, 153] on rect at bounding box center [46, 153] width 78 height 27
click at [130, 163] on rect at bounding box center [137, 160] width 78 height 29
